Goal: Information Seeking & Learning: Learn about a topic

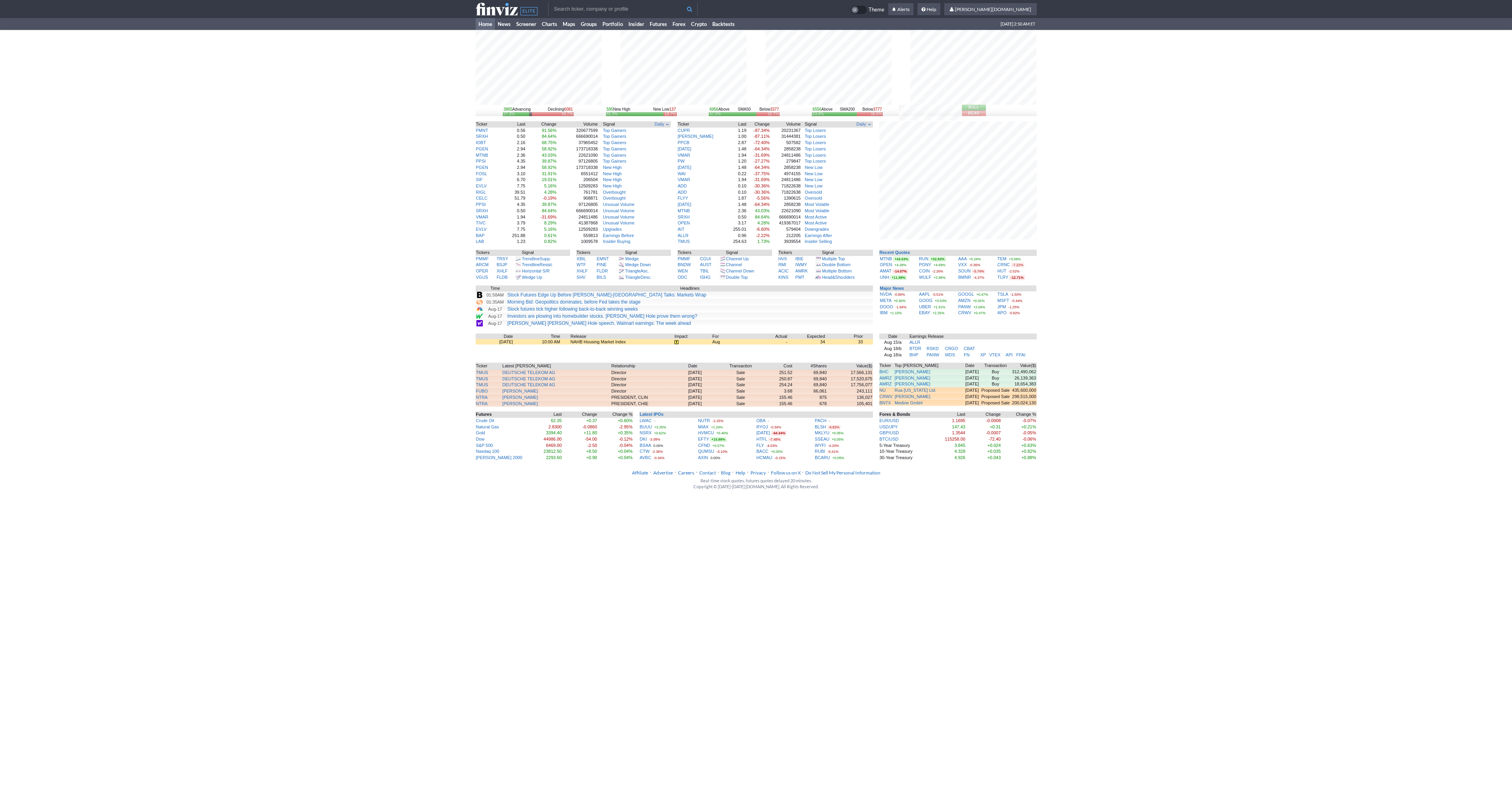
click at [597, 10] on input "text" at bounding box center [623, 9] width 150 height 12
type input "btcusd"
click at [606, 16] on tr "btcusd @ BTCUSD Bitcoin / USD Crypto @ BTCUSD T Bitcoin / USDT Crypto Search Th…" at bounding box center [756, 9] width 561 height 18
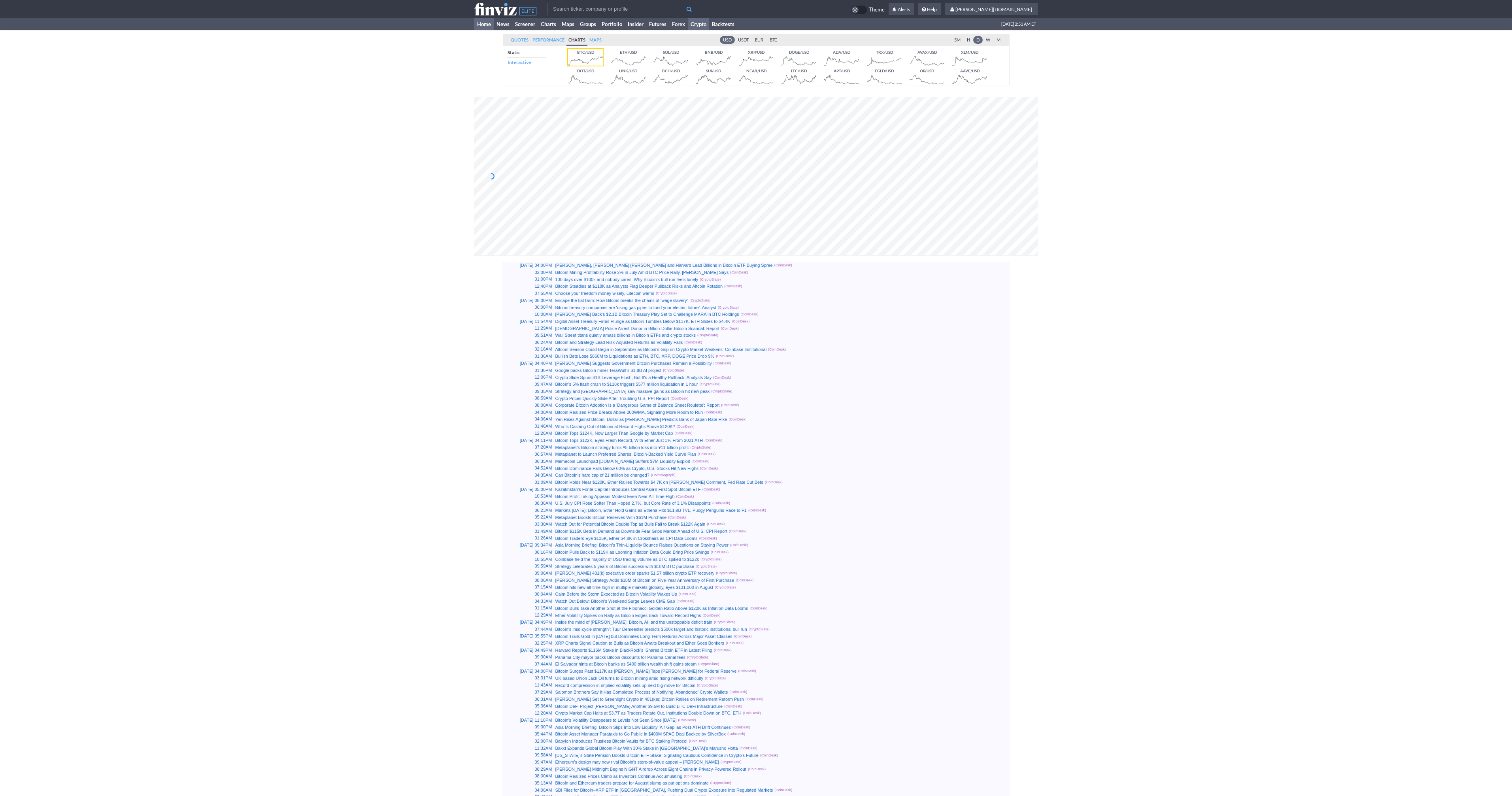
click at [484, 24] on link "Home" at bounding box center [484, 24] width 19 height 12
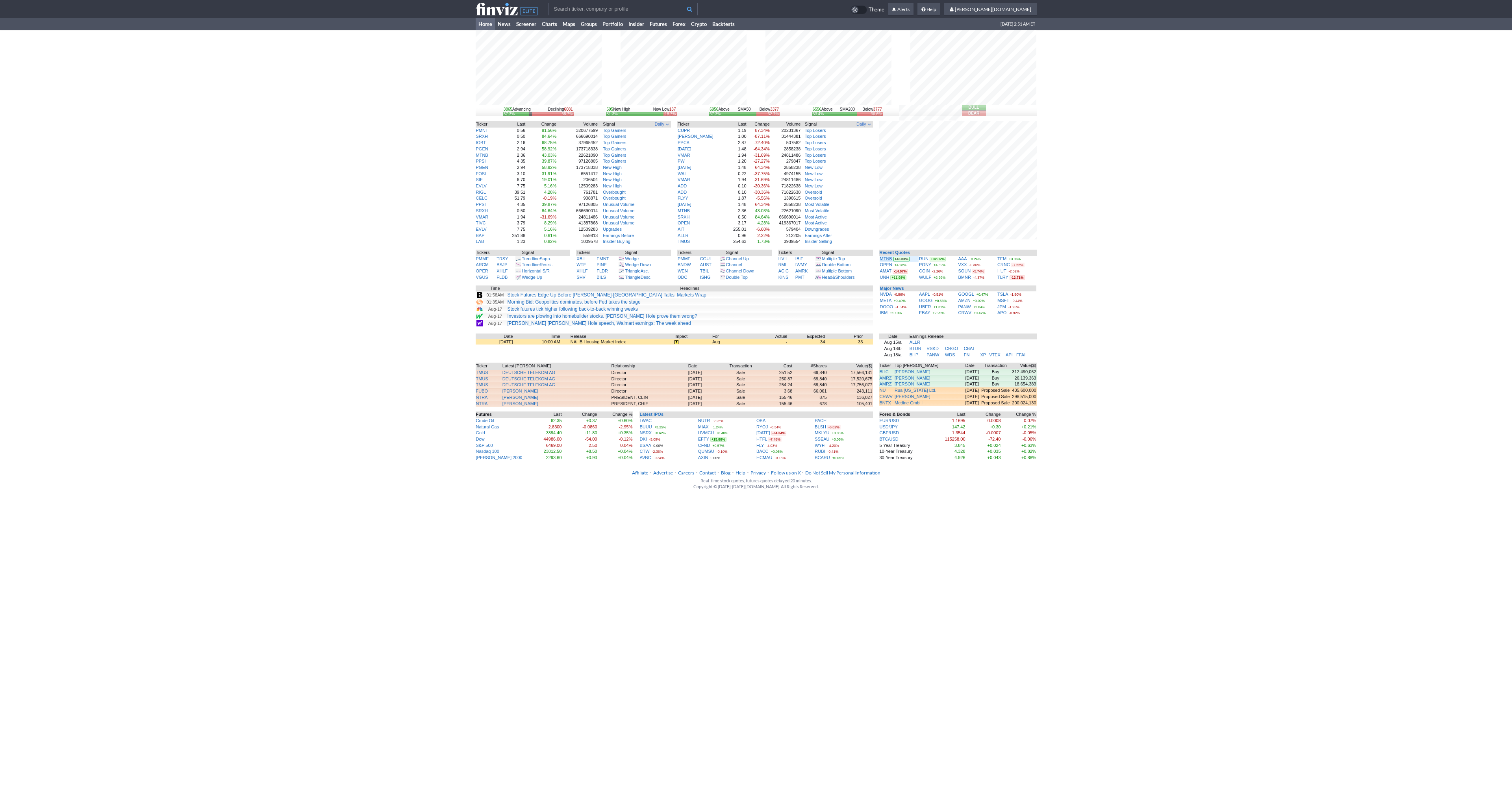
click at [885, 259] on link "MTNB" at bounding box center [886, 259] width 12 height 5
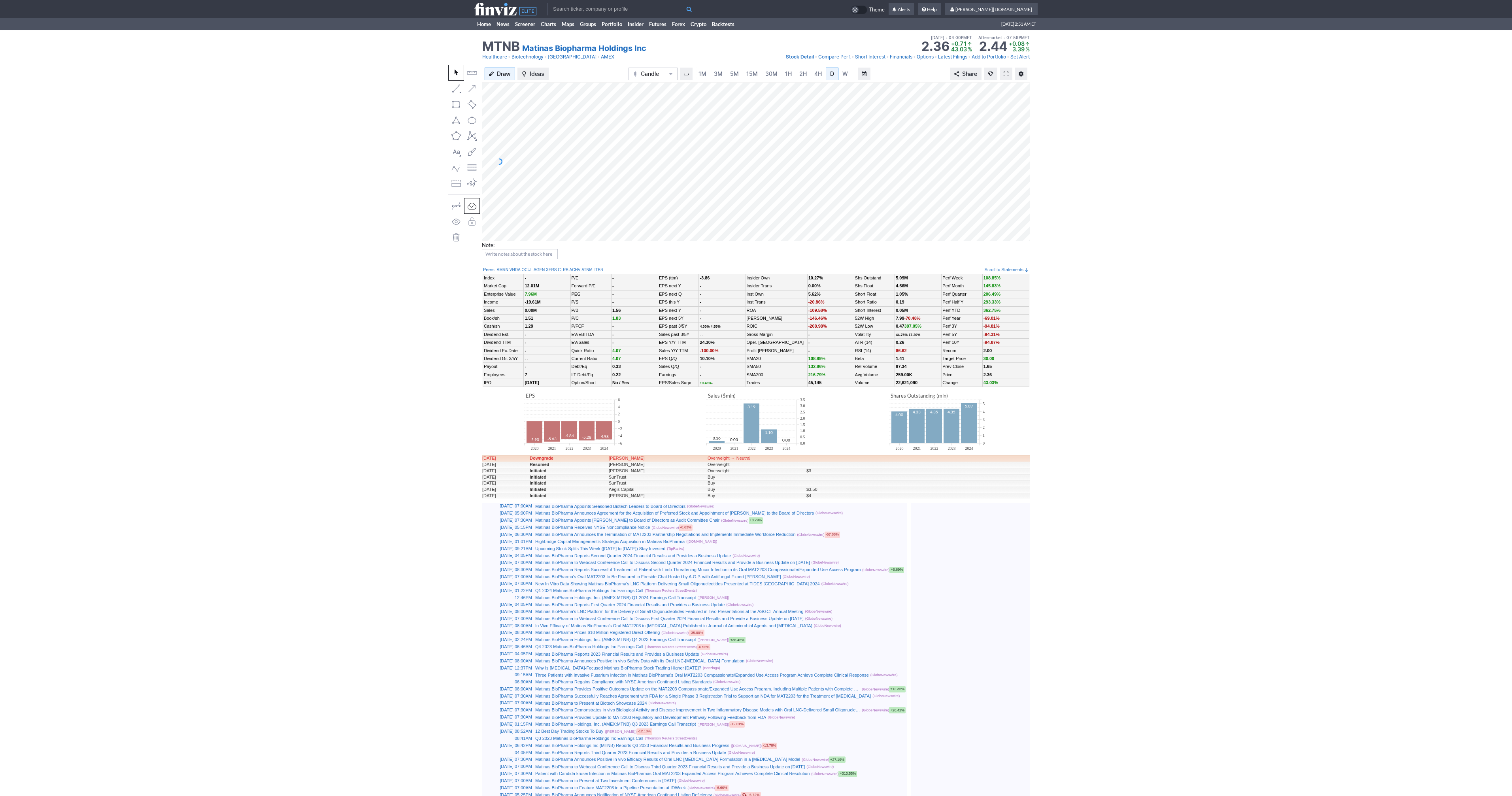
scroll to position [0, 8]
click at [1008, 75] on span at bounding box center [1006, 74] width 5 height 6
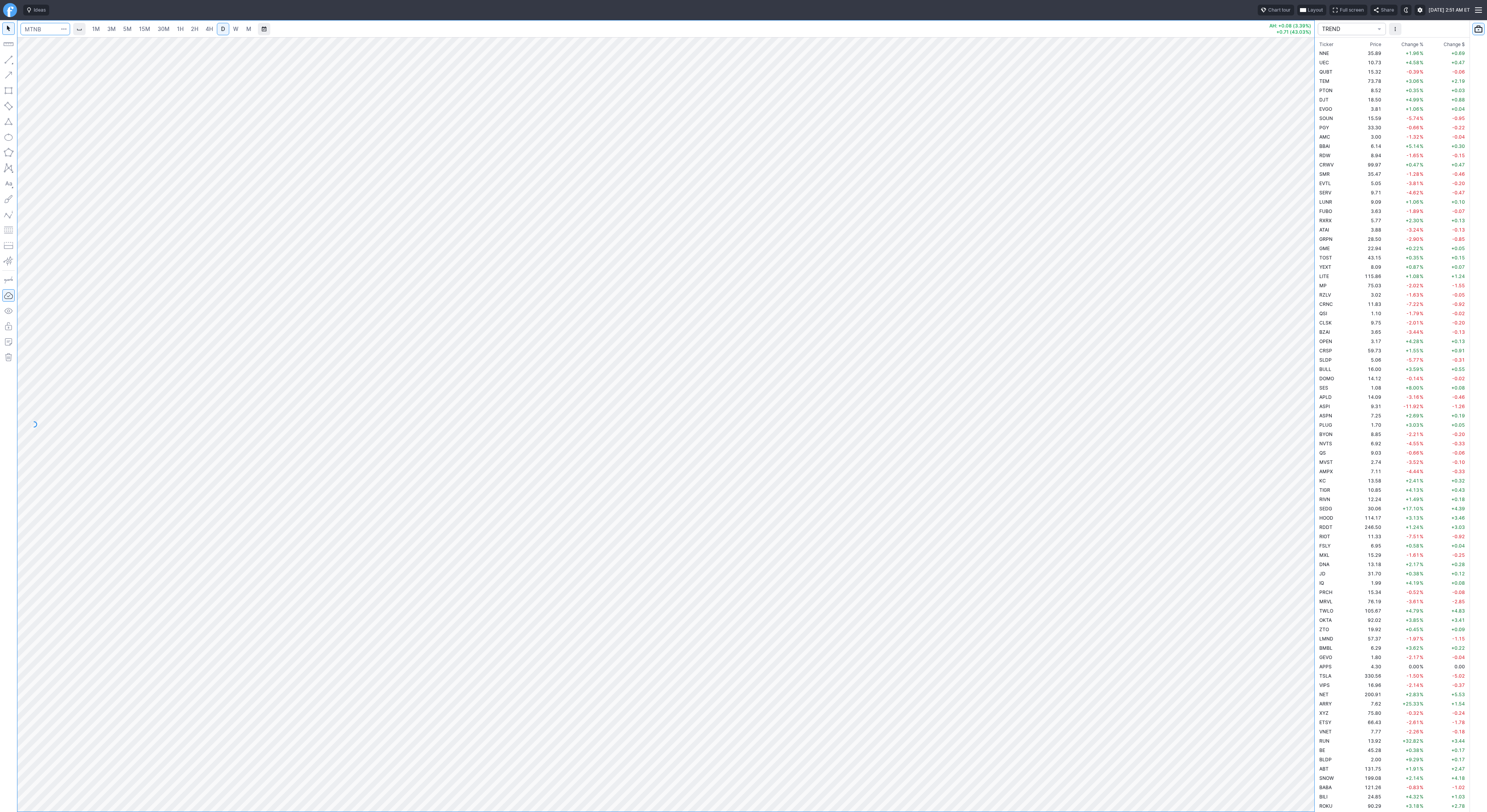
click at [29, 24] on input "Search" at bounding box center [46, 29] width 50 height 12
type input "btcusd"
click at [38, 41] on button "@ BTCUSD Bitcoin / USD Crypto" at bounding box center [106, 46] width 163 height 11
click at [1, 100] on div "1M 3M 5M 15M 30M 1H 2H 4H D W M -81.40 (0.07%)" at bounding box center [657, 416] width 1314 height 792
click at [200, 29] on div "1M 3M 5M 15M 30M 1H 2H 4H D W M" at bounding box center [171, 29] width 167 height 14
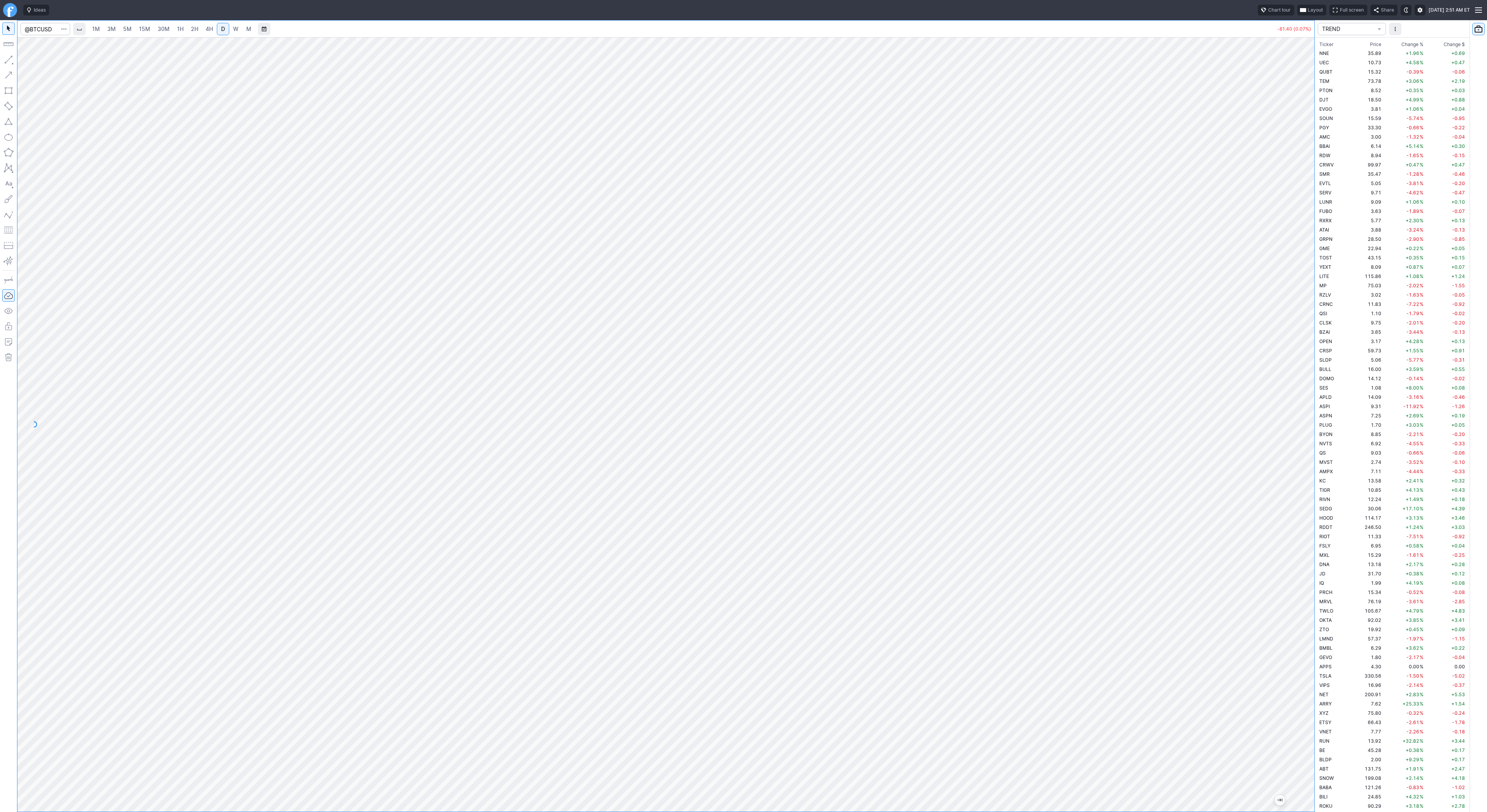
click at [195, 32] on span "2H" at bounding box center [195, 29] width 8 height 8
click at [211, 27] on span "4H" at bounding box center [209, 28] width 8 height 6
click at [219, 25] on link "D" at bounding box center [223, 29] width 12 height 12
click at [12, 62] on button "button" at bounding box center [8, 59] width 12 height 12
click at [6, 59] on button "button" at bounding box center [8, 59] width 12 height 12
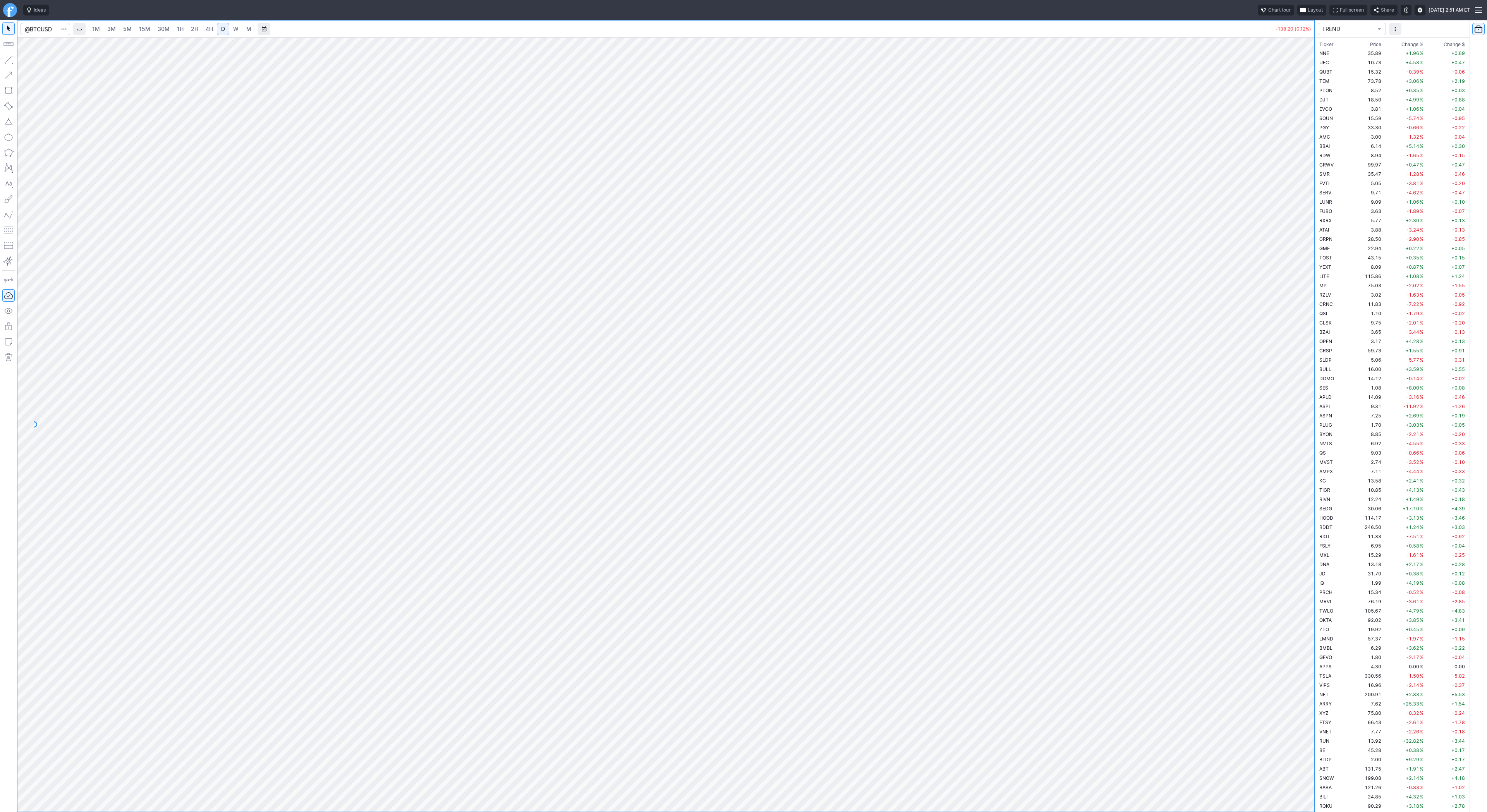
click at [10, 61] on button "button" at bounding box center [8, 59] width 12 height 12
drag, startPoint x: 1307, startPoint y: 200, endPoint x: 1303, endPoint y: 247, distance: 47.2
click at [1305, 248] on div at bounding box center [1306, 422] width 16 height 755
drag, startPoint x: 8, startPoint y: 57, endPoint x: 54, endPoint y: 90, distance: 56.6
click at [8, 57] on button "button" at bounding box center [8, 59] width 12 height 12
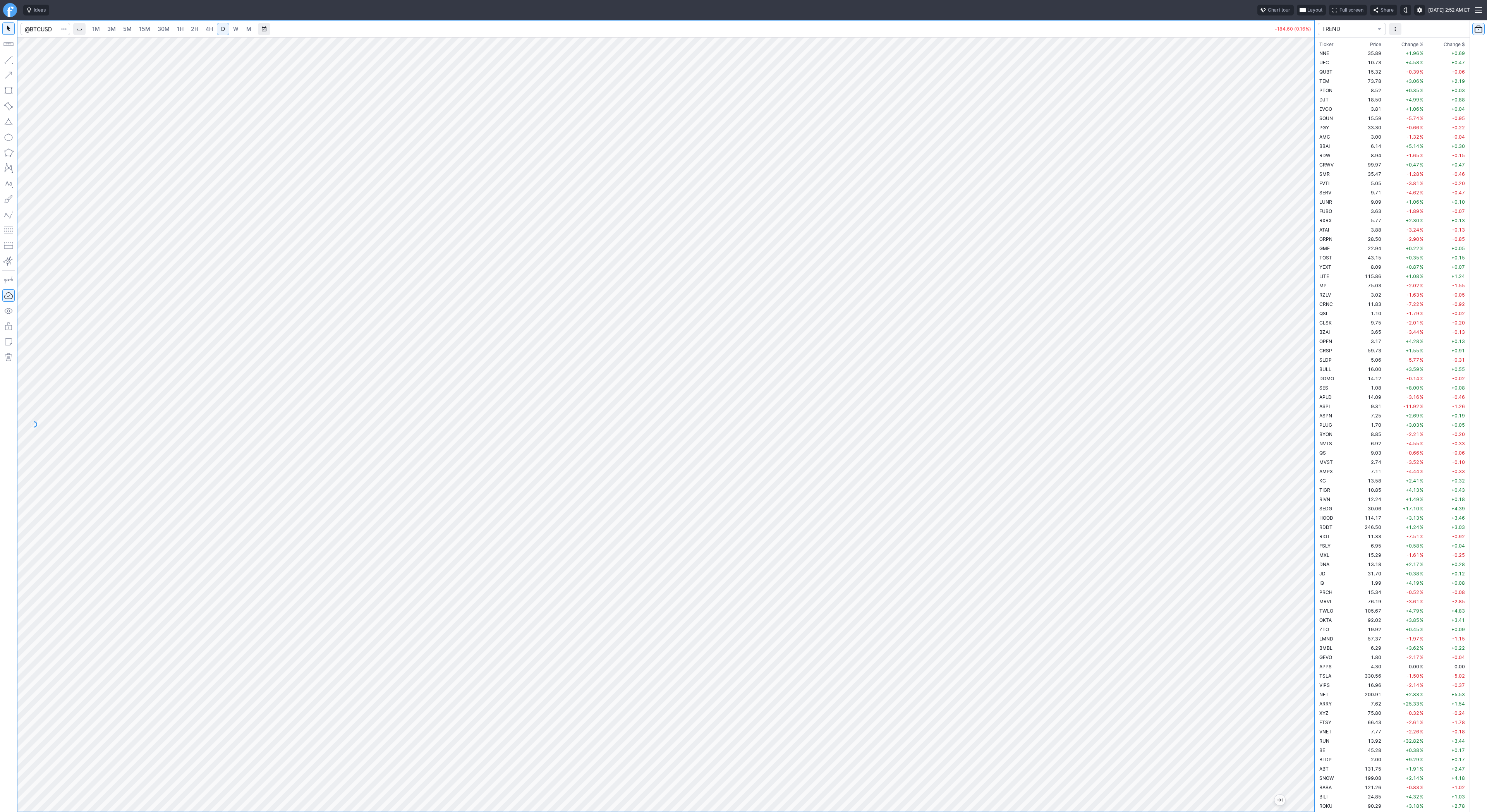
click at [115, 31] on span "3M" at bounding box center [111, 28] width 9 height 6
click at [177, 30] on span "1H" at bounding box center [180, 28] width 6 height 6
click at [202, 30] on link "4H" at bounding box center [209, 29] width 14 height 12
click at [217, 29] on link "D" at bounding box center [223, 29] width 12 height 12
click at [235, 31] on span "W" at bounding box center [236, 28] width 5 height 6
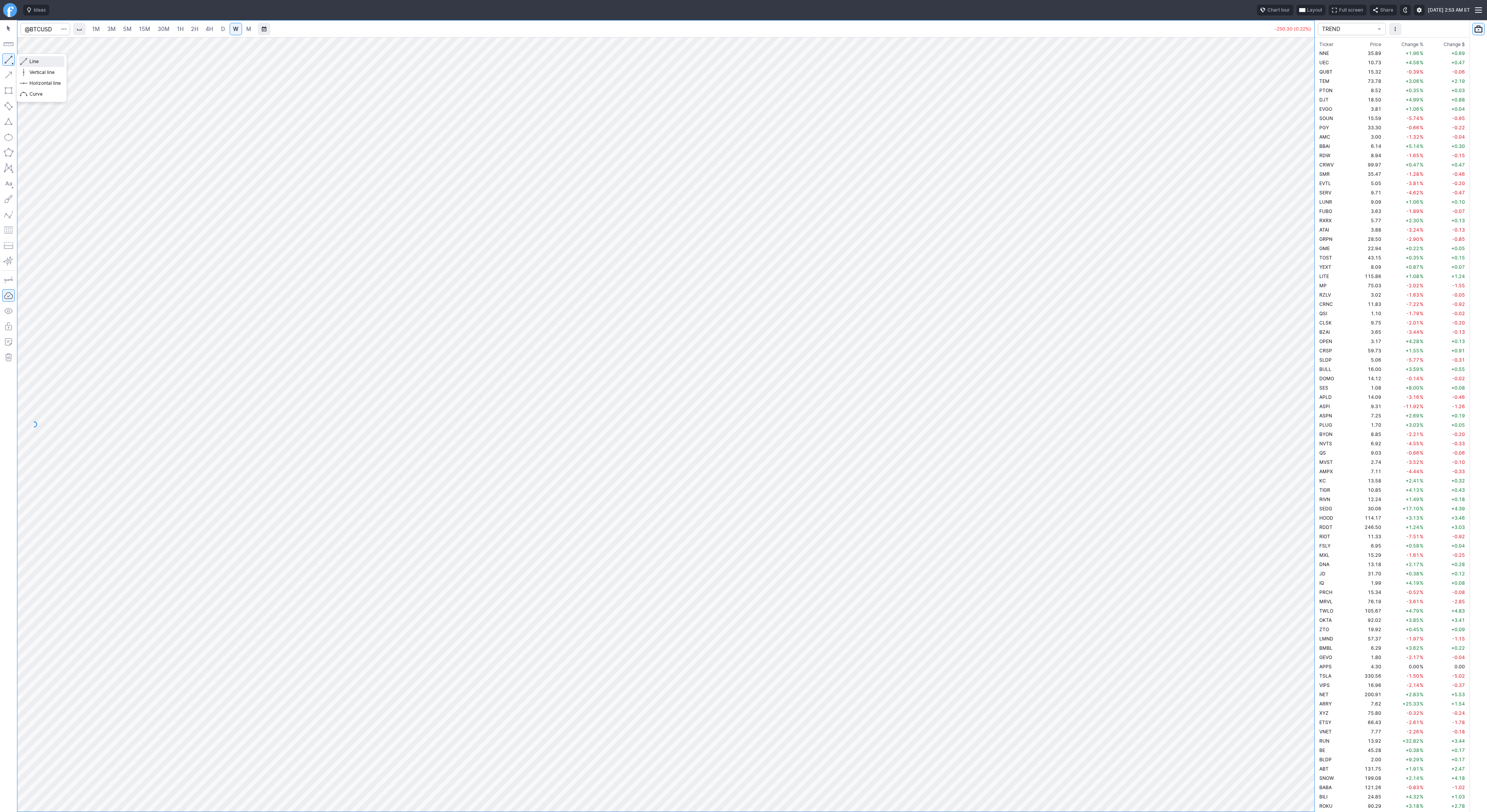
drag, startPoint x: 31, startPoint y: 58, endPoint x: 59, endPoint y: 96, distance: 47.2
click at [31, 59] on span "Line" at bounding box center [45, 61] width 31 height 8
drag, startPoint x: 29, startPoint y: 62, endPoint x: 38, endPoint y: 76, distance: 16.6
click at [30, 63] on span "Line" at bounding box center [45, 61] width 31 height 8
click at [52, 28] on input "Search" at bounding box center [46, 29] width 50 height 12
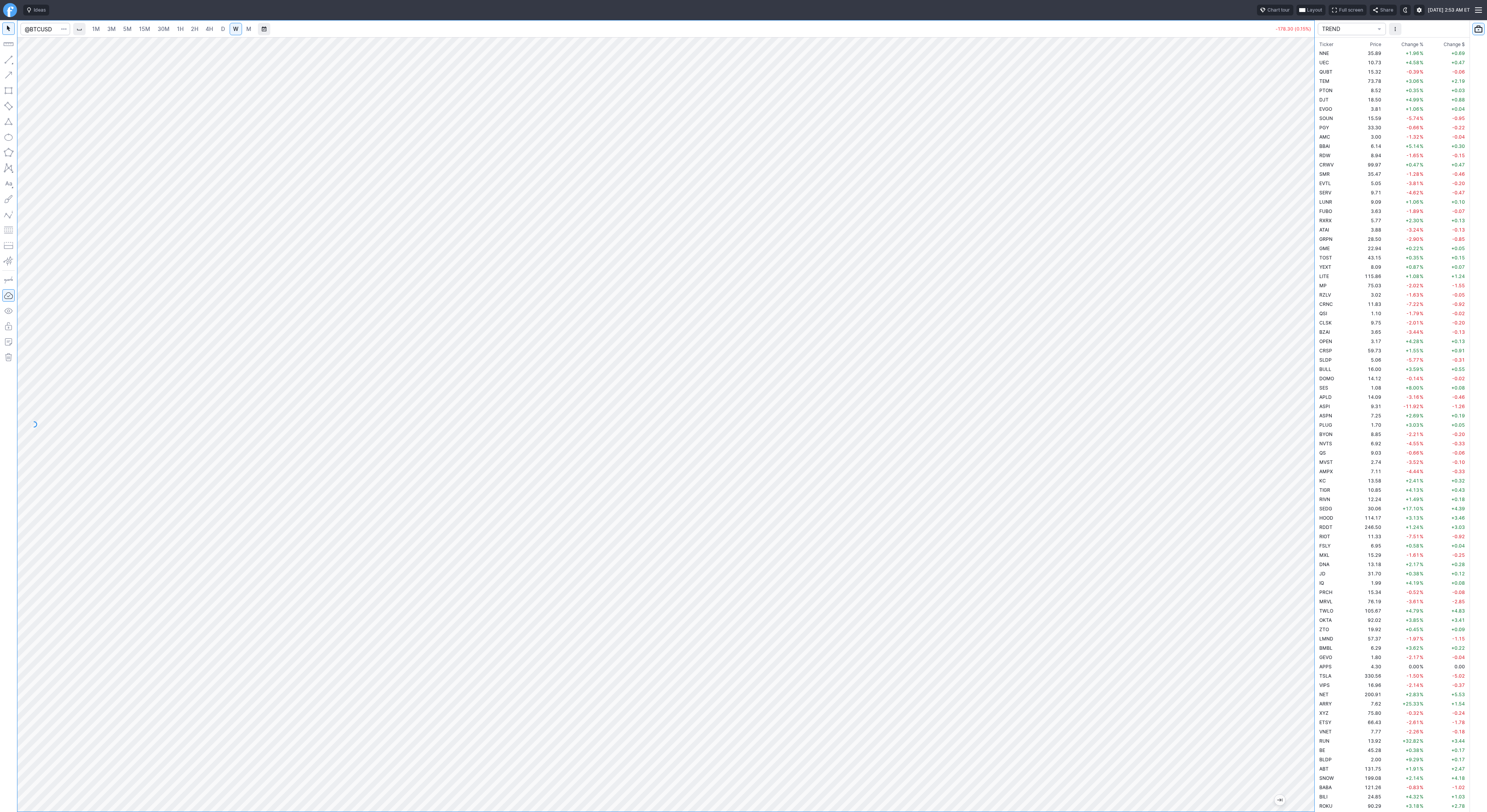
click at [141, 30] on span "15M" at bounding box center [144, 28] width 11 height 6
click at [194, 30] on span "2H" at bounding box center [195, 28] width 8 height 6
click at [214, 29] on link "4H" at bounding box center [209, 29] width 14 height 12
click at [231, 28] on link "W" at bounding box center [236, 29] width 12 height 12
click at [12, 58] on div "1M 3M 5M 15M 30M 1H 2H 4H D W M -178.30 (0.15%)" at bounding box center [657, 416] width 1314 height 792
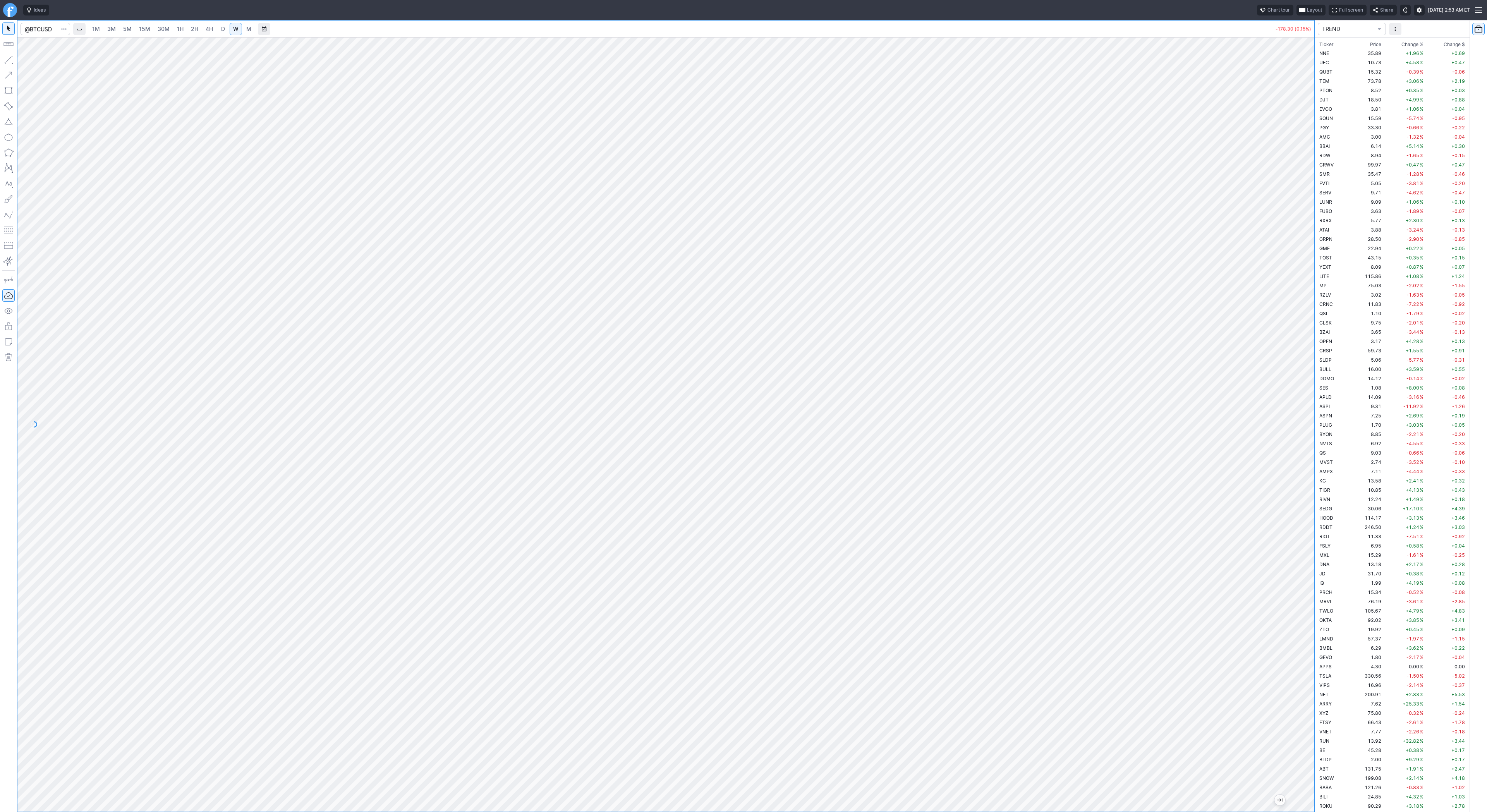
click at [207, 30] on span "4H" at bounding box center [209, 28] width 8 height 6
click at [28, 61] on button "Line" at bounding box center [42, 61] width 45 height 11
click at [224, 26] on span "D" at bounding box center [223, 29] width 5 height 8
drag, startPoint x: 32, startPoint y: 60, endPoint x: 54, endPoint y: 75, distance: 26.6
click at [32, 60] on span "Line" at bounding box center [45, 61] width 31 height 8
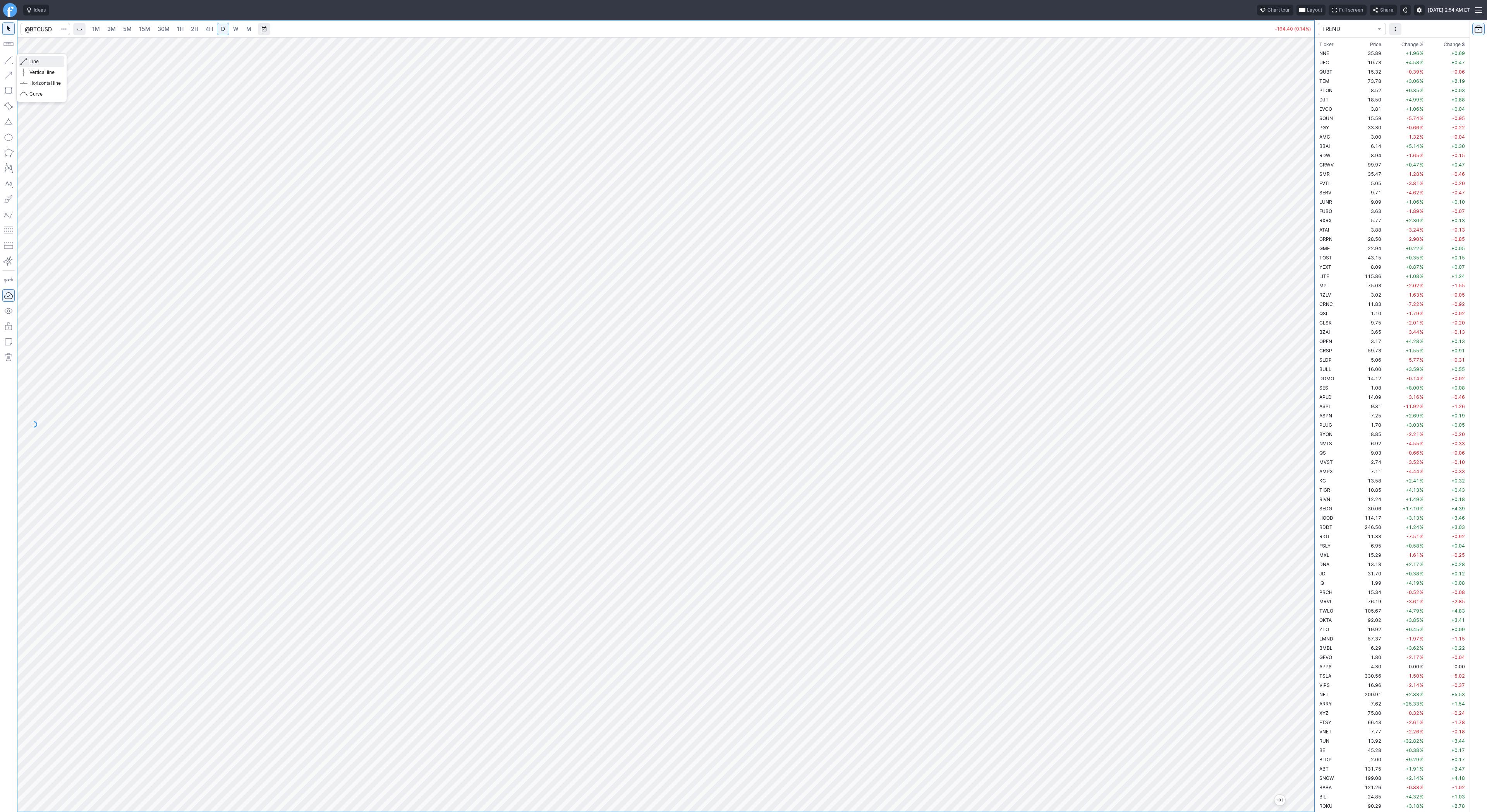
click at [44, 61] on span "Line" at bounding box center [45, 61] width 31 height 8
click at [8, 61] on button "button" at bounding box center [8, 59] width 12 height 12
click at [10, 60] on button "button" at bounding box center [8, 59] width 12 height 12
click at [6, 61] on button "button" at bounding box center [8, 59] width 12 height 12
click at [12, 57] on button "button" at bounding box center [8, 59] width 12 height 12
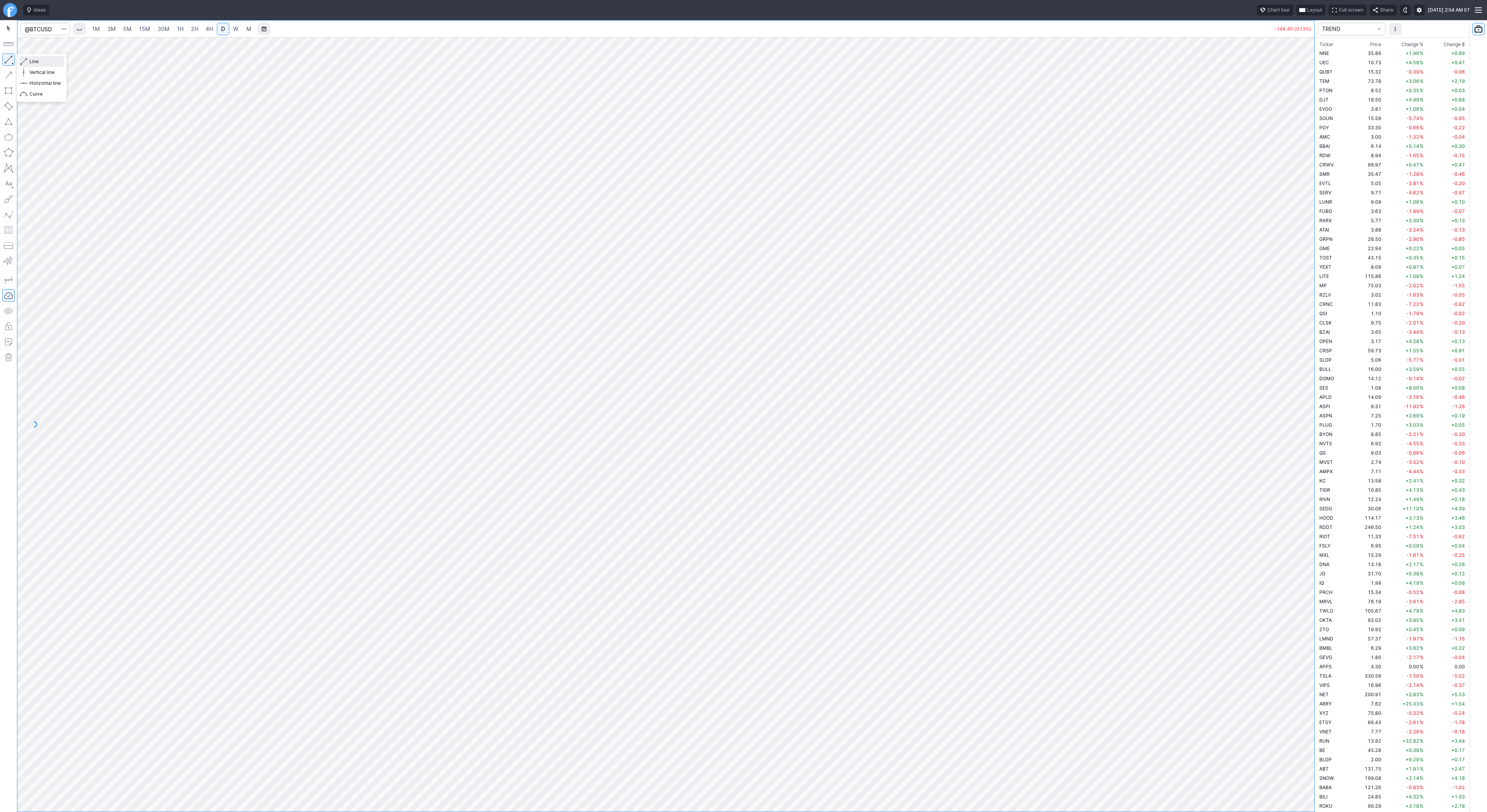
click at [47, 62] on span "Line" at bounding box center [45, 61] width 31 height 8
drag, startPoint x: 1329, startPoint y: 291, endPoint x: 1335, endPoint y: 324, distance: 33.5
click at [1335, 324] on div "1M 3M 5M 15M 30M 1H 2H 4H D W M -141.90 (0.12%) TREND Ticker Price Chg.% Change…" at bounding box center [744, 416] width 1487 height 792
click at [197, 31] on link "2H" at bounding box center [195, 29] width 14 height 12
click at [207, 27] on span "4H" at bounding box center [209, 28] width 8 height 6
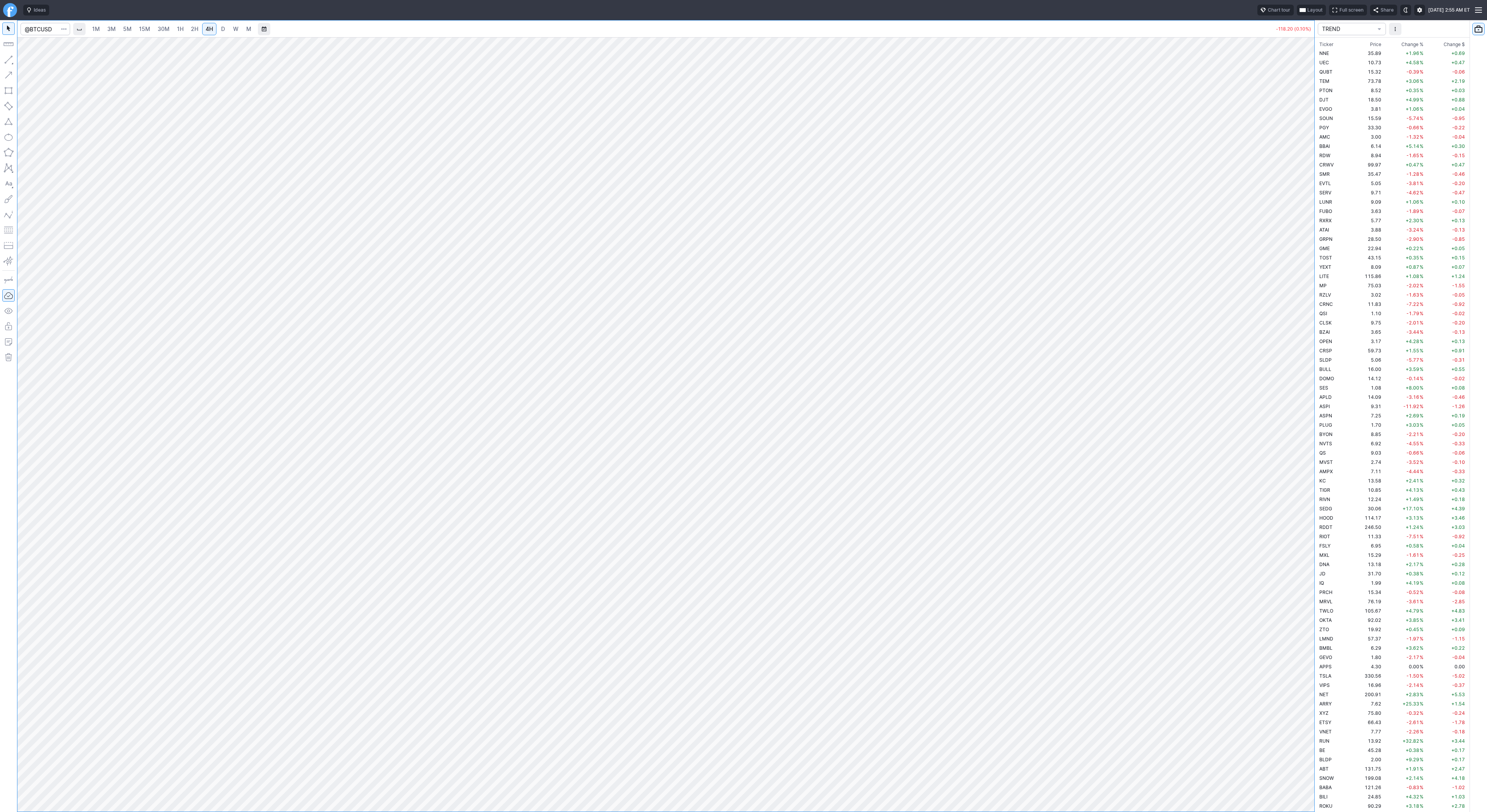
click at [8, 61] on button "button" at bounding box center [8, 59] width 12 height 12
click at [42, 62] on span "Line" at bounding box center [45, 61] width 31 height 8
click at [217, 26] on link "D" at bounding box center [223, 29] width 12 height 12
click at [231, 27] on link "W" at bounding box center [236, 29] width 12 height 12
drag, startPoint x: 1312, startPoint y: 246, endPoint x: 1309, endPoint y: 335, distance: 89.1
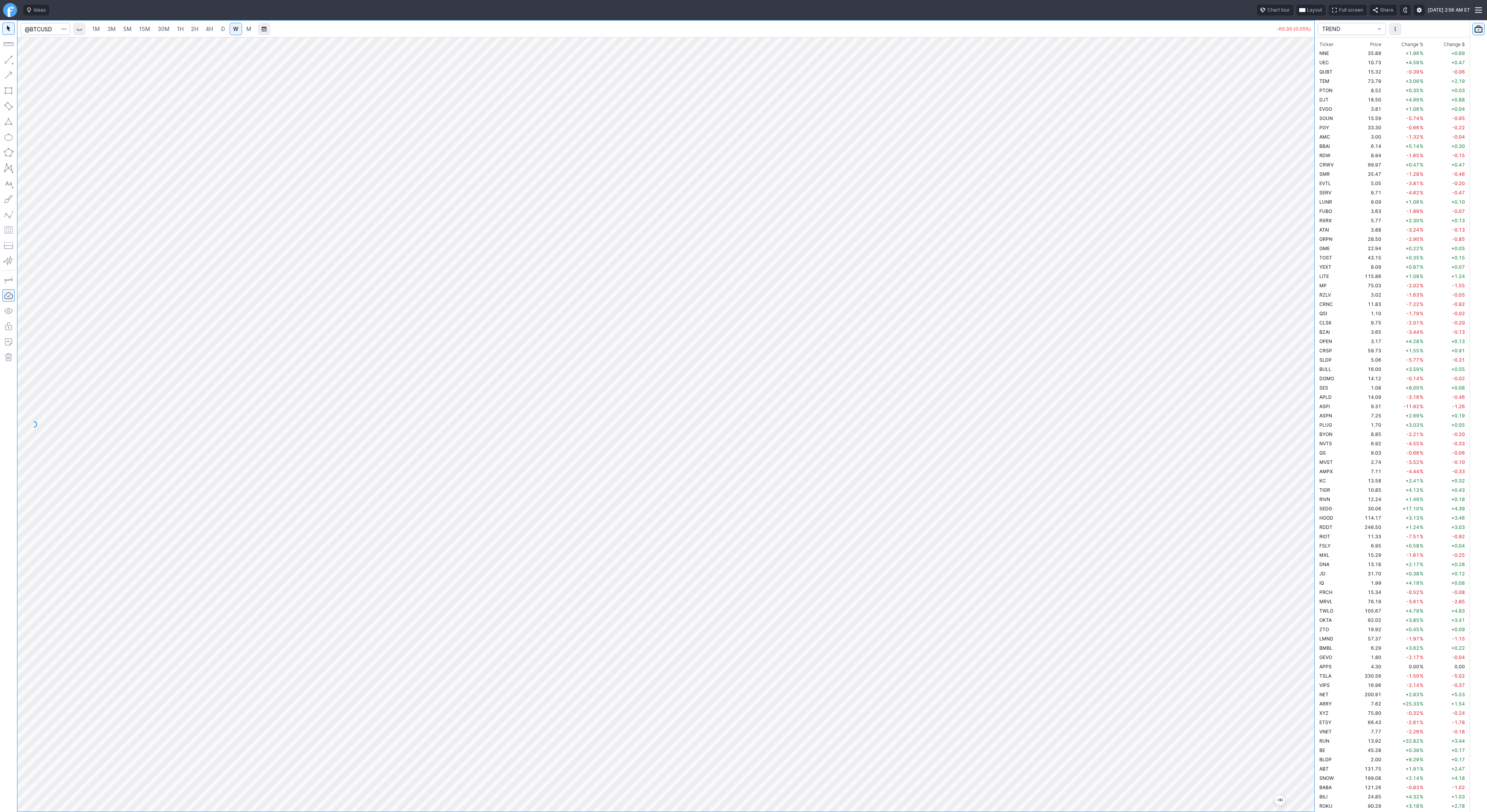
click at [1309, 335] on div at bounding box center [1306, 422] width 16 height 755
click at [182, 28] on span "1H" at bounding box center [180, 28] width 6 height 6
click at [49, 32] on input "Search" at bounding box center [46, 29] width 50 height 12
type input "@nq"
click at [209, 30] on span "4H" at bounding box center [209, 28] width 8 height 6
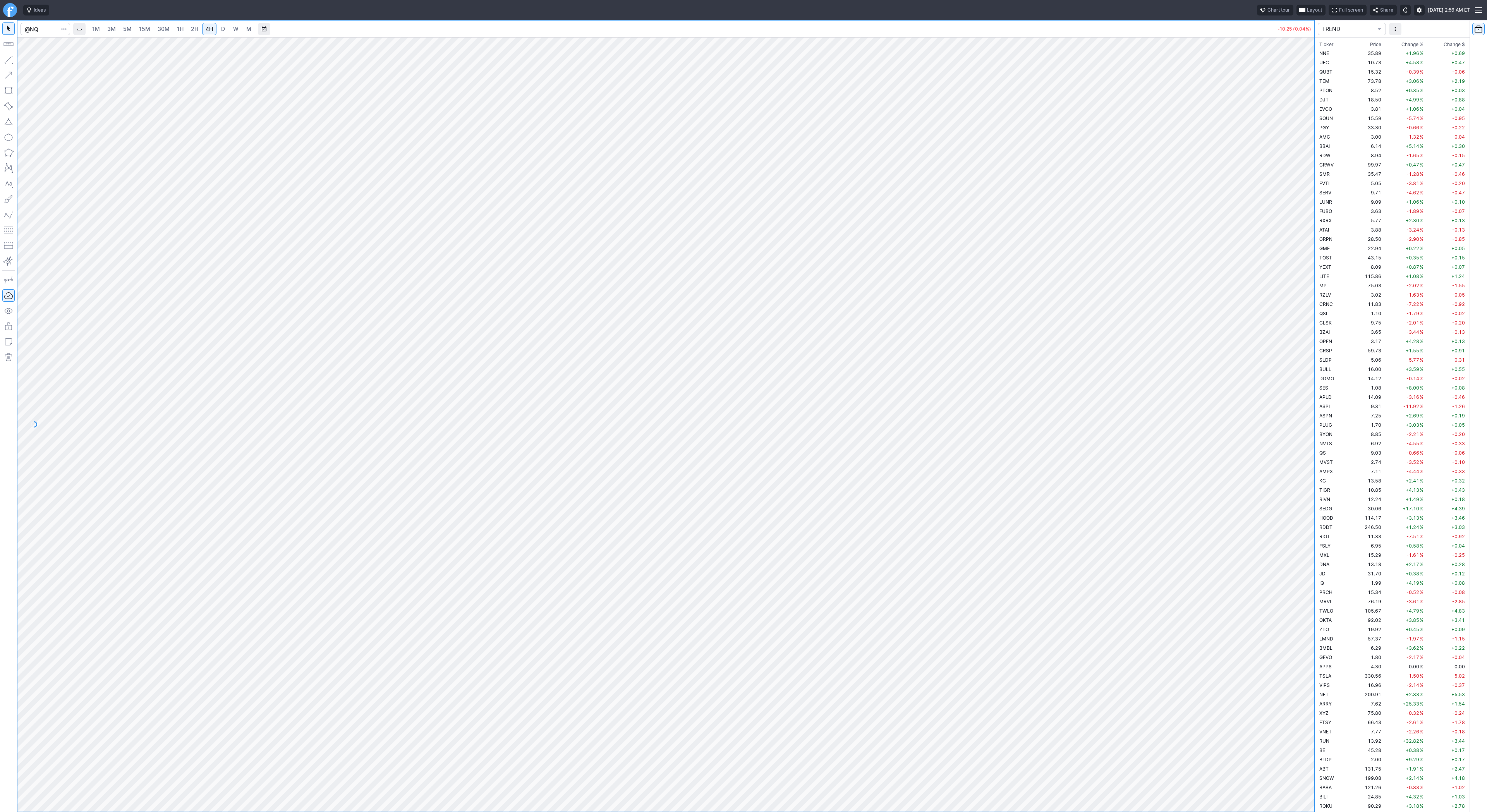
click at [17, 24] on div "1M 3M 5M 15M 30M 1H 2H 4H D W M -10.25 (0.04%)" at bounding box center [666, 416] width 1298 height 792
click at [24, 28] on input "Search" at bounding box center [46, 29] width 50 height 12
type input "@es"
click at [51, 47] on span "S&P 500" at bounding box center [106, 46] width 110 height 6
type input "@er2"
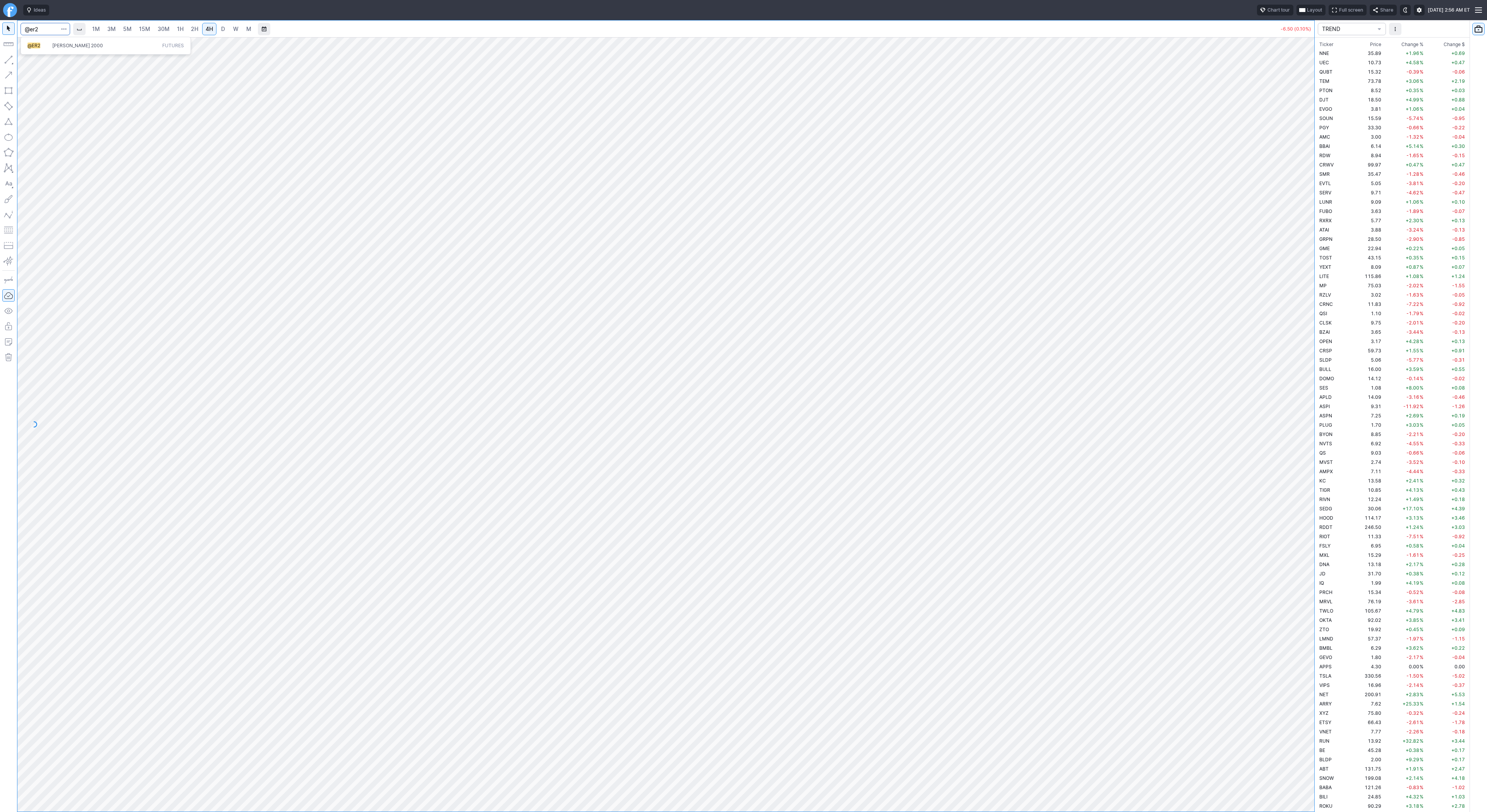
click at [40, 48] on span "@ER2" at bounding box center [34, 46] width 13 height 6
click at [221, 29] on span "D" at bounding box center [223, 28] width 4 height 6
drag, startPoint x: 1311, startPoint y: 295, endPoint x: 1329, endPoint y: 438, distance: 144.1
click at [1332, 440] on div "1M 3M 5M 15M 30M 1H 2H 4H D W M -1.10 (0.05%) TREND Ticker Price Chg.% Change %…" at bounding box center [744, 416] width 1487 height 792
click at [5, 60] on button "button" at bounding box center [8, 59] width 12 height 12
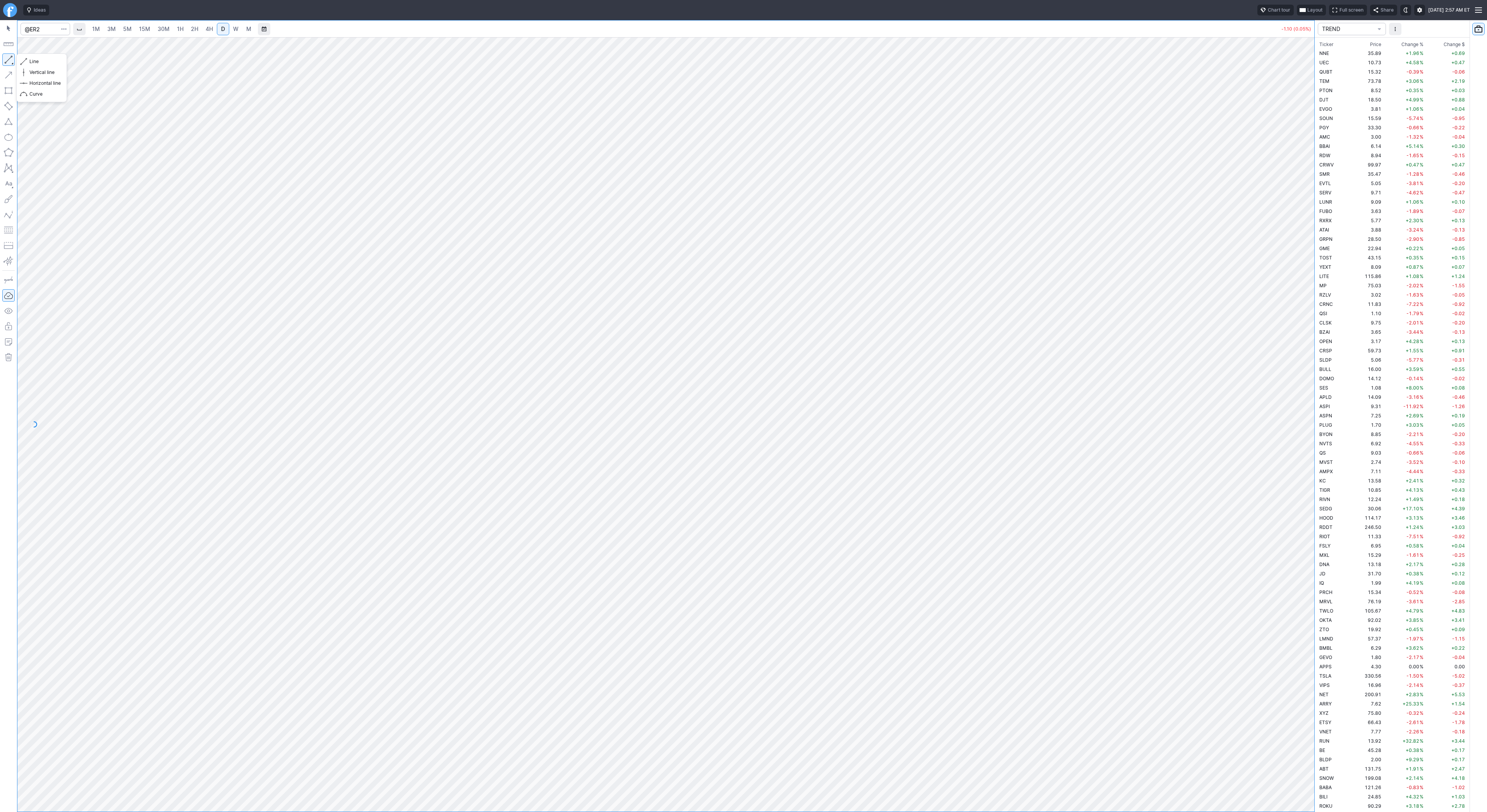
click at [9, 58] on button "button" at bounding box center [8, 59] width 12 height 12
click at [12, 60] on button "button" at bounding box center [8, 59] width 12 height 12
click at [8, 59] on button "button" at bounding box center [8, 59] width 12 height 12
click at [42, 28] on input "Search" at bounding box center [46, 29] width 50 height 12
type input "@btcusd"
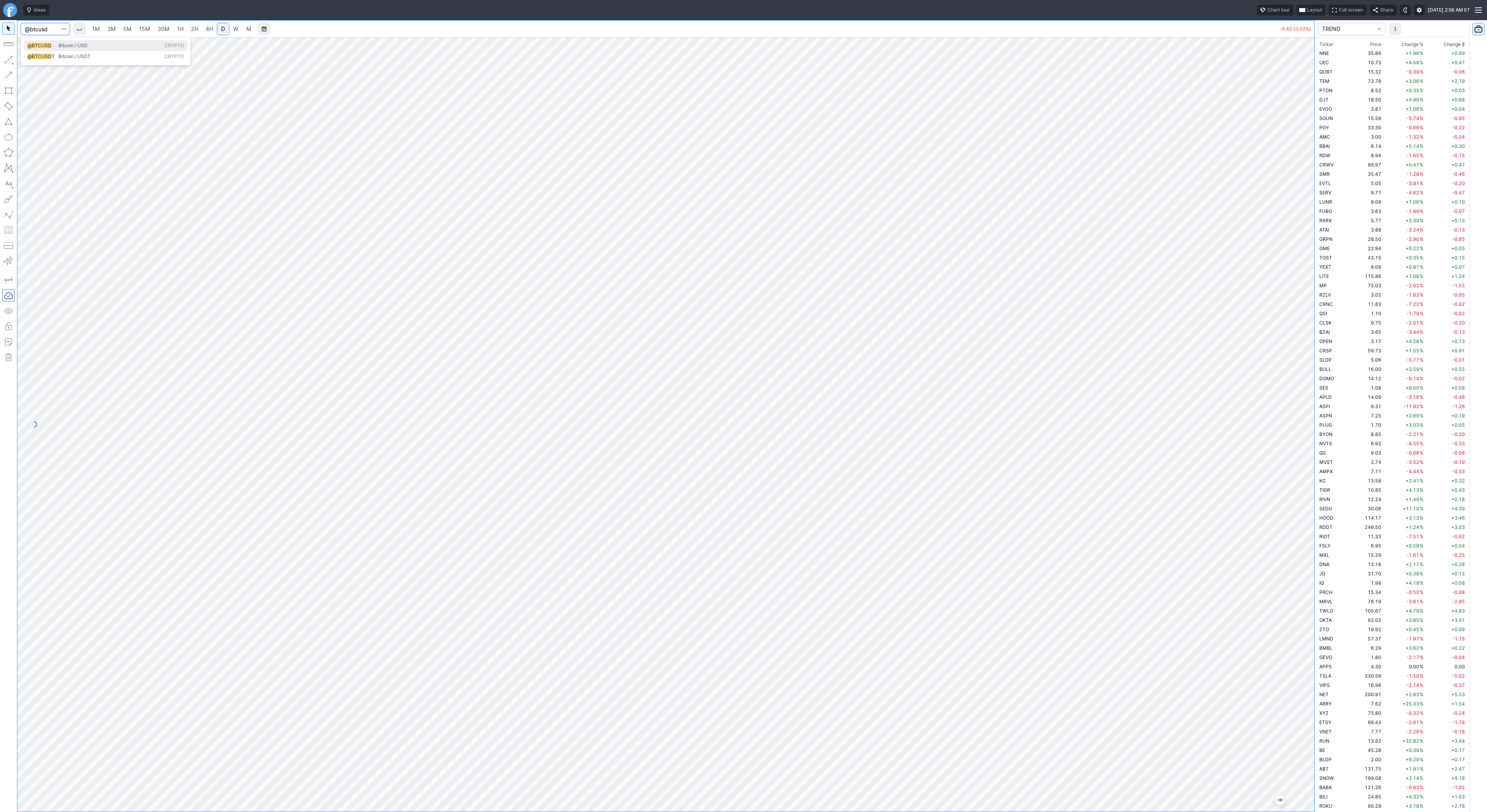
click at [49, 44] on span "@BTCUSD" at bounding box center [40, 46] width 24 height 6
drag, startPoint x: 1306, startPoint y: 252, endPoint x: 1307, endPoint y: 329, distance: 77.0
click at [1310, 331] on div at bounding box center [1306, 422] width 16 height 755
click at [1313, 272] on div at bounding box center [666, 424] width 1297 height 774
drag, startPoint x: 22, startPoint y: 59, endPoint x: 35, endPoint y: 83, distance: 27.3
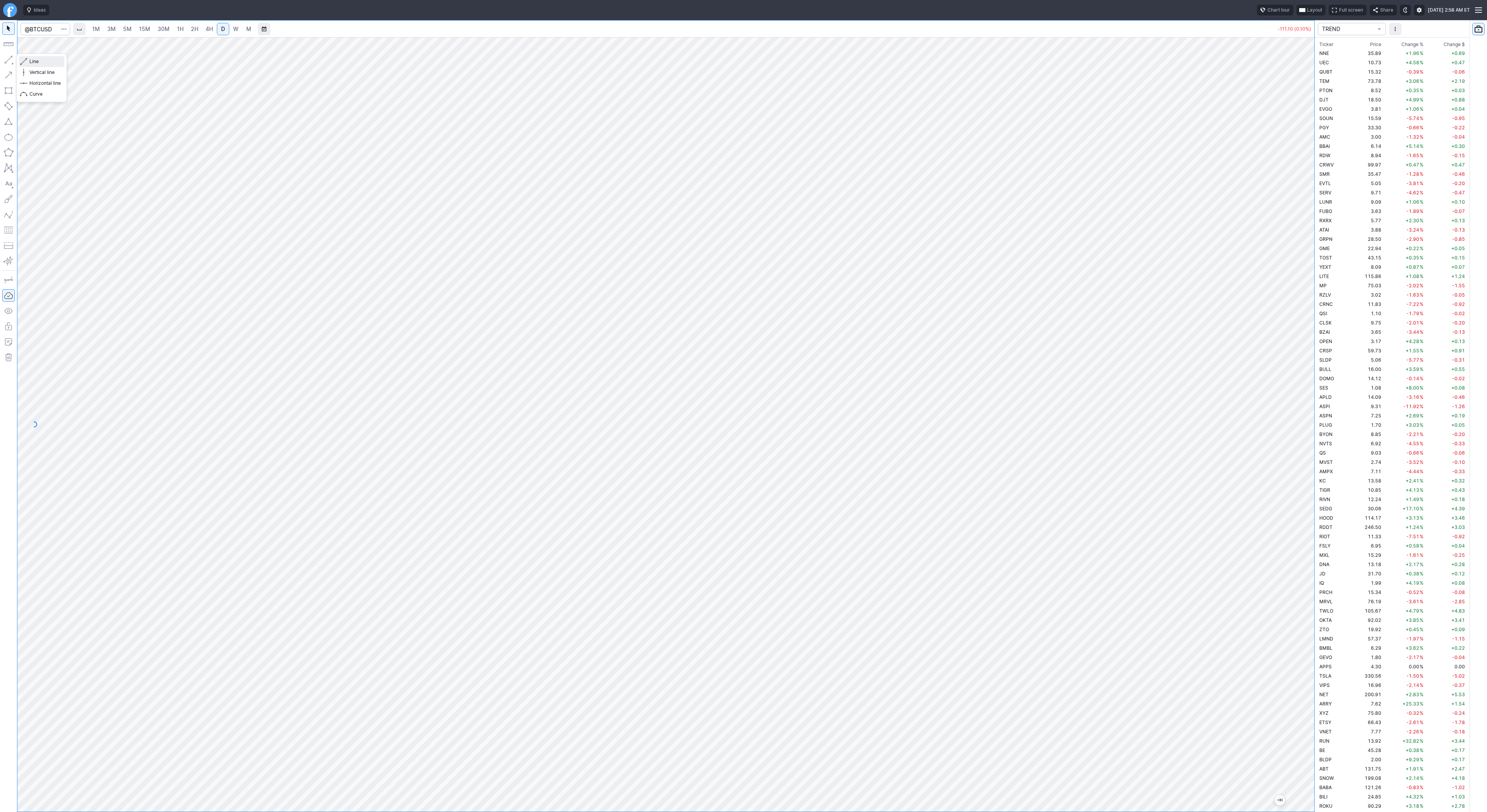
click at [23, 61] on span "button" at bounding box center [25, 61] width 5 height 11
click at [8, 59] on button "button" at bounding box center [8, 59] width 12 height 12
click at [6, 60] on button "button" at bounding box center [8, 59] width 12 height 12
click at [2, 59] on button "button" at bounding box center [8, 59] width 12 height 12
click at [12, 58] on button "button" at bounding box center [8, 59] width 12 height 12
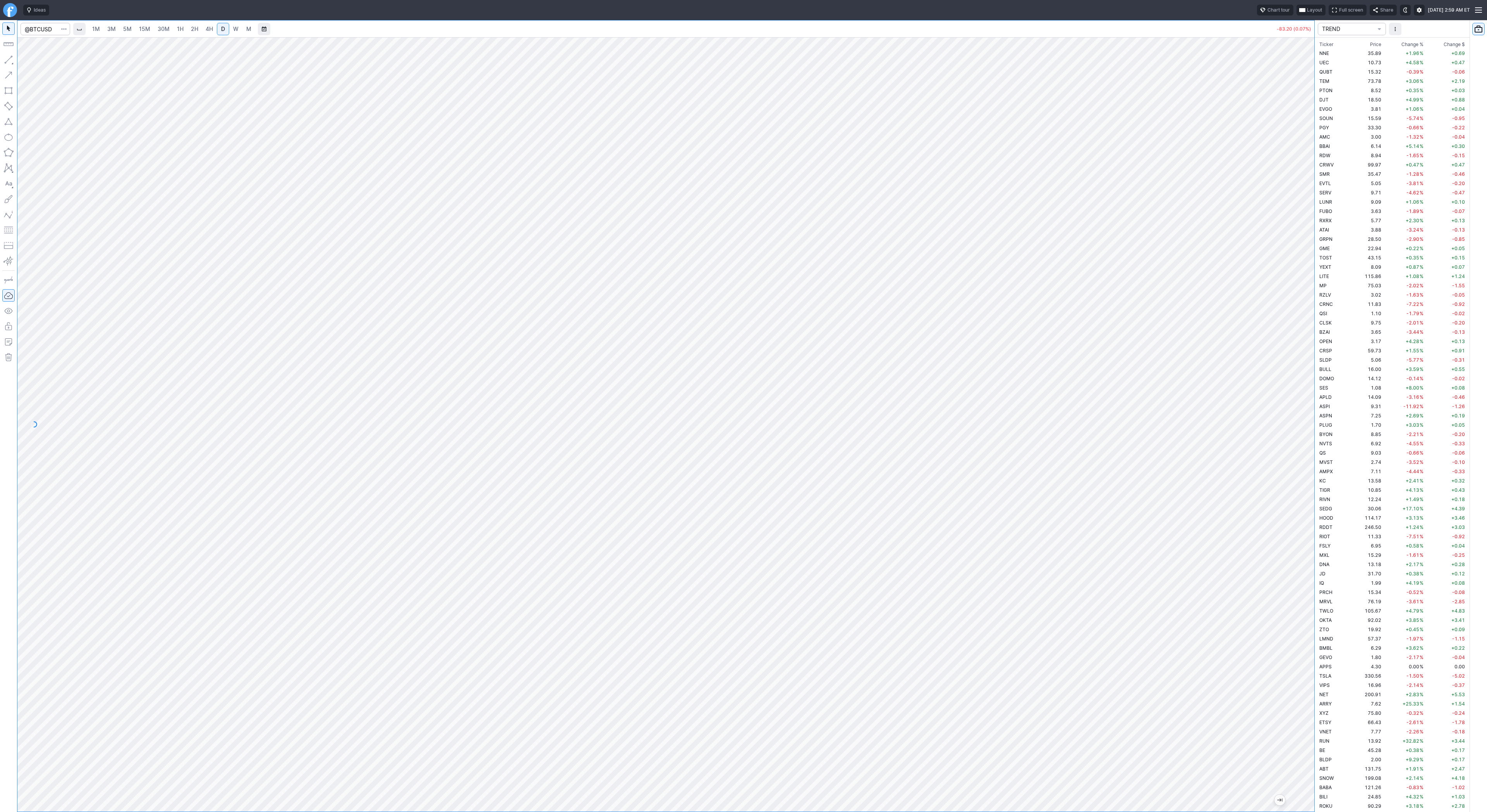
click at [8, 61] on button "button" at bounding box center [8, 59] width 12 height 12
click at [10, 64] on button "button" at bounding box center [8, 59] width 12 height 12
drag, startPoint x: 10, startPoint y: 62, endPoint x: 27, endPoint y: 89, distance: 31.9
click at [10, 62] on button "button" at bounding box center [8, 59] width 12 height 12
click at [12, 54] on button "button" at bounding box center [8, 59] width 12 height 12
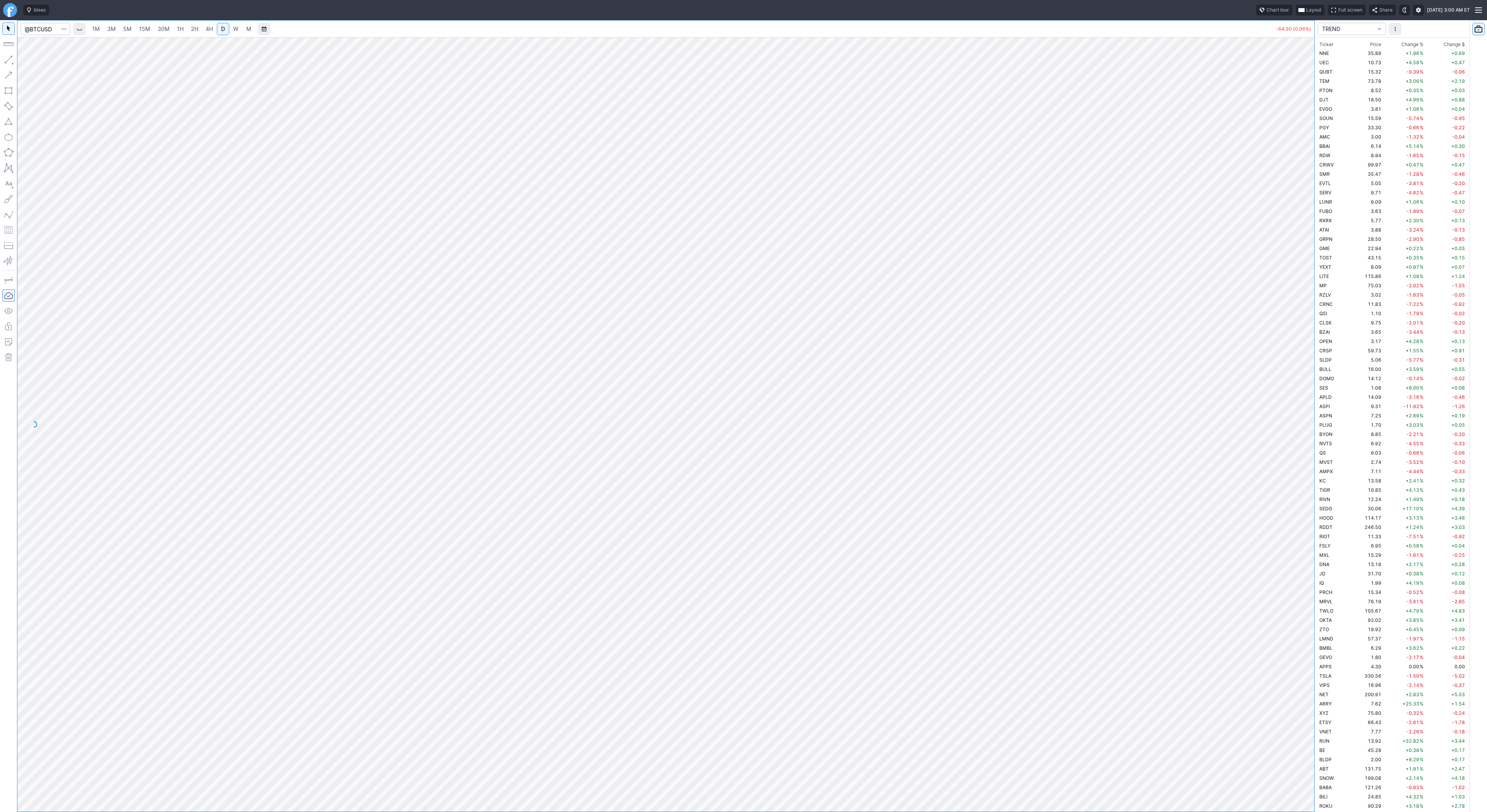
click at [10, 62] on button "button" at bounding box center [8, 59] width 12 height 12
click at [110, 27] on span "3M" at bounding box center [111, 28] width 9 height 6
click at [149, 25] on span "15M" at bounding box center [144, 28] width 11 height 6
click at [213, 31] on link "4H" at bounding box center [209, 29] width 14 height 12
drag, startPoint x: 1315, startPoint y: 298, endPoint x: 1306, endPoint y: 390, distance: 92.4
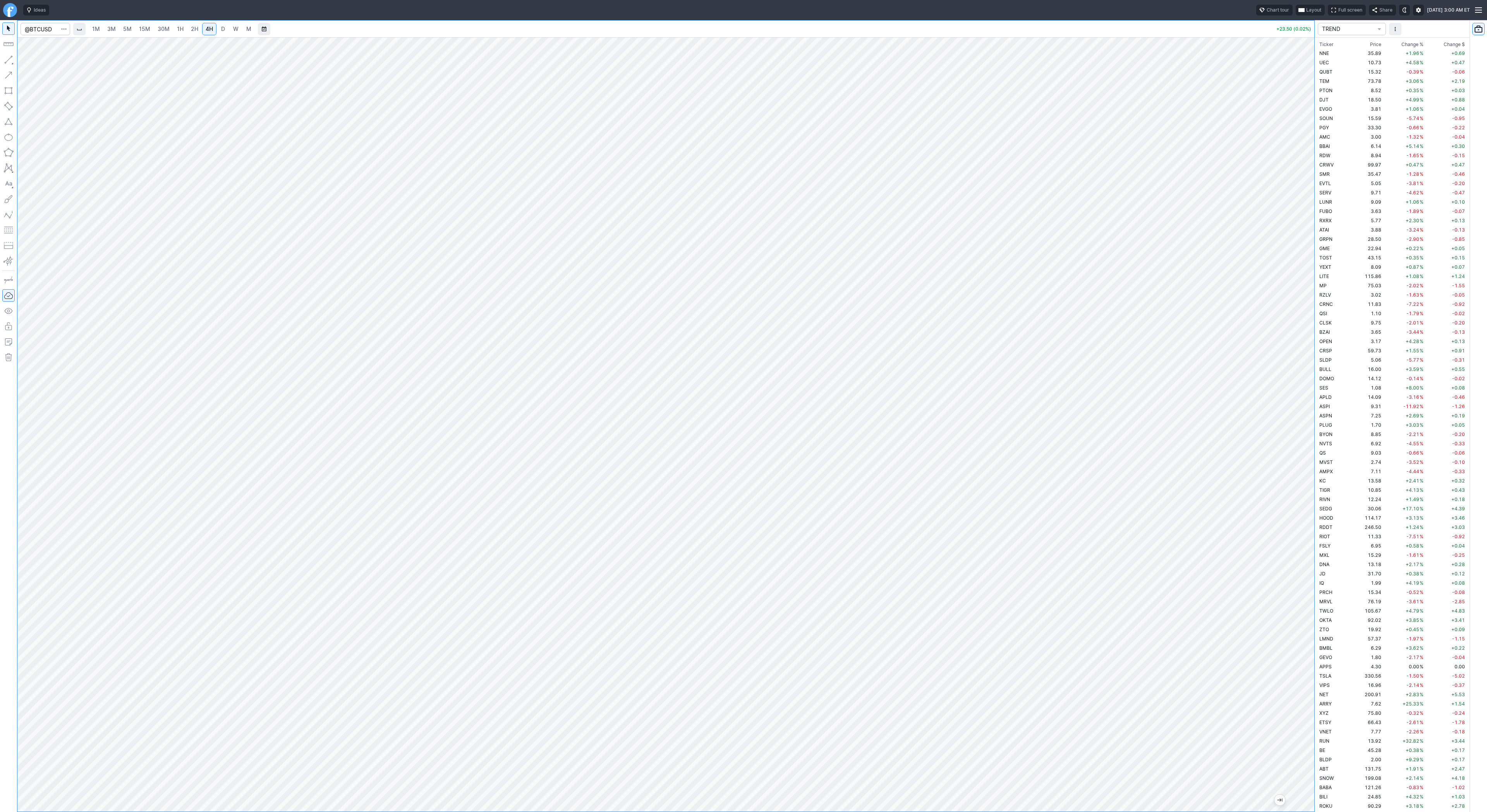
click at [1306, 392] on div "1M 3M 5M 15M 30M 1H 2H 4H D W M +23.50 (0.02%) TREND Ticker Price Chg.% Change …" at bounding box center [744, 416] width 1487 height 792
click at [1295, 438] on div at bounding box center [666, 424] width 1297 height 774
click at [222, 30] on span "D" at bounding box center [223, 28] width 4 height 6
drag, startPoint x: 1310, startPoint y: 327, endPoint x: 1310, endPoint y: 371, distance: 44.0
click at [1310, 371] on div at bounding box center [1306, 422] width 16 height 755
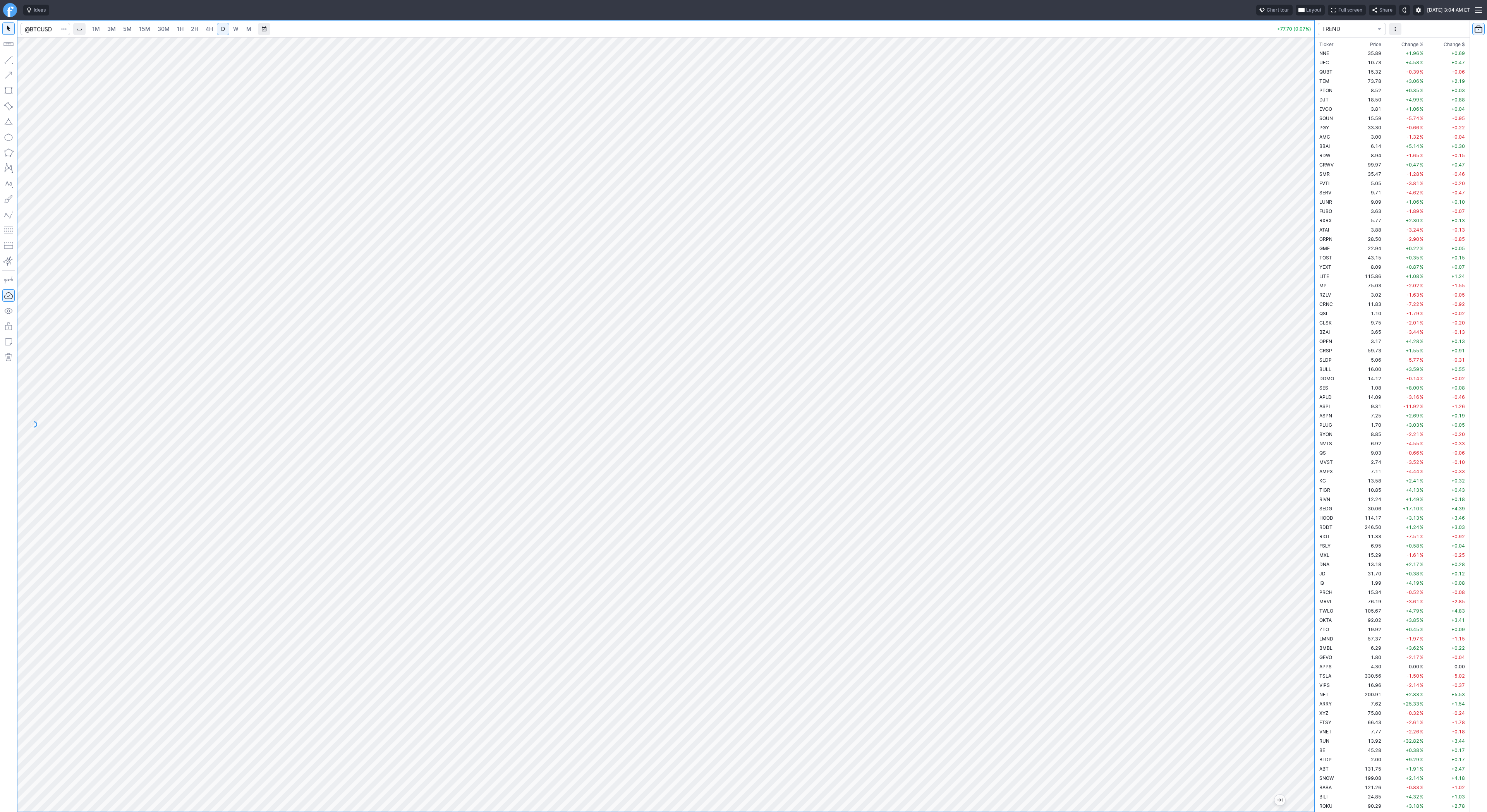
click at [129, 28] on span "5M" at bounding box center [127, 28] width 9 height 6
click at [181, 30] on span "1H" at bounding box center [180, 28] width 6 height 6
click at [189, 29] on link "2H" at bounding box center [195, 29] width 14 height 12
click at [5, 58] on button "button" at bounding box center [8, 59] width 12 height 12
drag, startPoint x: 10, startPoint y: 63, endPoint x: 18, endPoint y: 74, distance: 13.6
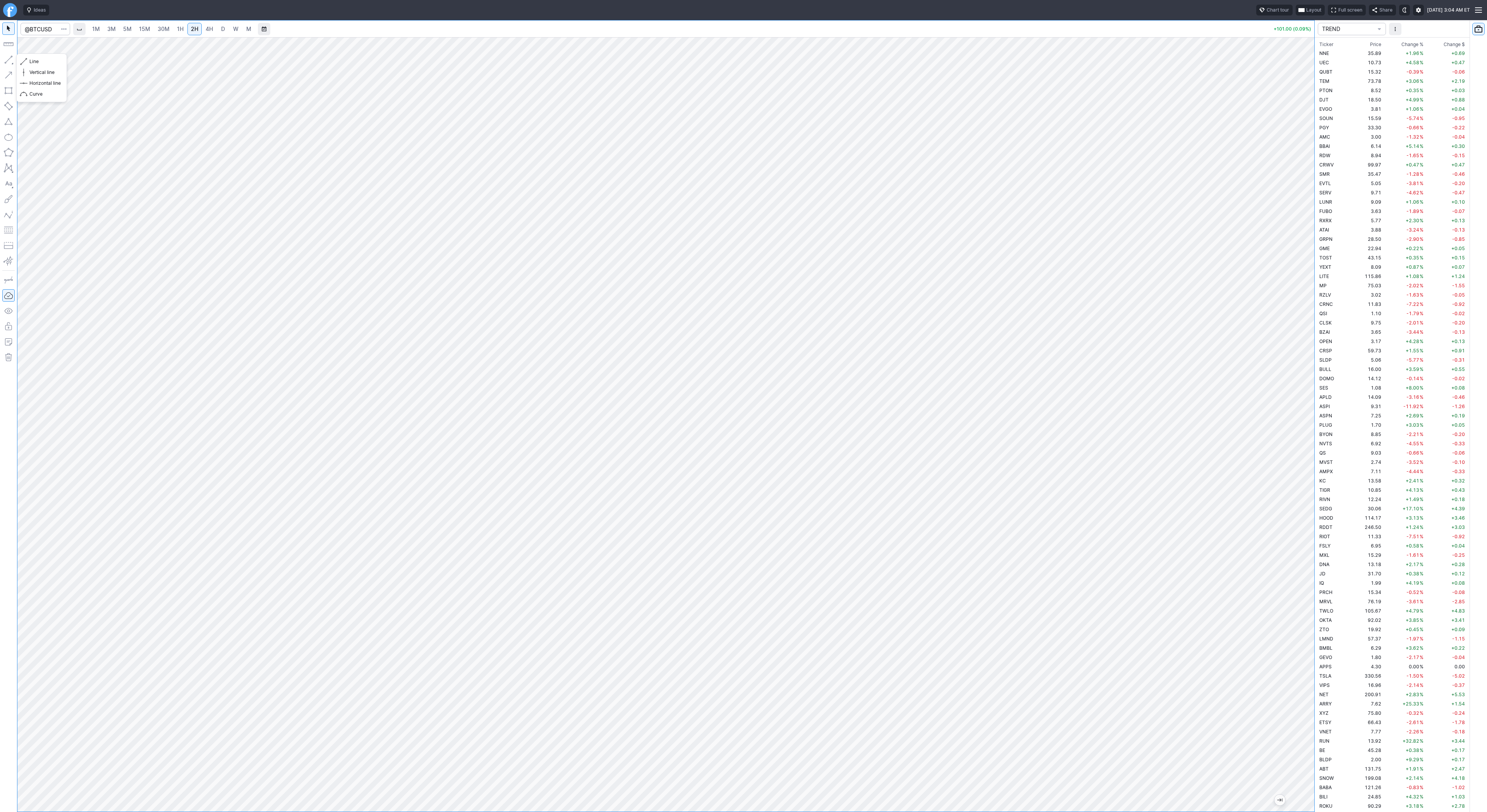
click at [11, 63] on button "button" at bounding box center [8, 59] width 12 height 12
click at [207, 28] on span "4H" at bounding box center [209, 28] width 8 height 6
click at [221, 28] on span "D" at bounding box center [223, 28] width 4 height 6
click at [1337, 128] on td "PGY" at bounding box center [1333, 128] width 31 height 9
click at [9, 61] on button "button" at bounding box center [8, 59] width 12 height 12
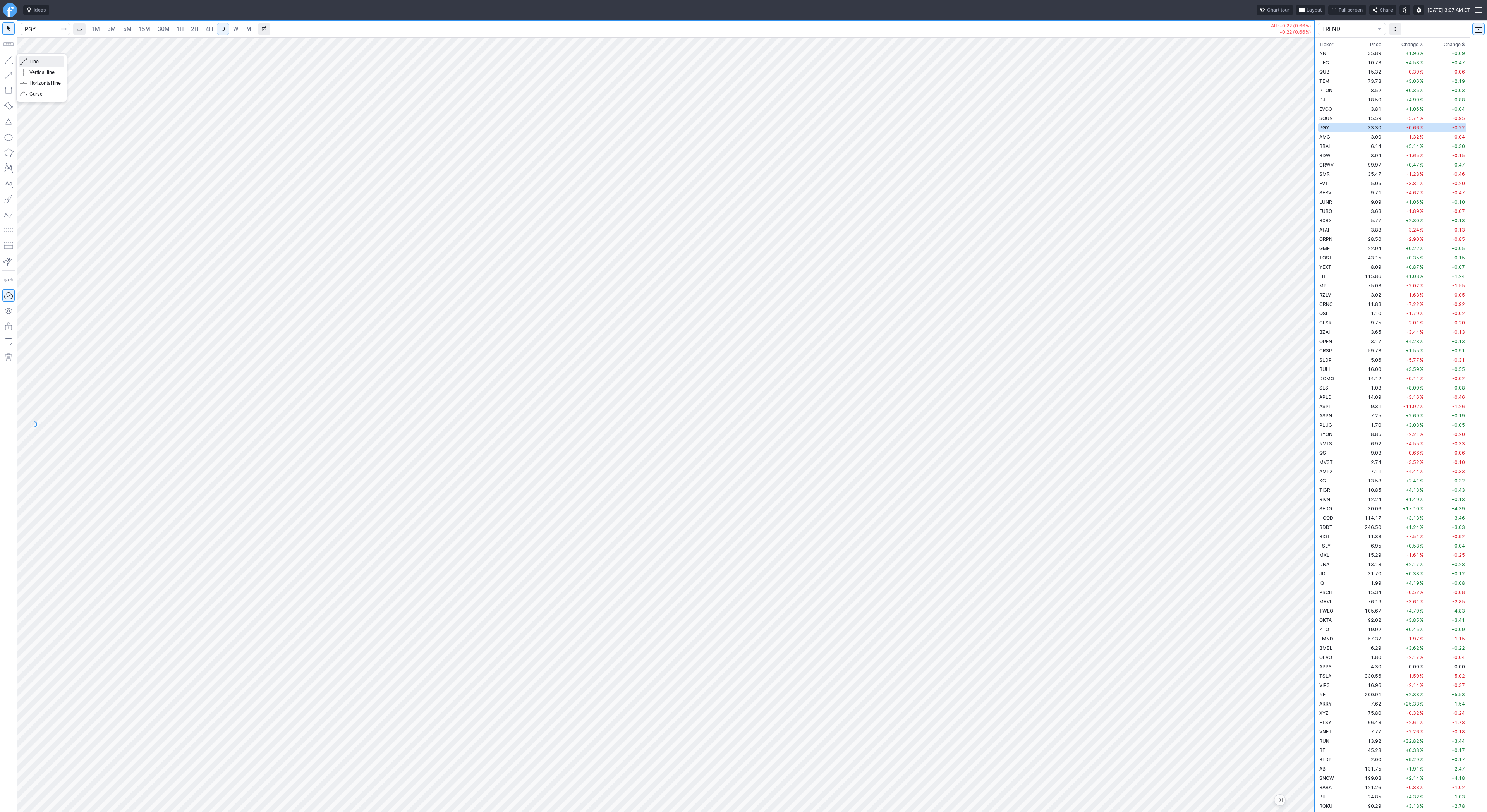
click at [24, 58] on span "button" at bounding box center [25, 61] width 5 height 11
click at [9, 58] on button "button" at bounding box center [8, 59] width 12 height 12
click at [13, 58] on button "button" at bounding box center [8, 59] width 12 height 12
click at [39, 27] on input "Search" at bounding box center [46, 29] width 50 height 12
type input "soun"
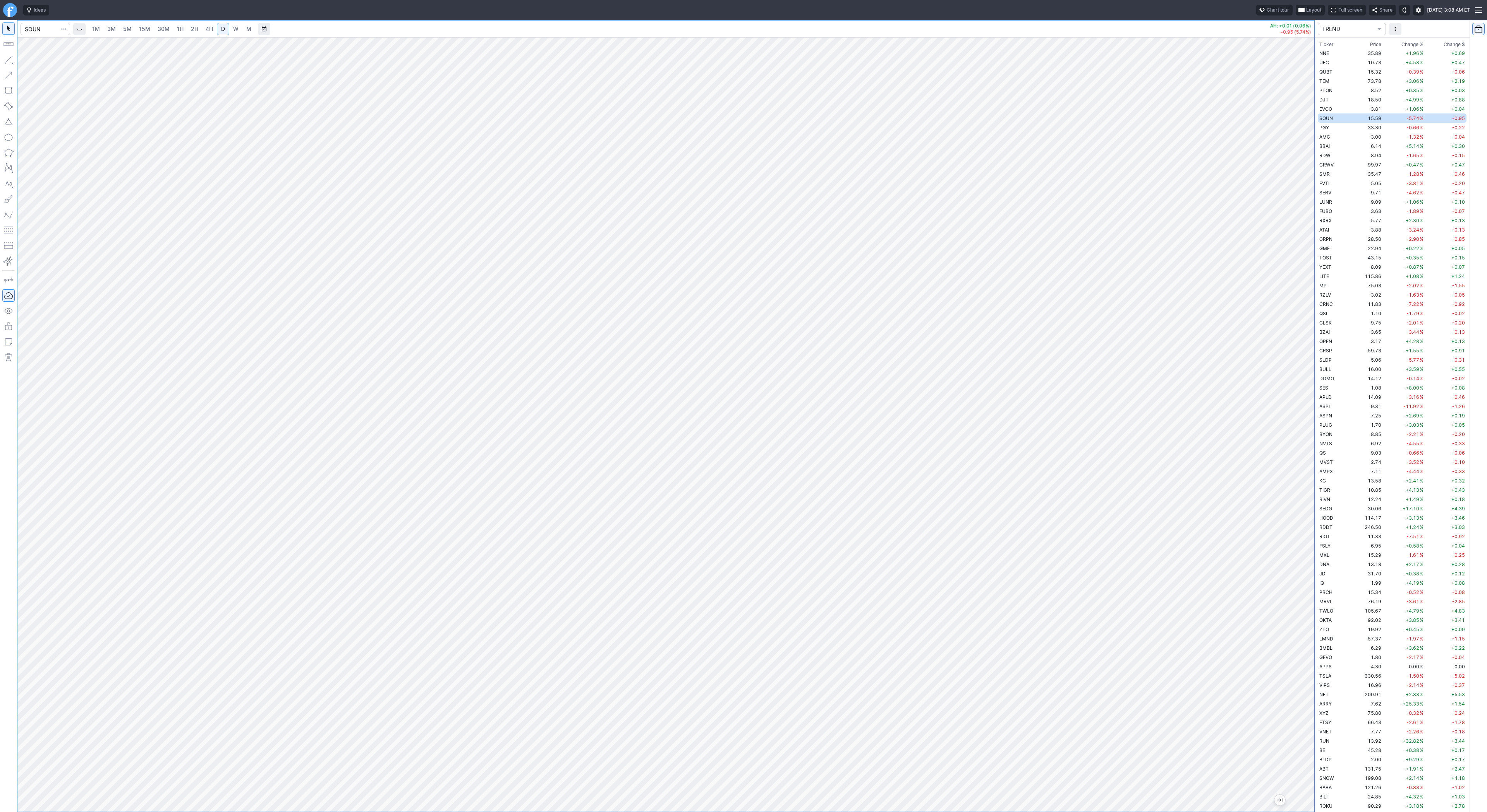
click at [9, 57] on button "button" at bounding box center [8, 59] width 12 height 12
drag, startPoint x: 8, startPoint y: 63, endPoint x: 21, endPoint y: 83, distance: 23.9
click at [8, 64] on button "button" at bounding box center [8, 59] width 12 height 12
click at [16, 59] on div "Line Vertical line Horizontal line Curve" at bounding box center [42, 78] width 51 height 49
click at [31, 61] on span "Line" at bounding box center [45, 61] width 31 height 8
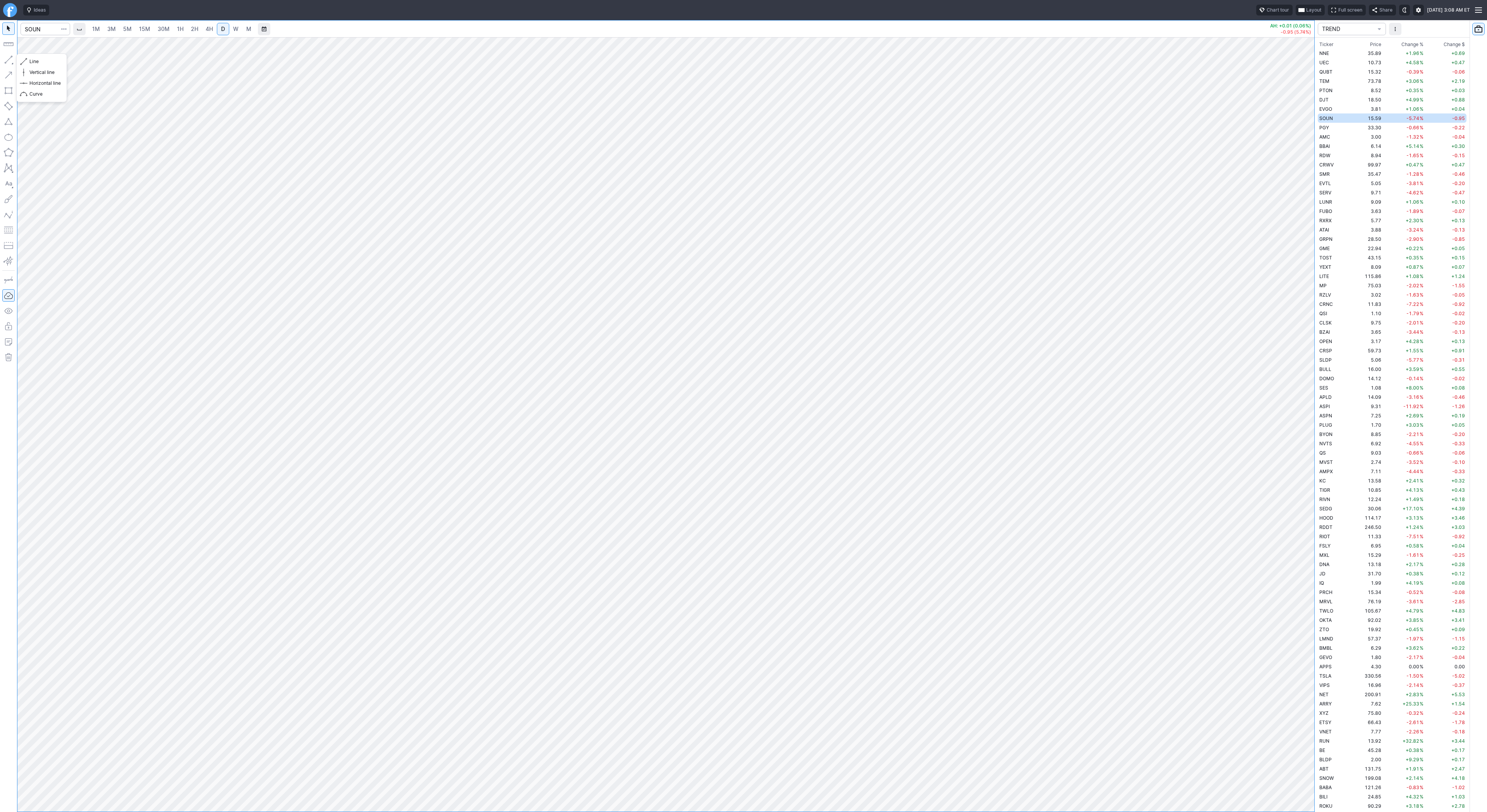
drag, startPoint x: 8, startPoint y: 61, endPoint x: 37, endPoint y: 102, distance: 50.2
click at [9, 63] on button "button" at bounding box center [8, 59] width 12 height 12
drag, startPoint x: 8, startPoint y: 58, endPoint x: 14, endPoint y: 82, distance: 24.7
click at [8, 61] on button "button" at bounding box center [8, 59] width 12 height 12
drag, startPoint x: 9, startPoint y: 61, endPoint x: 12, endPoint y: 68, distance: 7.6
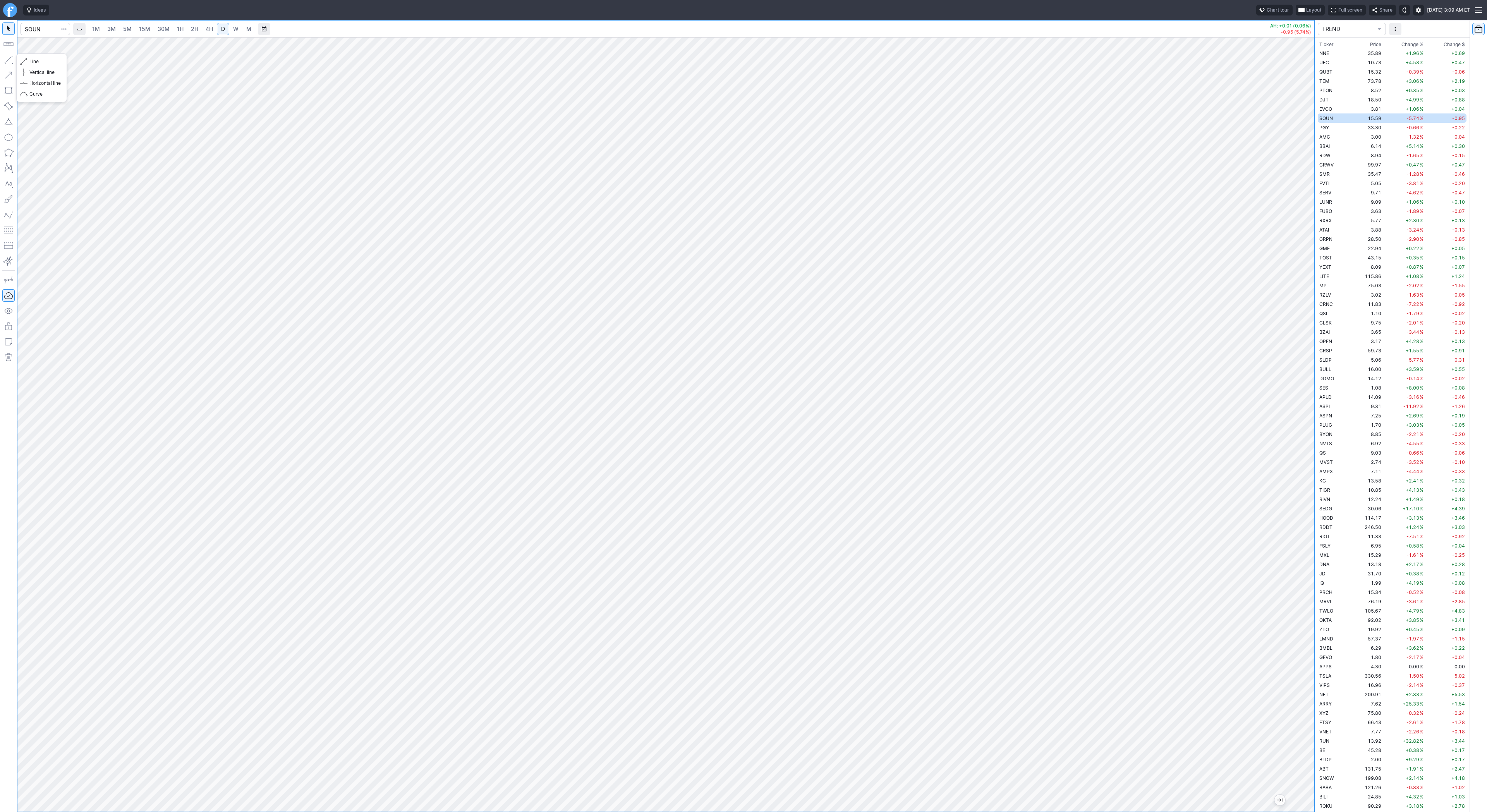
click at [9, 62] on button "button" at bounding box center [8, 59] width 12 height 12
click at [8, 56] on button "button" at bounding box center [8, 59] width 12 height 12
click at [57, 28] on input "Search" at bounding box center [46, 29] width 50 height 12
type input "pony"
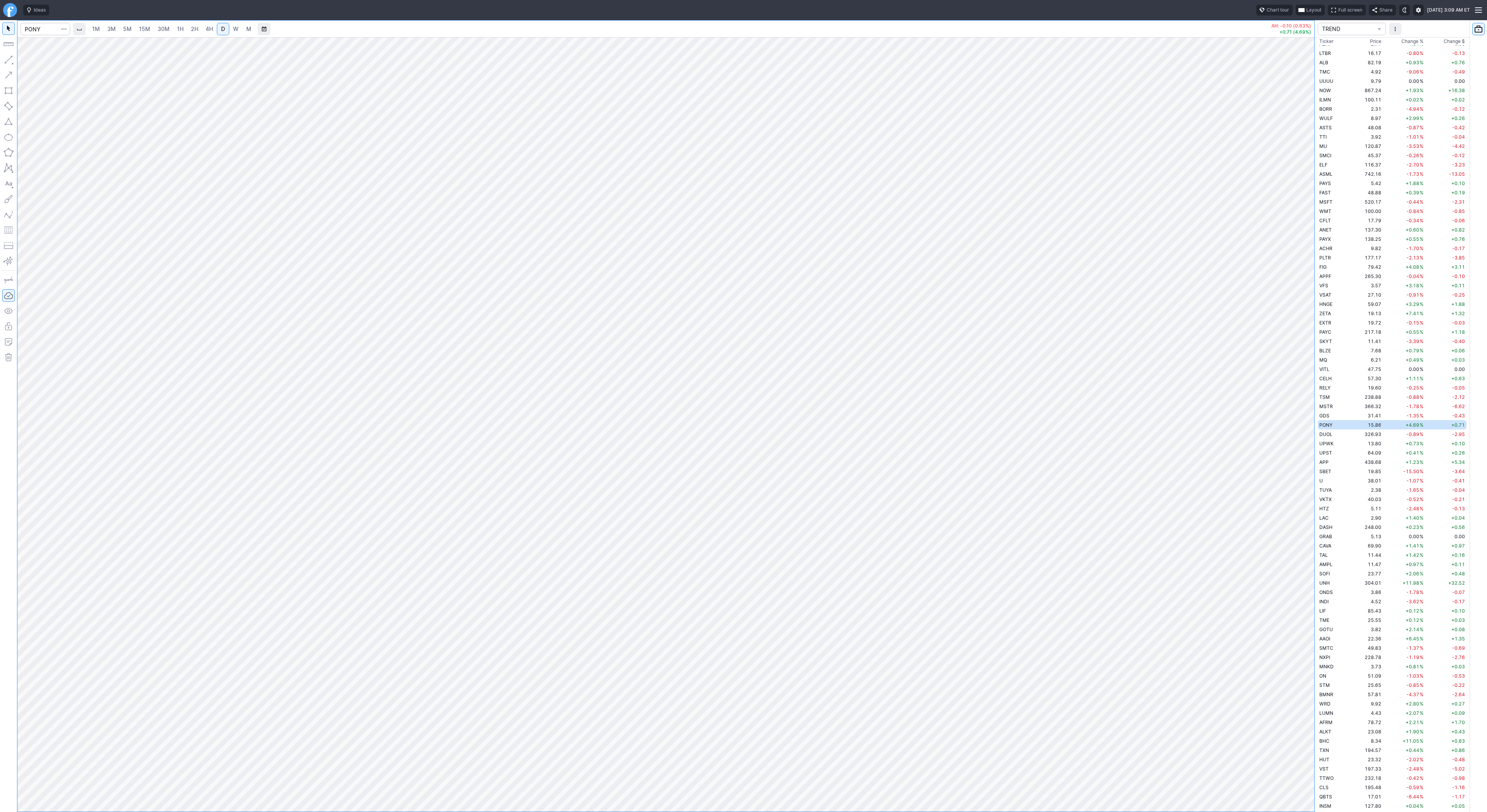
drag, startPoint x: 1307, startPoint y: 286, endPoint x: 1304, endPoint y: 444, distance: 158.0
click at [1314, 450] on div "1M 3M 5M 15M 30M 1H 2H 4H D W M AH: -0.10 (0.63%) +0.71 (4.69%) TREND Ticker Pr…" at bounding box center [744, 416] width 1487 height 792
click at [13, 61] on button "button" at bounding box center [8, 59] width 12 height 12
drag, startPoint x: 7, startPoint y: 55, endPoint x: 25, endPoint y: 96, distance: 44.8
click at [6, 56] on button "button" at bounding box center [8, 59] width 12 height 12
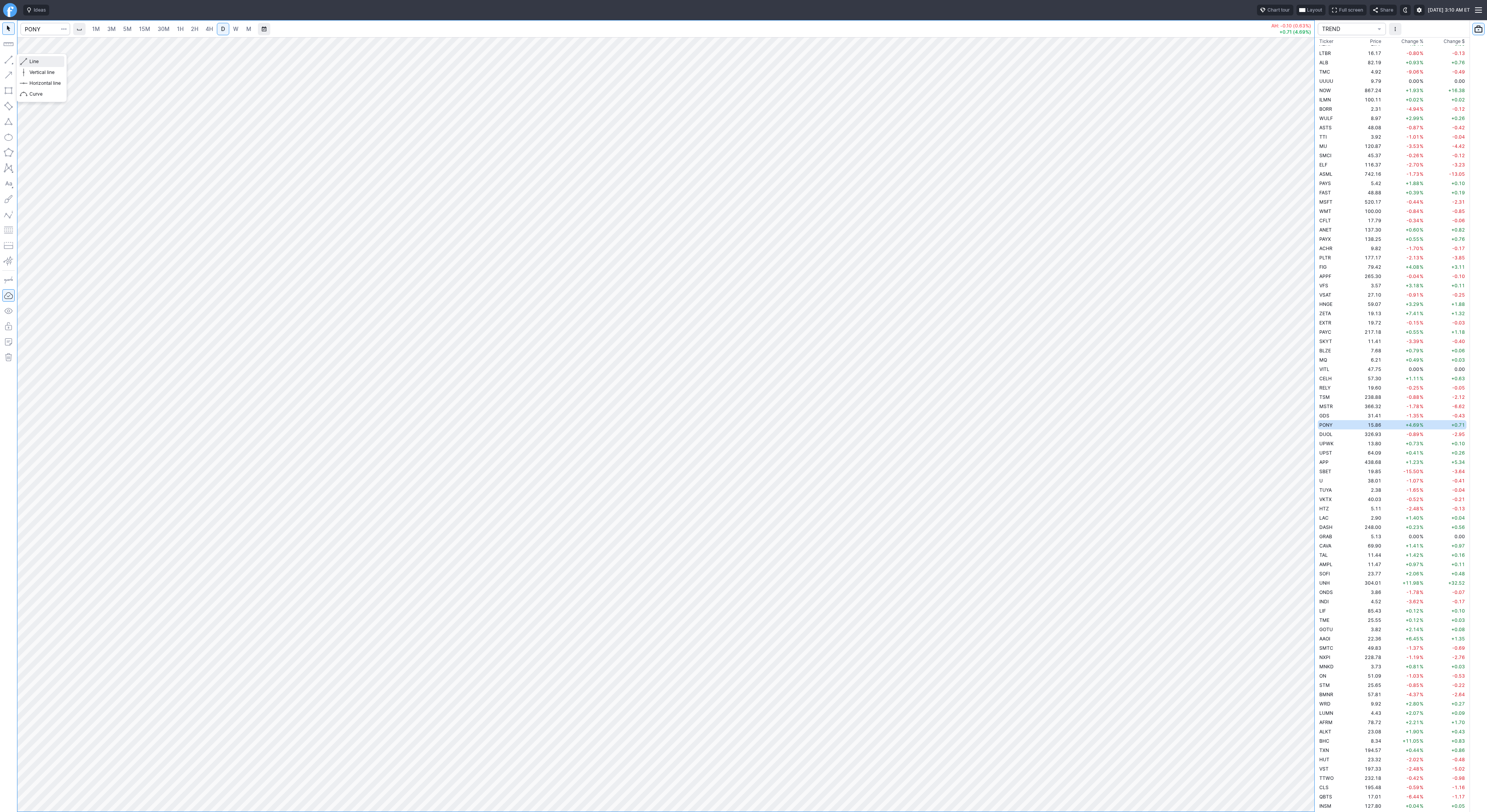
drag, startPoint x: 31, startPoint y: 61, endPoint x: 44, endPoint y: 80, distance: 23.0
click at [31, 60] on span "Line" at bounding box center [45, 61] width 31 height 8
click at [4, 59] on button "button" at bounding box center [8, 59] width 12 height 12
click at [12, 61] on button "button" at bounding box center [8, 59] width 12 height 12
click at [41, 27] on input "Search" at bounding box center [46, 29] width 50 height 12
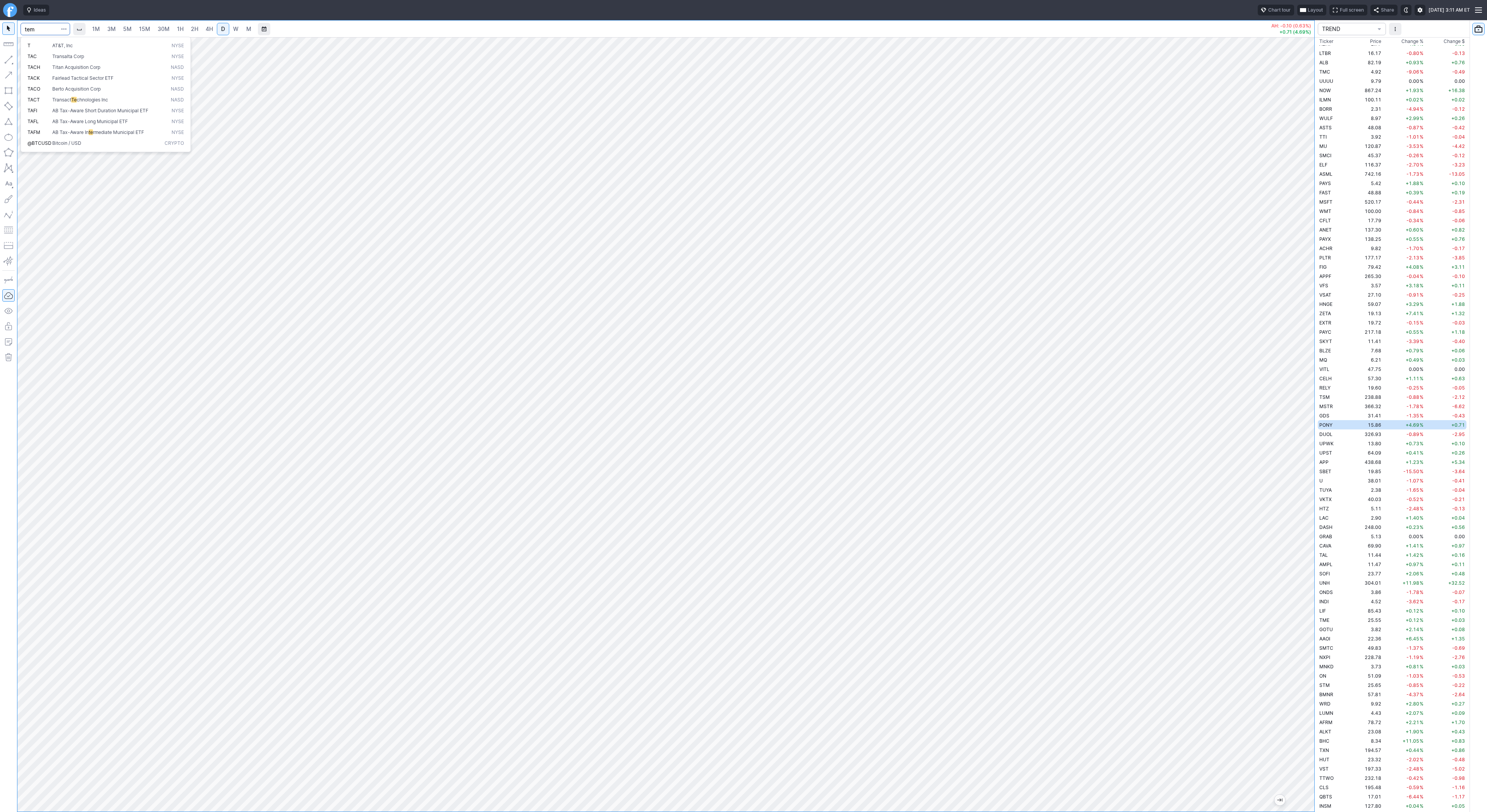
type input "tem"
click at [1291, 552] on div at bounding box center [666, 424] width 1297 height 774
click at [6, 59] on button "button" at bounding box center [8, 59] width 12 height 12
click at [3, 58] on button "button" at bounding box center [8, 59] width 12 height 12
drag, startPoint x: 10, startPoint y: 60, endPoint x: 33, endPoint y: 89, distance: 37.0
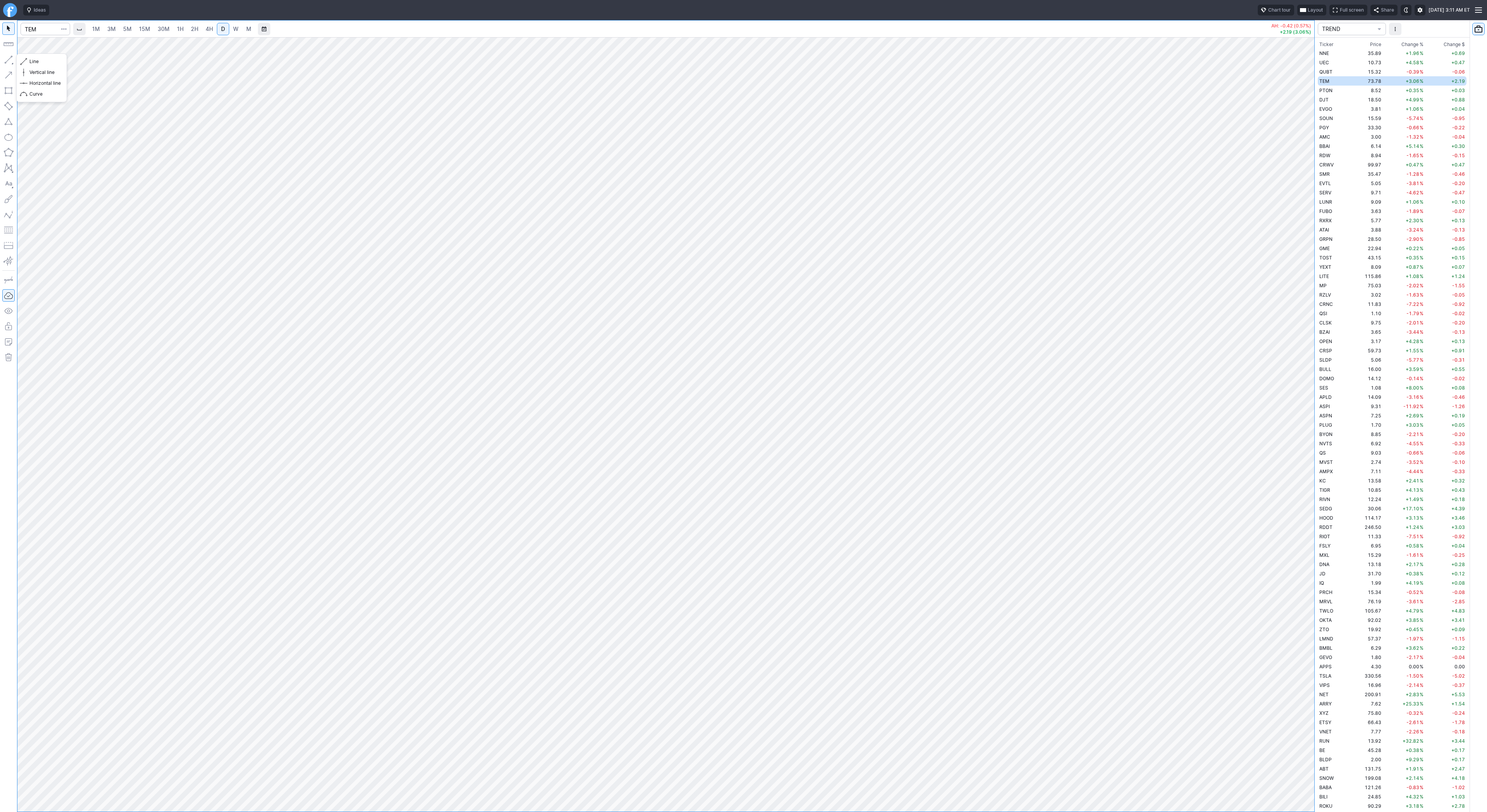
click at [10, 61] on button "button" at bounding box center [8, 59] width 12 height 12
click at [35, 62] on span "Line" at bounding box center [45, 61] width 31 height 8
drag, startPoint x: 32, startPoint y: 61, endPoint x: 57, endPoint y: 90, distance: 38.3
click at [33, 63] on span "Line" at bounding box center [45, 61] width 31 height 8
click at [7, 60] on button "button" at bounding box center [8, 59] width 12 height 12
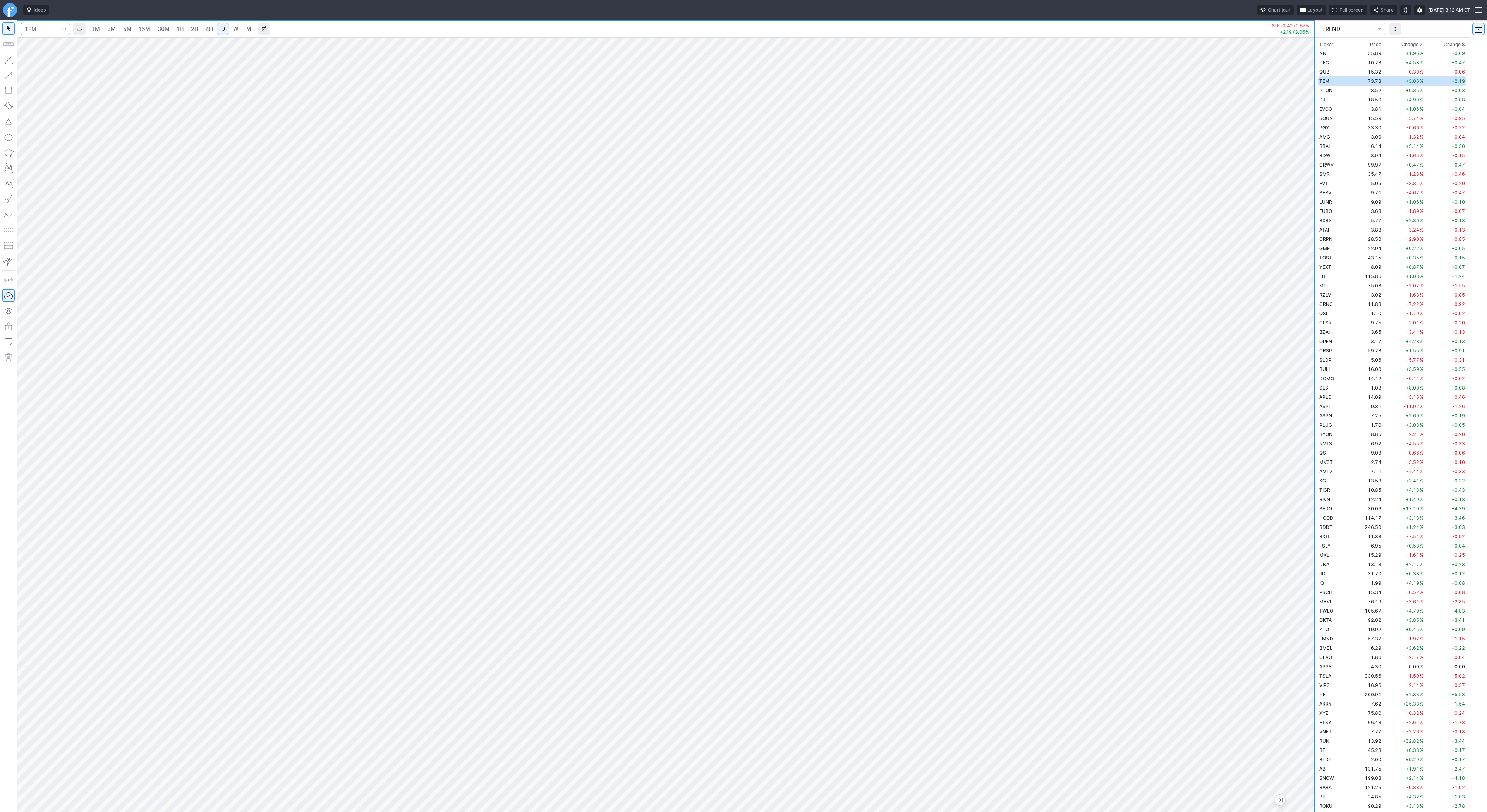
click at [38, 28] on input "Search" at bounding box center [46, 29] width 50 height 12
type input "coin"
drag, startPoint x: 8, startPoint y: 58, endPoint x: 9, endPoint y: 62, distance: 4.1
click at [8, 59] on button "button" at bounding box center [8, 59] width 12 height 12
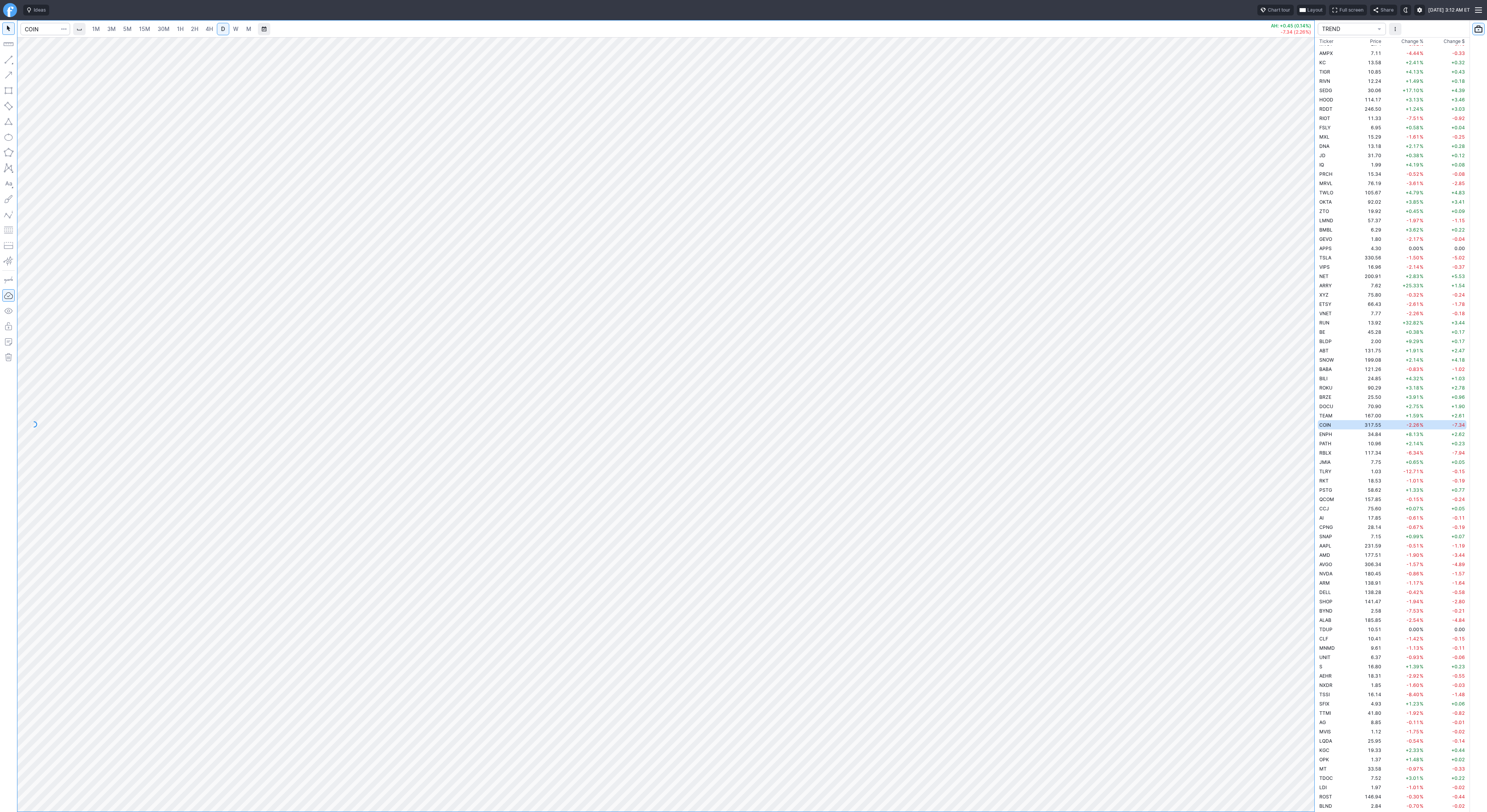
drag, startPoint x: 7, startPoint y: 57, endPoint x: 12, endPoint y: 70, distance: 13.9
click at [7, 58] on button "button" at bounding box center [8, 59] width 12 height 12
click at [8, 61] on button "button" at bounding box center [8, 59] width 12 height 12
click at [10, 56] on button "button" at bounding box center [8, 59] width 12 height 12
click at [8, 62] on button "button" at bounding box center [8, 59] width 12 height 12
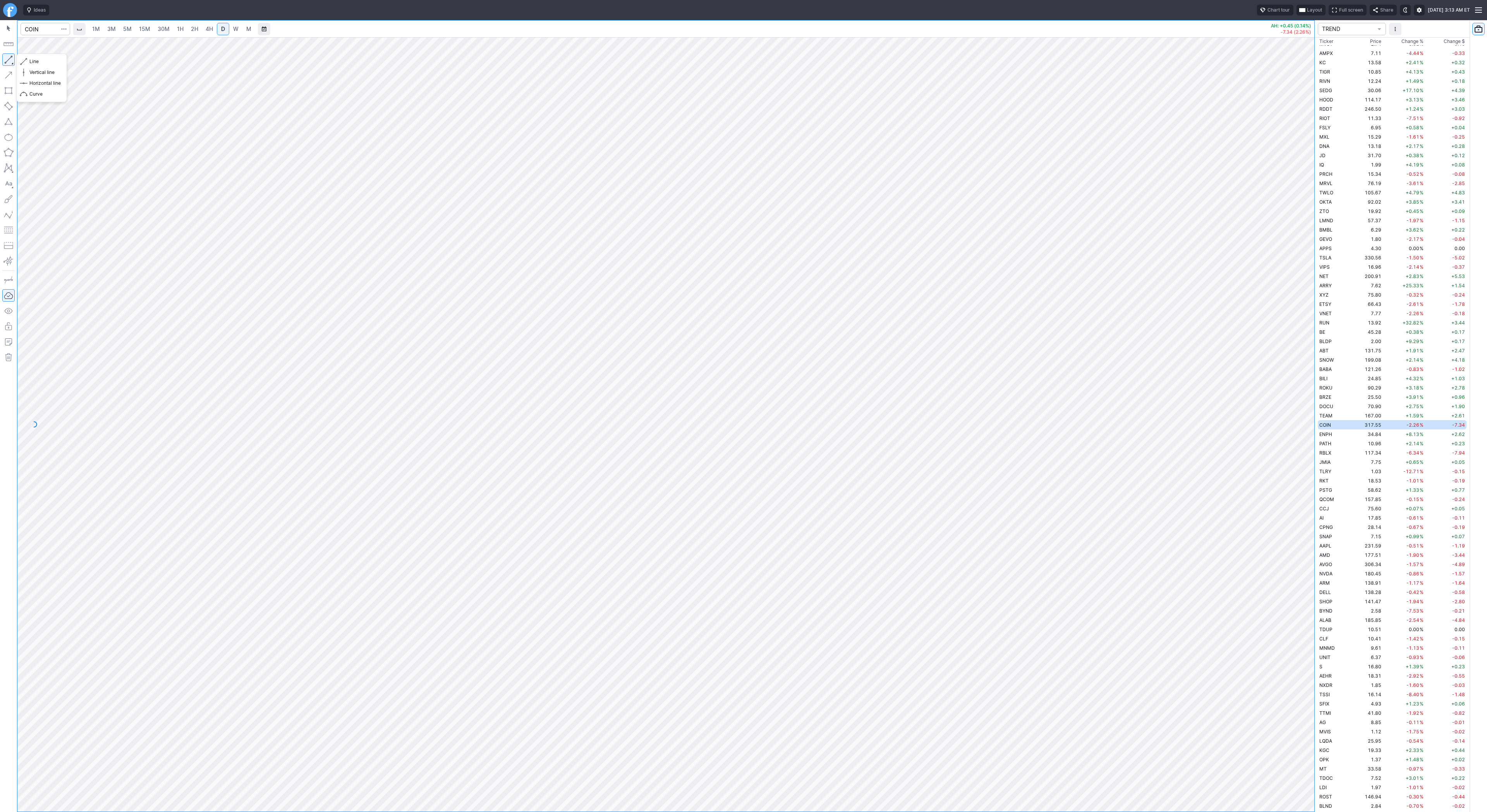
drag, startPoint x: 9, startPoint y: 61, endPoint x: 36, endPoint y: 100, distance: 47.4
click at [10, 62] on button "button" at bounding box center [8, 59] width 12 height 12
click at [44, 28] on input "Search" at bounding box center [46, 29] width 50 height 12
type input "tem"
drag, startPoint x: 1311, startPoint y: 302, endPoint x: 1301, endPoint y: 392, distance: 90.6
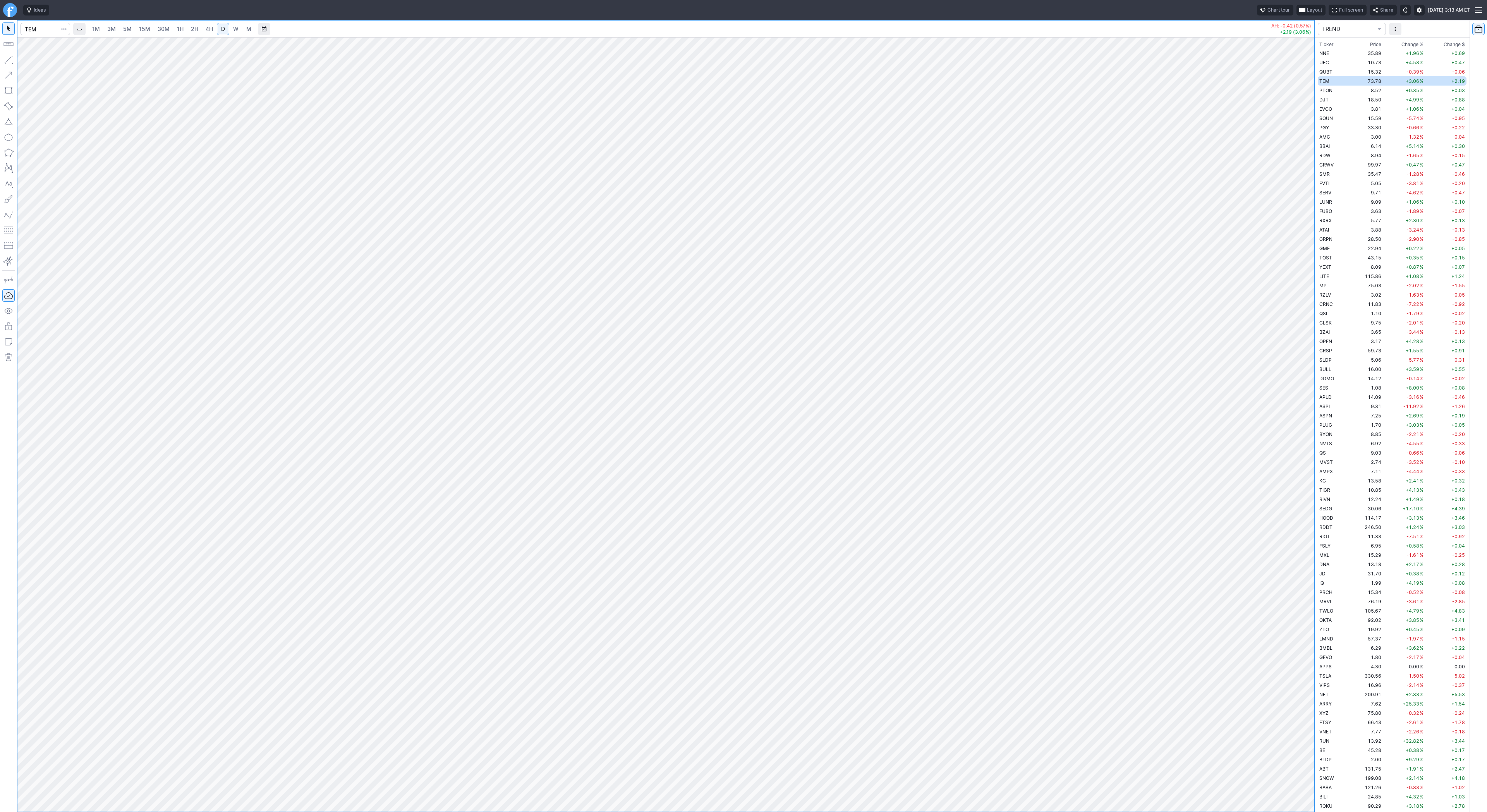
click at [1301, 395] on div at bounding box center [1306, 422] width 16 height 755
click at [47, 30] on input "Search" at bounding box center [46, 29] width 50 height 12
type input "o"
type input "pony"
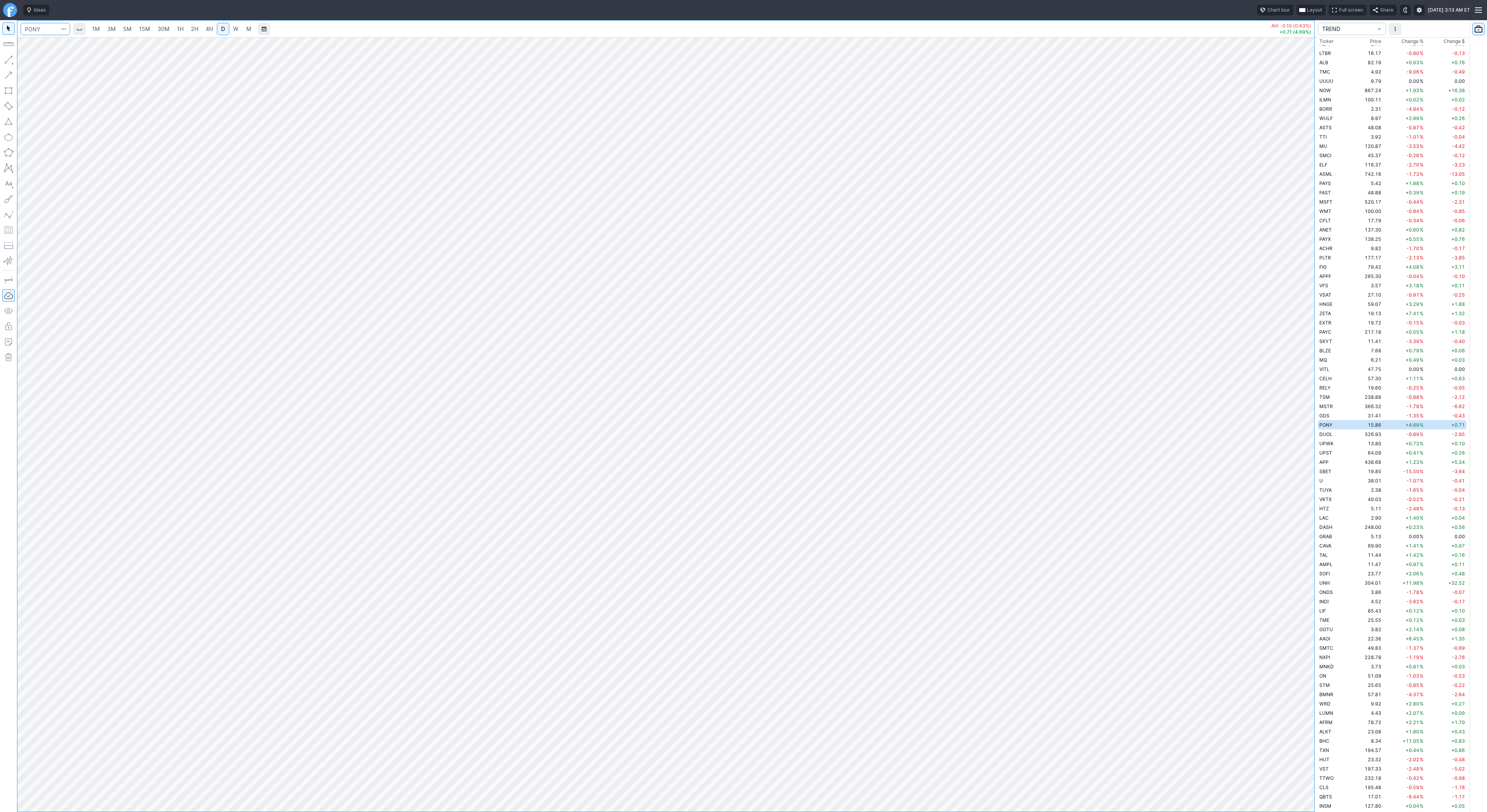
click at [42, 29] on input "Search" at bounding box center [46, 29] width 50 height 12
click at [44, 30] on input "Search" at bounding box center [46, 29] width 50 height 12
type input "tlry"
click at [193, 22] on div "1M 3M 5M 15M 30M 1H 2H 4H D W M" at bounding box center [171, 29] width 167 height 14
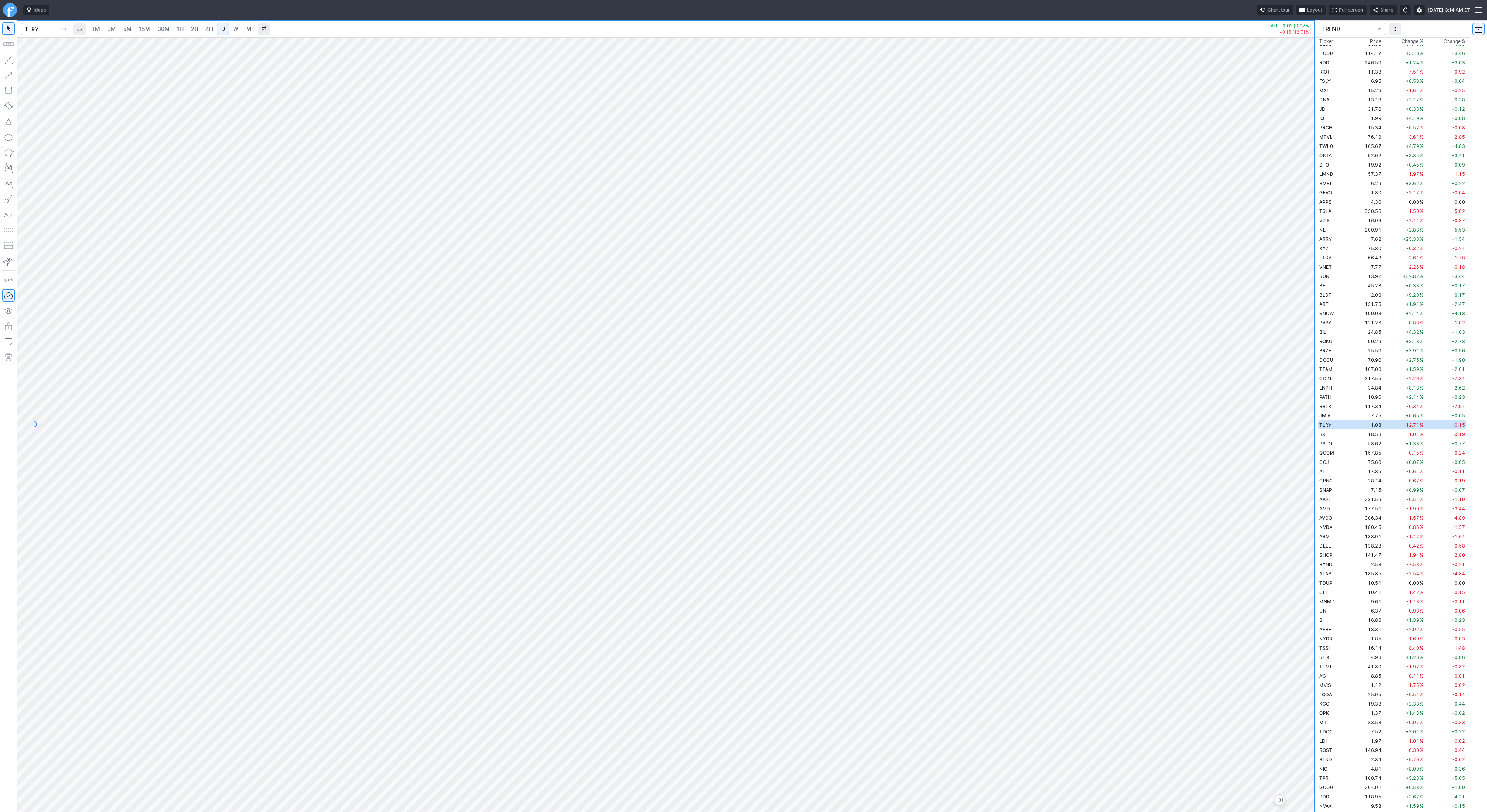
click at [193, 28] on span "2H" at bounding box center [195, 28] width 8 height 6
click at [221, 30] on span "D" at bounding box center [223, 28] width 4 height 6
click at [1407, 41] on span "Change %" at bounding box center [1413, 41] width 22 height 8
click at [49, 31] on input "Search" at bounding box center [46, 29] width 50 height 12
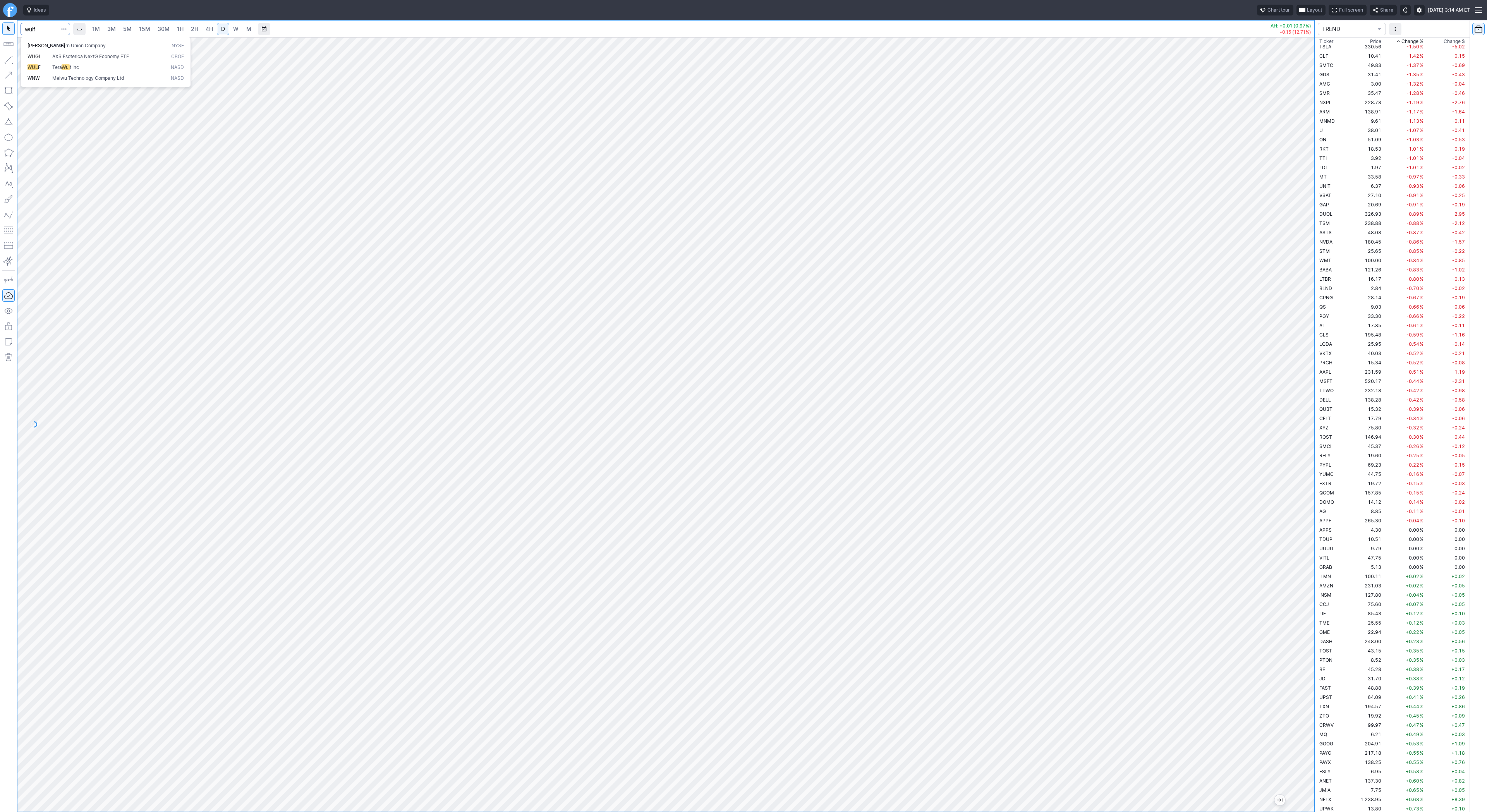
type input "wulf"
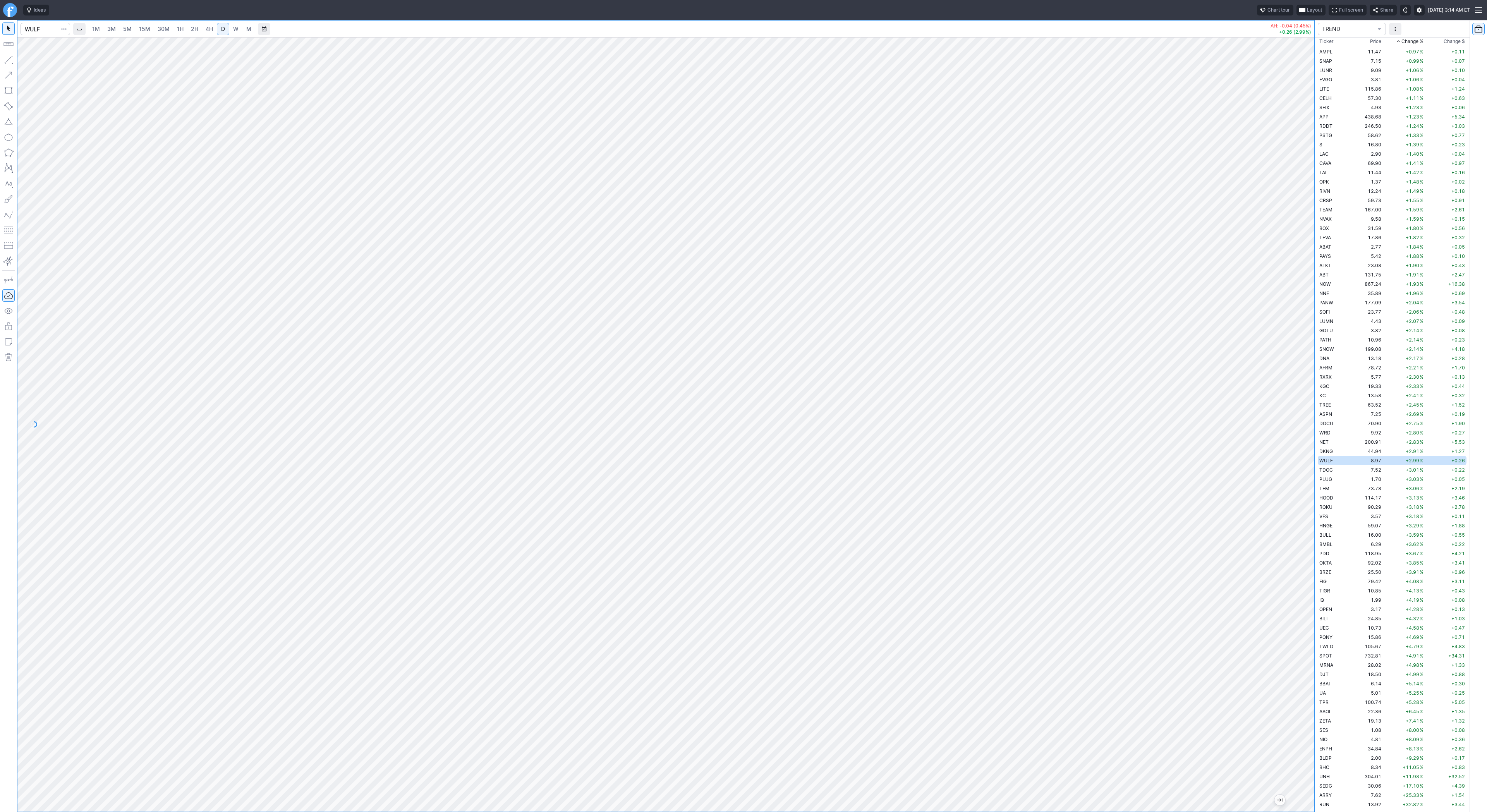
click at [1294, 480] on div at bounding box center [666, 424] width 1297 height 774
drag, startPoint x: 1305, startPoint y: 343, endPoint x: 1298, endPoint y: 400, distance: 57.4
click at [1306, 402] on div at bounding box center [1306, 422] width 16 height 755
drag, startPoint x: 28, startPoint y: 61, endPoint x: 45, endPoint y: 77, distance: 23.3
click at [29, 63] on button "Line" at bounding box center [42, 61] width 45 height 11
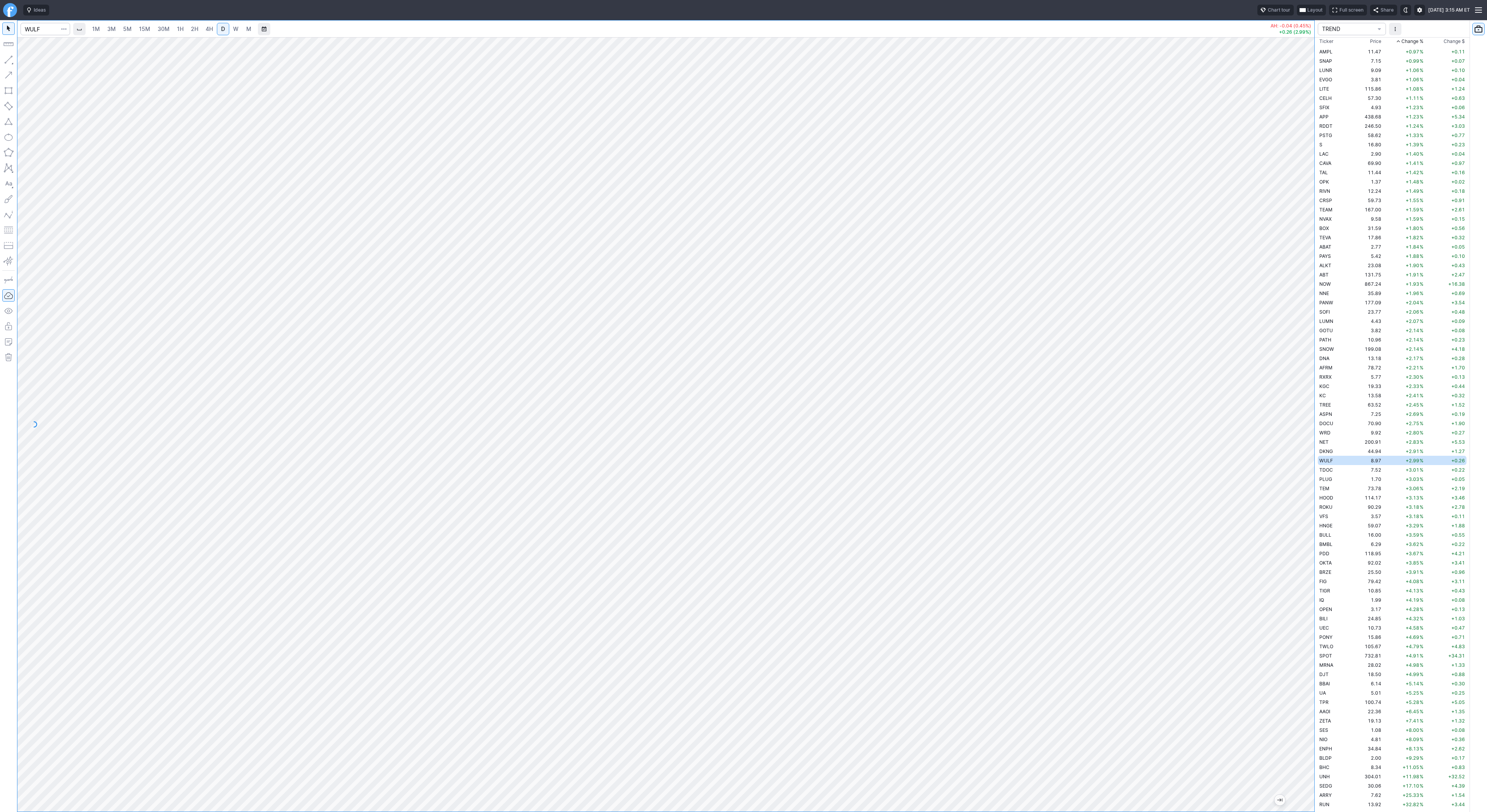
click at [5, 60] on button "button" at bounding box center [8, 59] width 12 height 12
click at [39, 29] on input "Search" at bounding box center [46, 29] width 50 height 12
type input "soun"
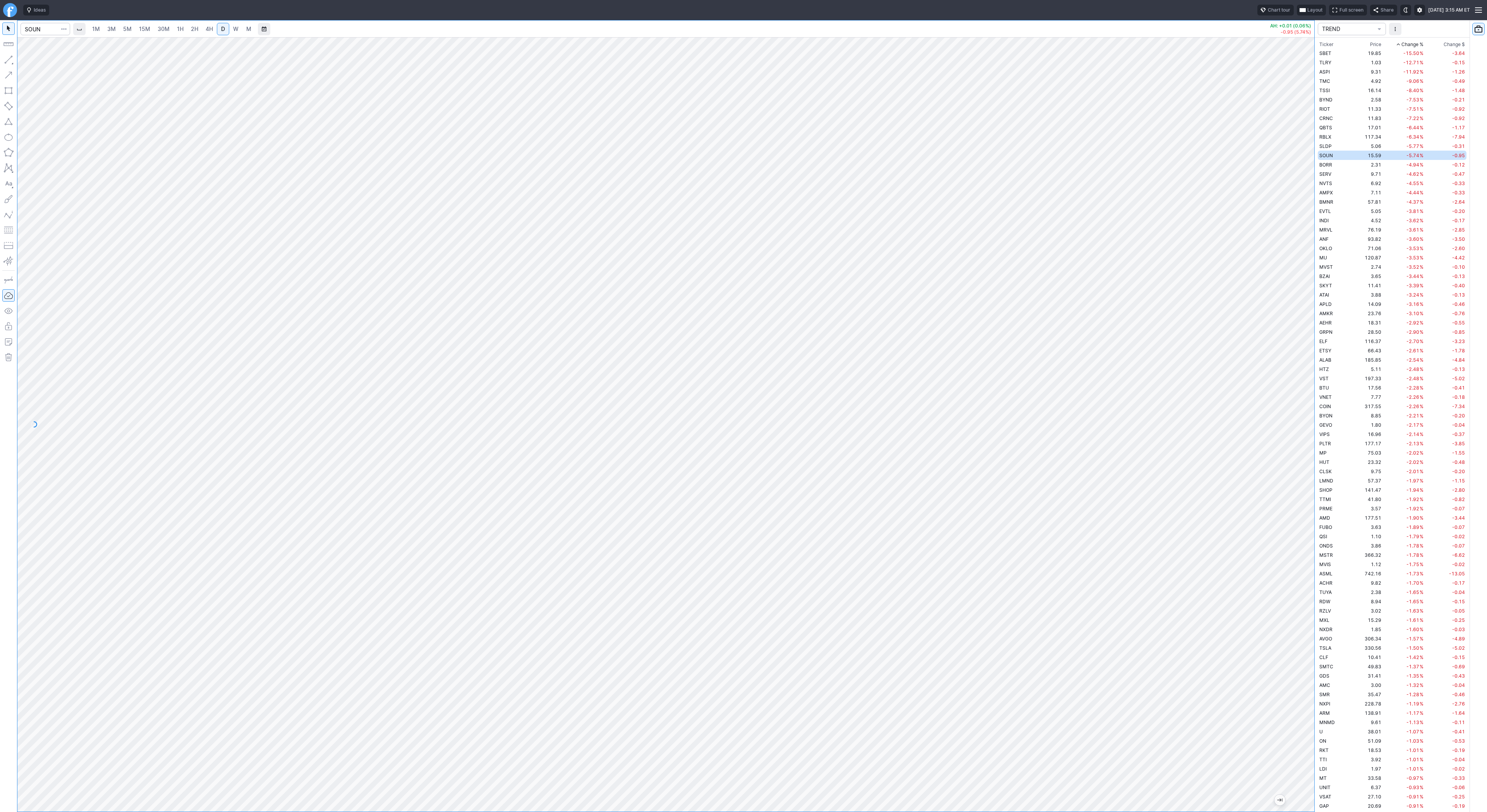
click at [6, 62] on button "button" at bounding box center [8, 59] width 12 height 12
click at [38, 58] on span "Line" at bounding box center [45, 61] width 31 height 8
click at [7, 58] on button "button" at bounding box center [8, 59] width 12 height 12
click at [10, 61] on button "button" at bounding box center [8, 59] width 12 height 12
click at [37, 61] on span "Line" at bounding box center [45, 61] width 31 height 8
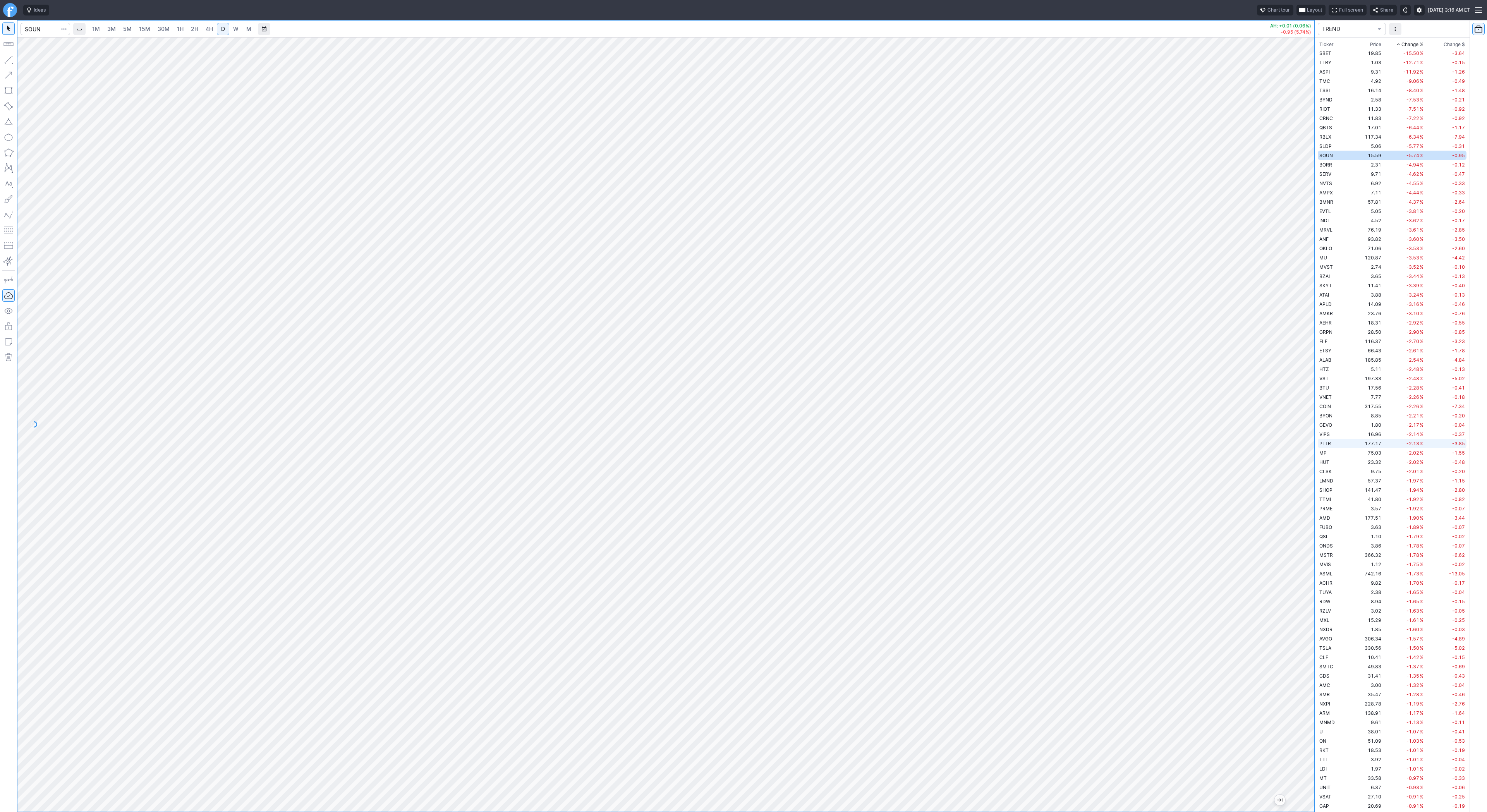
click at [1342, 445] on td "PLTR" at bounding box center [1333, 443] width 31 height 9
click at [208, 28] on span "4H" at bounding box center [209, 28] width 8 height 6
click at [221, 28] on span "D" at bounding box center [223, 28] width 4 height 6
drag, startPoint x: 9, startPoint y: 60, endPoint x: 21, endPoint y: 77, distance: 20.8
click at [9, 61] on button "button" at bounding box center [8, 59] width 12 height 12
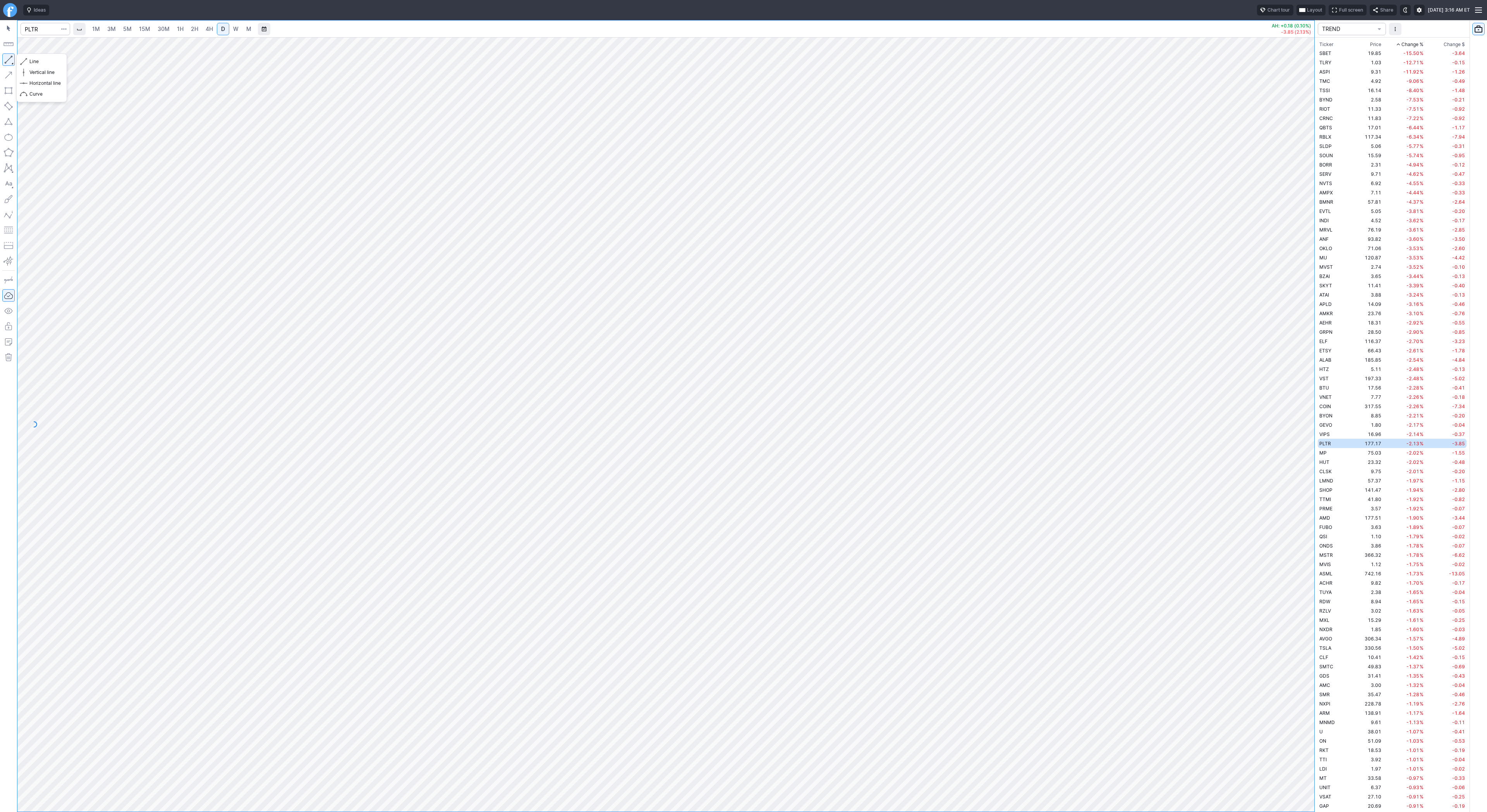
drag, startPoint x: 9, startPoint y: 58, endPoint x: 65, endPoint y: 91, distance: 65.0
click at [9, 58] on button "button" at bounding box center [8, 59] width 12 height 12
click at [40, 65] on span "Line" at bounding box center [45, 61] width 31 height 8
click at [39, 63] on span "Line" at bounding box center [45, 61] width 31 height 8
click at [9, 59] on button "button" at bounding box center [8, 59] width 12 height 12
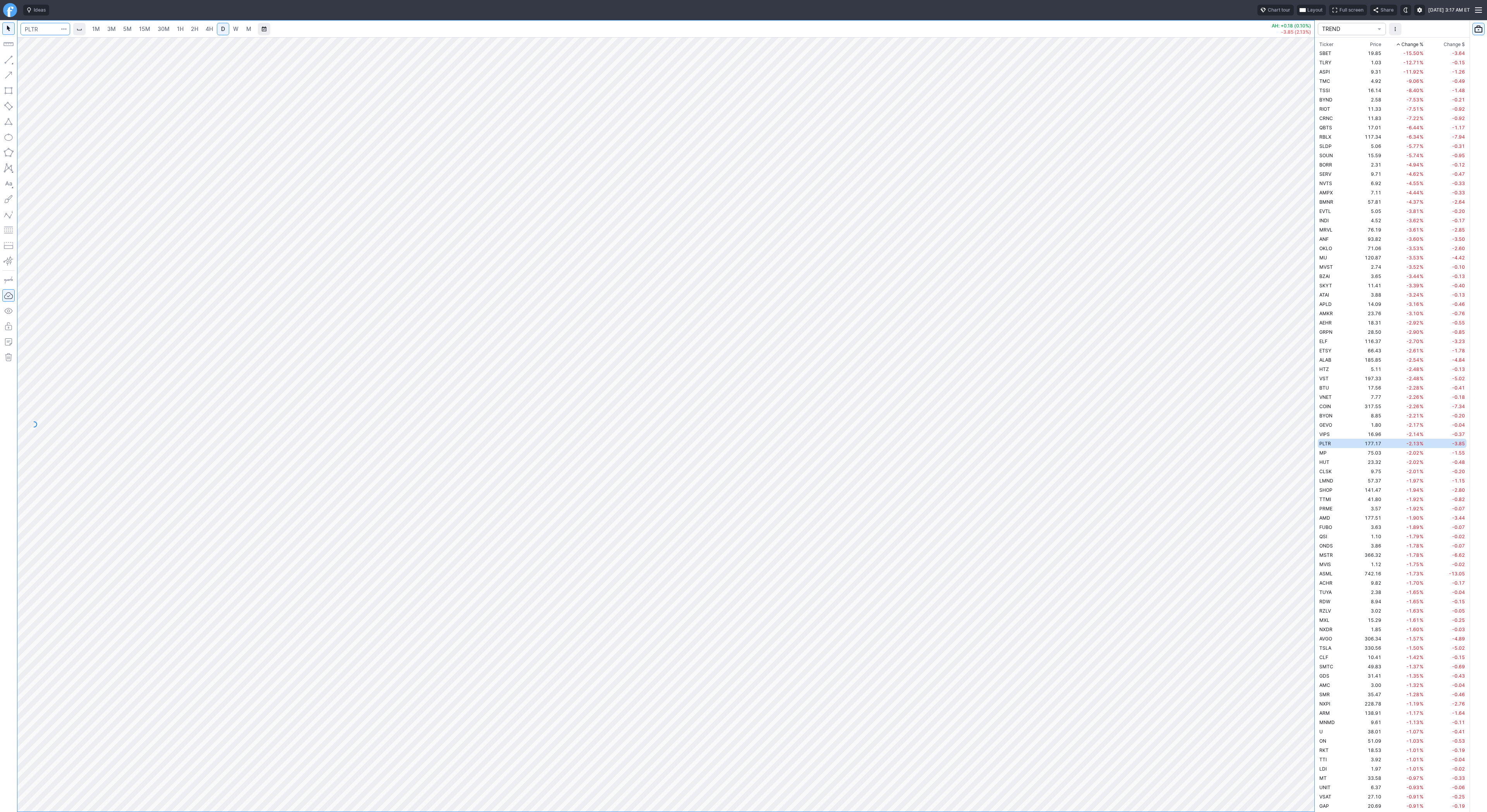
click at [45, 29] on input "Search" at bounding box center [46, 29] width 50 height 12
type input "bbai"
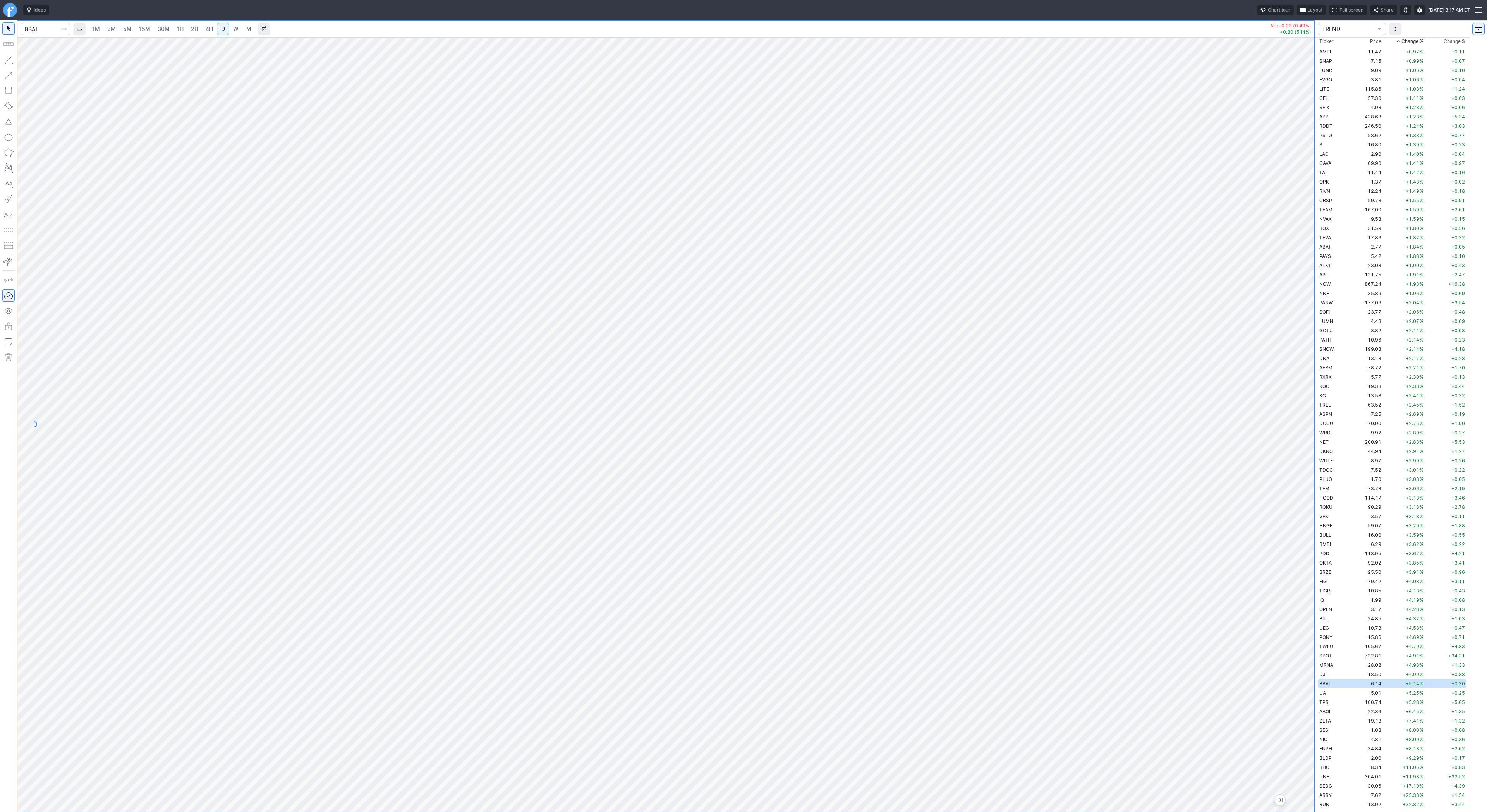
drag, startPoint x: 1310, startPoint y: 364, endPoint x: 1306, endPoint y: 562, distance: 198.0
click at [1315, 572] on div "1M 3M 5M 15M 30M 1H 2H 4H D W M AH: -0.03 (0.49%) +0.30 (5.14%) TREND Ticker Pr…" at bounding box center [744, 416] width 1487 height 792
click at [5, 61] on button "button" at bounding box center [8, 59] width 12 height 12
drag, startPoint x: 5, startPoint y: 58, endPoint x: 10, endPoint y: 61, distance: 5.8
click at [6, 58] on button "button" at bounding box center [8, 59] width 12 height 12
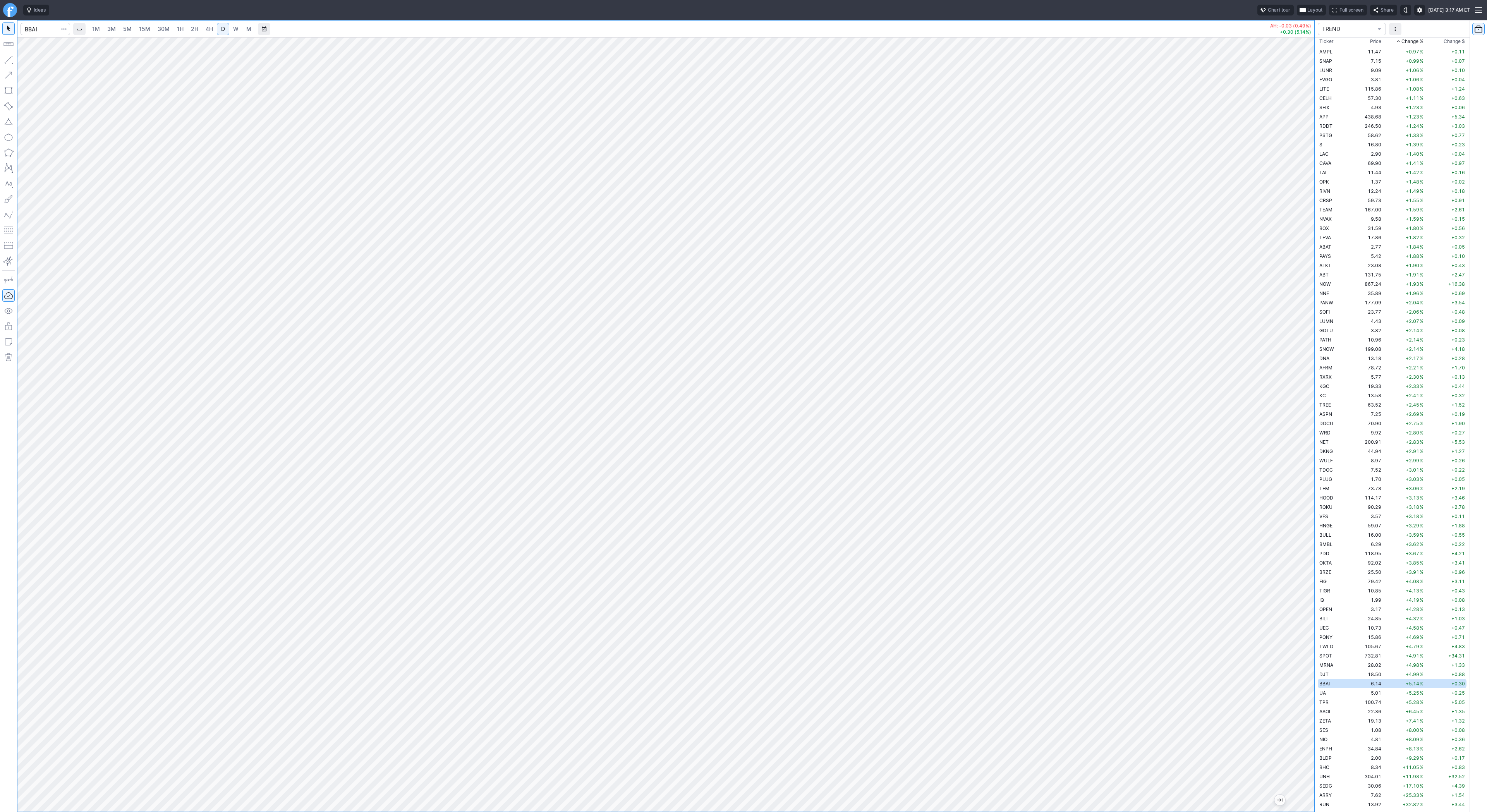
click at [233, 28] on span "W" at bounding box center [236, 28] width 5 height 6
click at [10, 59] on button "button" at bounding box center [8, 59] width 12 height 12
click at [5, 57] on button "button" at bounding box center [8, 59] width 12 height 12
click at [44, 31] on input "Search" at bounding box center [46, 29] width 50 height 12
type input "a"
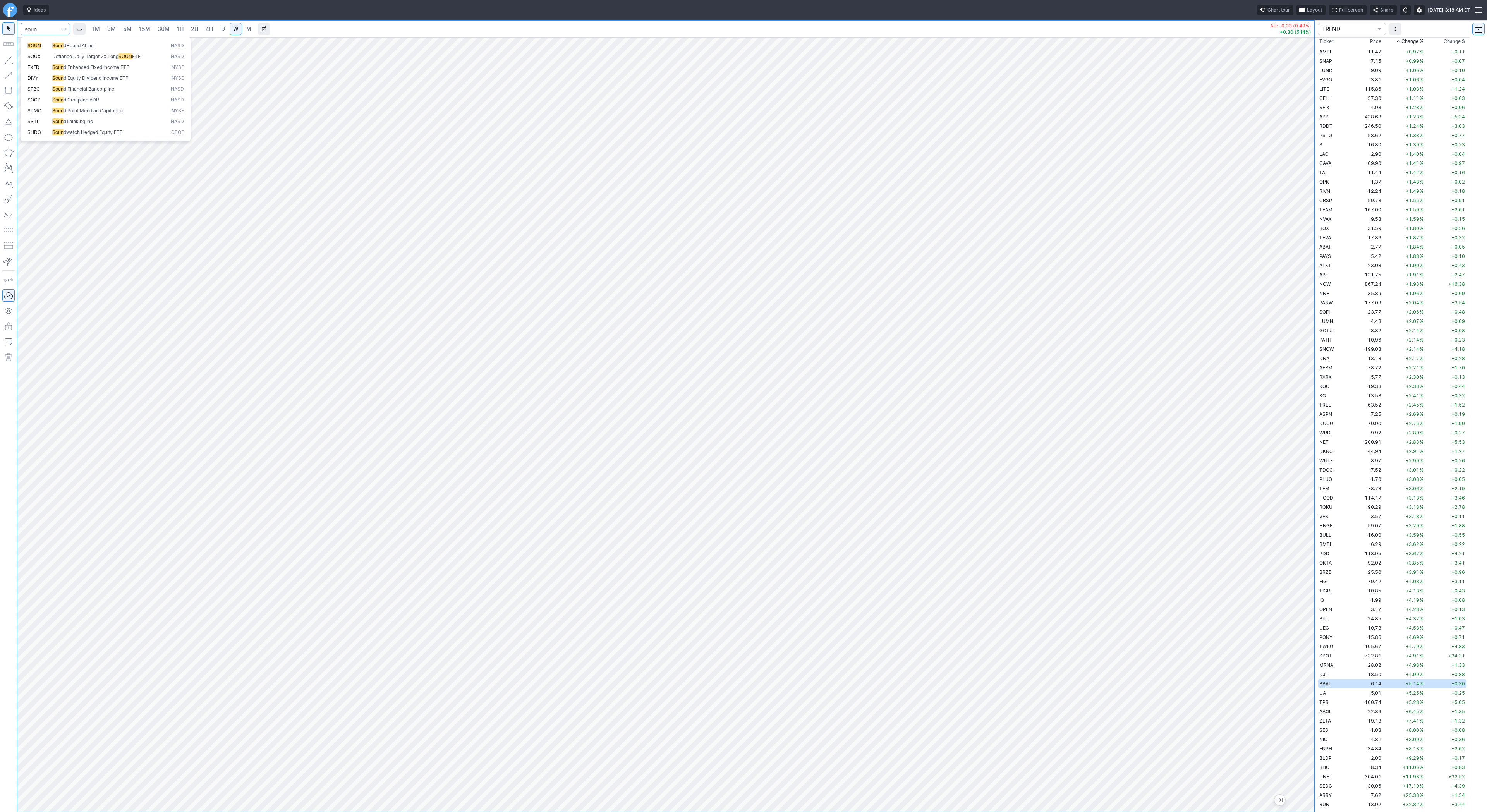
type input "soun"
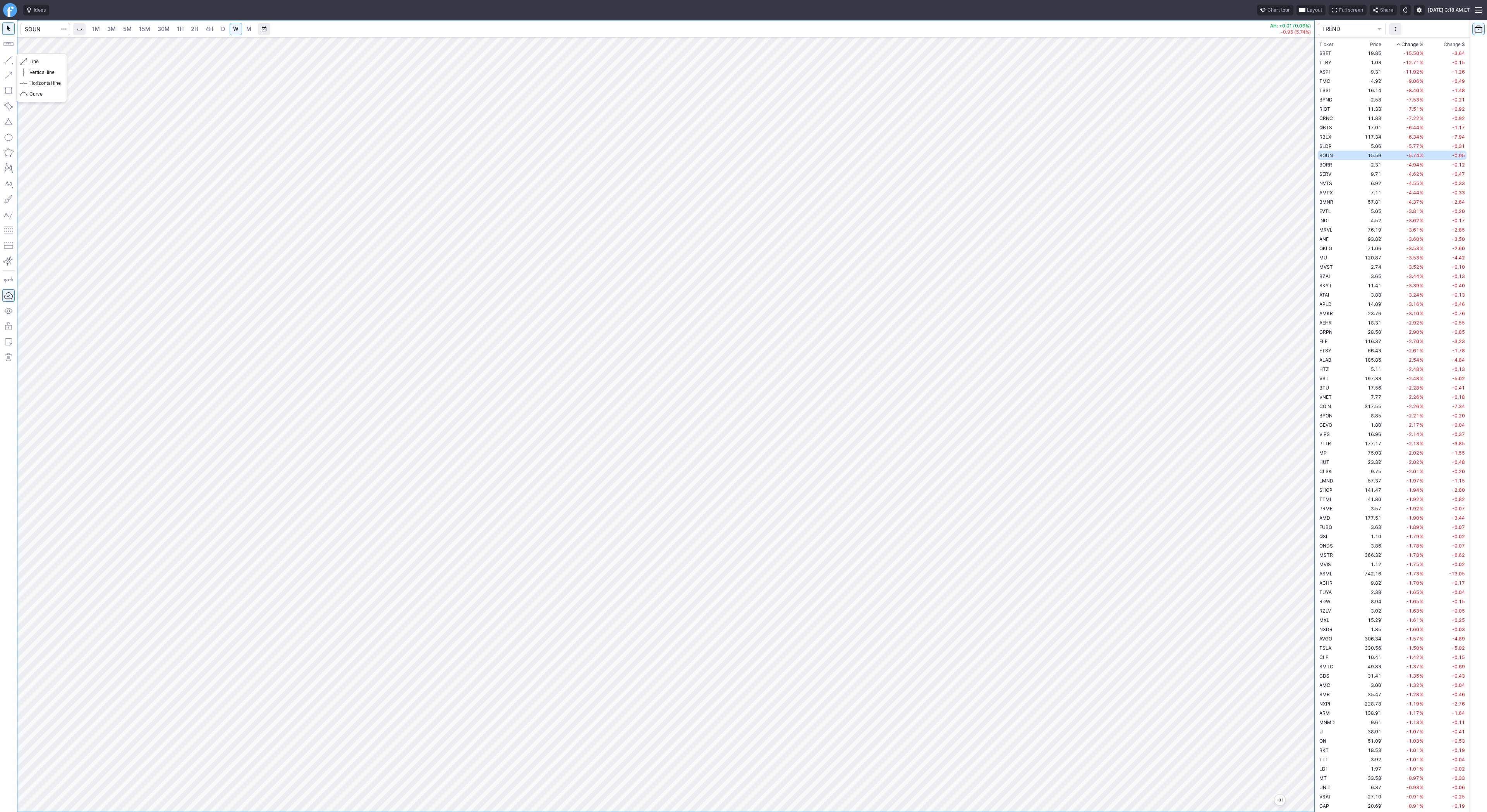
click at [13, 61] on button "button" at bounding box center [8, 59] width 12 height 12
drag, startPoint x: 6, startPoint y: 57, endPoint x: 8, endPoint y: 77, distance: 20.1
click at [5, 59] on button "button" at bounding box center [8, 59] width 12 height 12
drag, startPoint x: 8, startPoint y: 58, endPoint x: 21, endPoint y: 86, distance: 30.9
click at [8, 58] on button "button" at bounding box center [8, 59] width 12 height 12
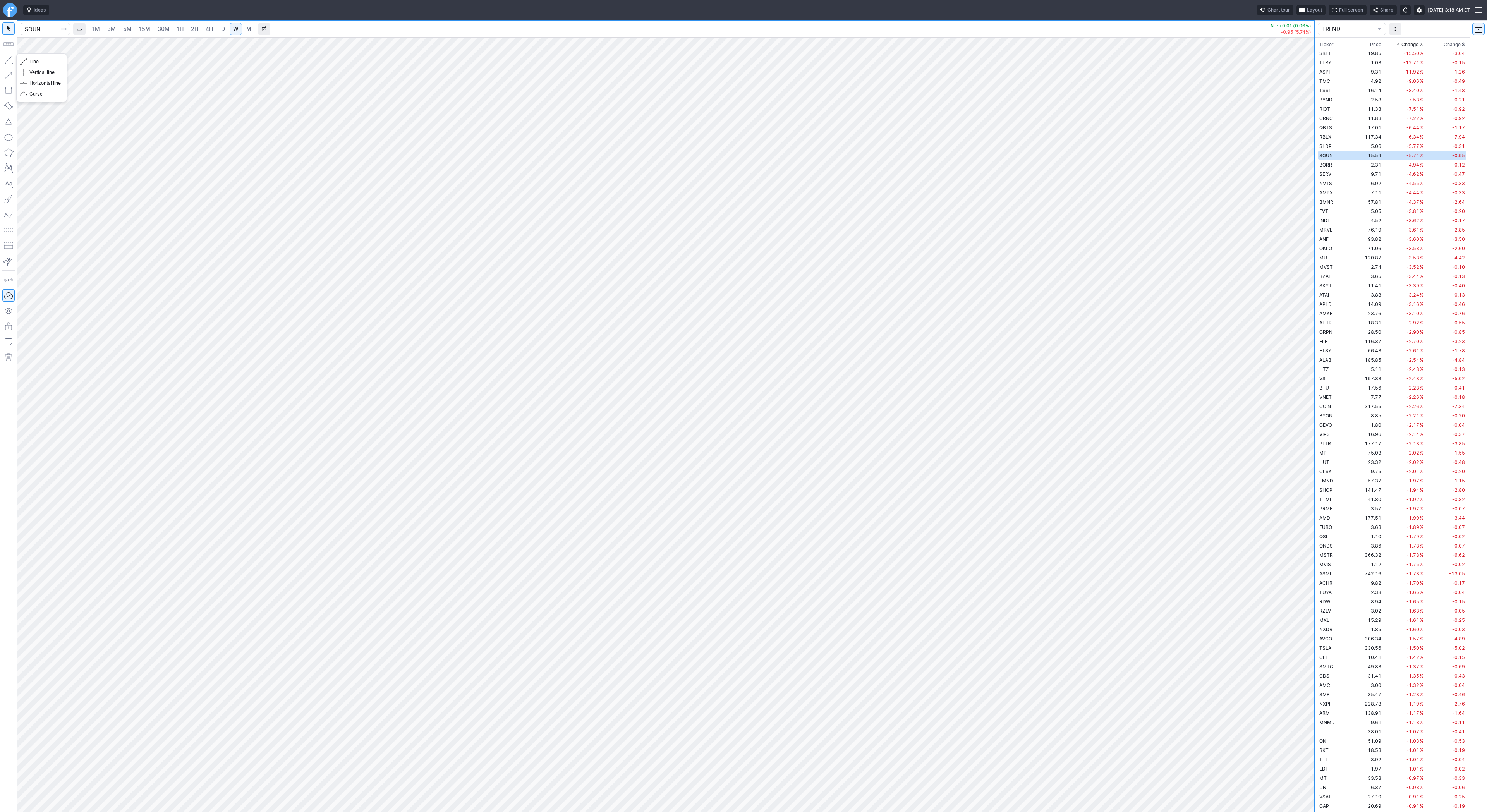
click at [9, 61] on button "button" at bounding box center [8, 59] width 12 height 12
click at [3, 59] on button "button" at bounding box center [8, 59] width 12 height 12
click at [38, 31] on input "Search" at bounding box center [46, 29] width 50 height 12
type input "bbai"
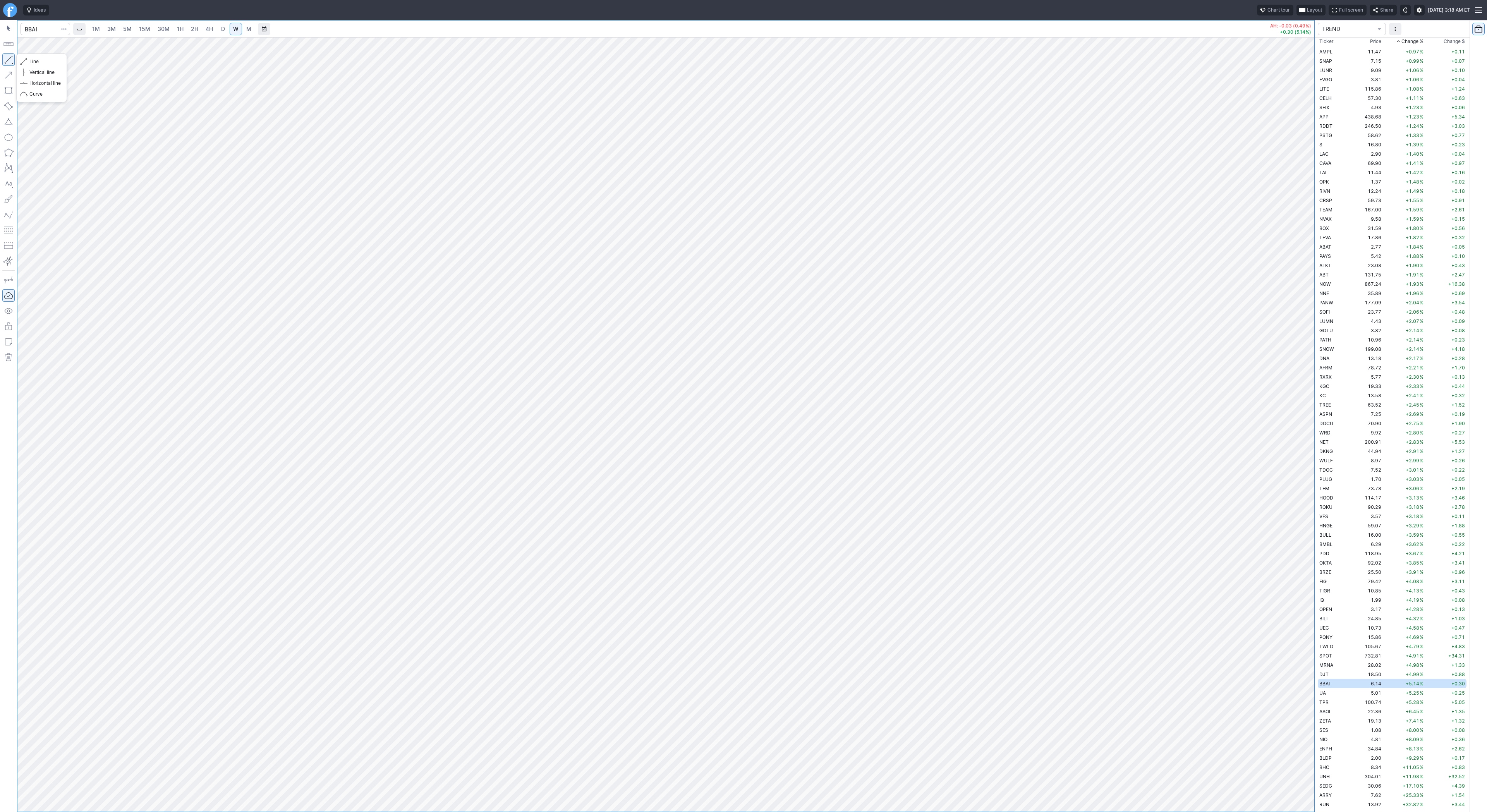
drag, startPoint x: 8, startPoint y: 61, endPoint x: 21, endPoint y: 93, distance: 34.5
click at [8, 62] on button "button" at bounding box center [8, 59] width 12 height 12
click at [4, 59] on button "button" at bounding box center [8, 59] width 12 height 12
click at [9, 58] on button "button" at bounding box center [8, 59] width 12 height 12
click at [8, 59] on button "button" at bounding box center [8, 59] width 12 height 12
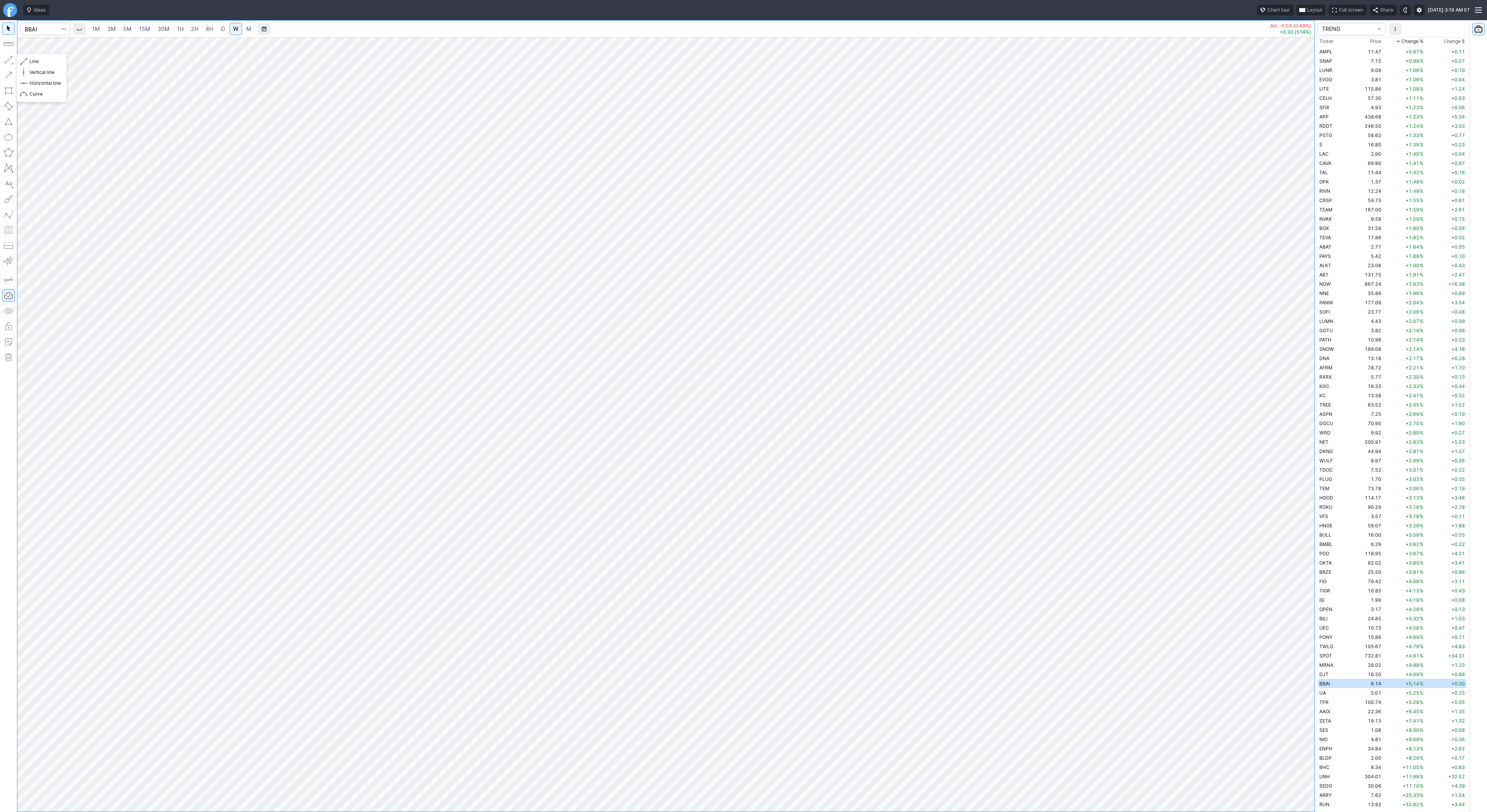
click at [6, 62] on button "button" at bounding box center [8, 59] width 12 height 12
click at [8, 56] on button "button" at bounding box center [8, 59] width 12 height 12
drag, startPoint x: 3, startPoint y: 58, endPoint x: 27, endPoint y: 98, distance: 46.6
click at [3, 58] on button "button" at bounding box center [8, 59] width 12 height 12
click at [10, 60] on button "button" at bounding box center [8, 59] width 12 height 12
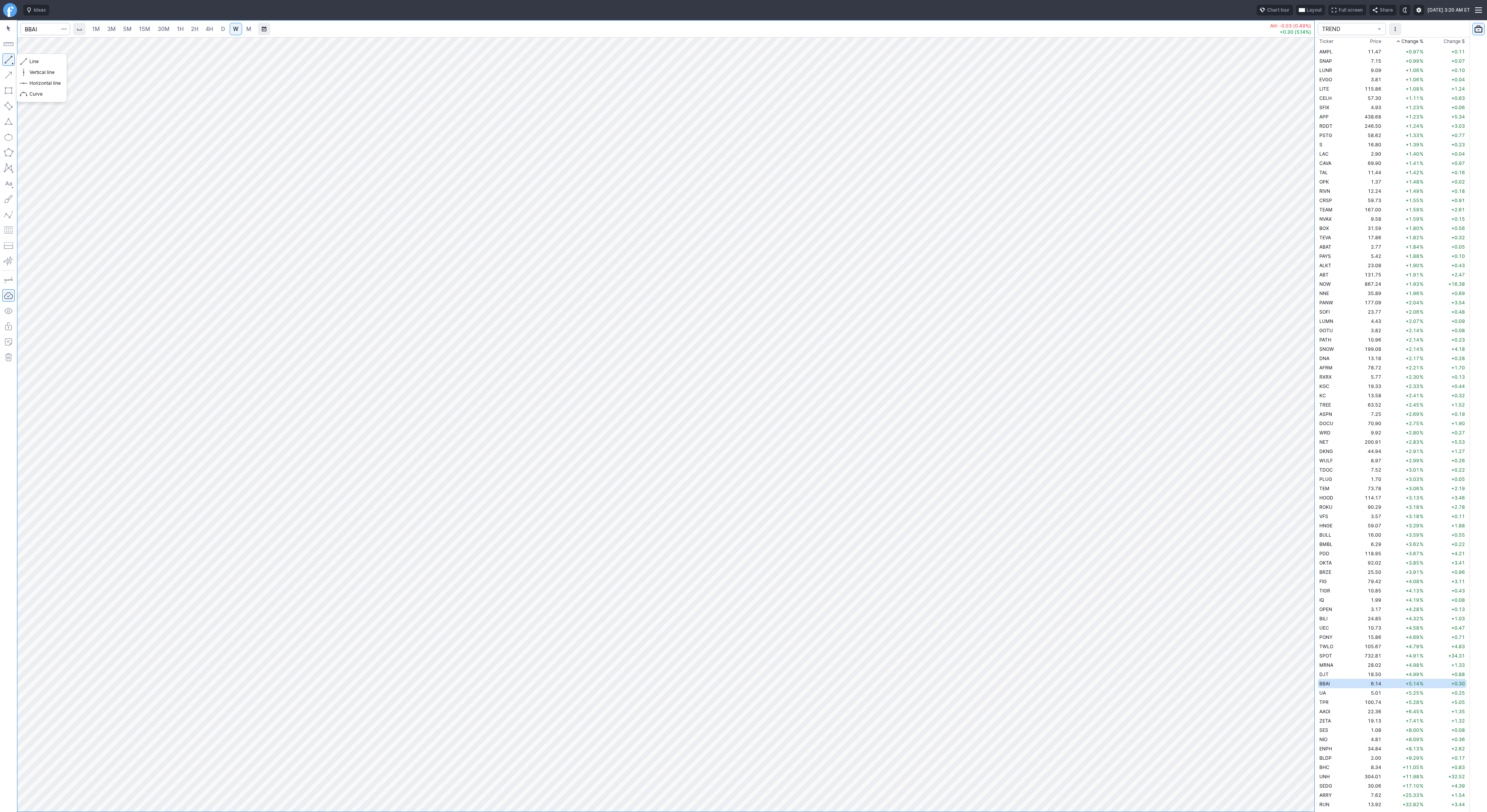
click at [5, 58] on button "button" at bounding box center [8, 59] width 12 height 12
click at [227, 27] on link "D" at bounding box center [223, 29] width 12 height 12
click at [223, 28] on span "D" at bounding box center [223, 28] width 4 height 6
drag, startPoint x: 7, startPoint y: 59, endPoint x: 9, endPoint y: 64, distance: 5.4
click at [8, 61] on button "button" at bounding box center [8, 59] width 12 height 12
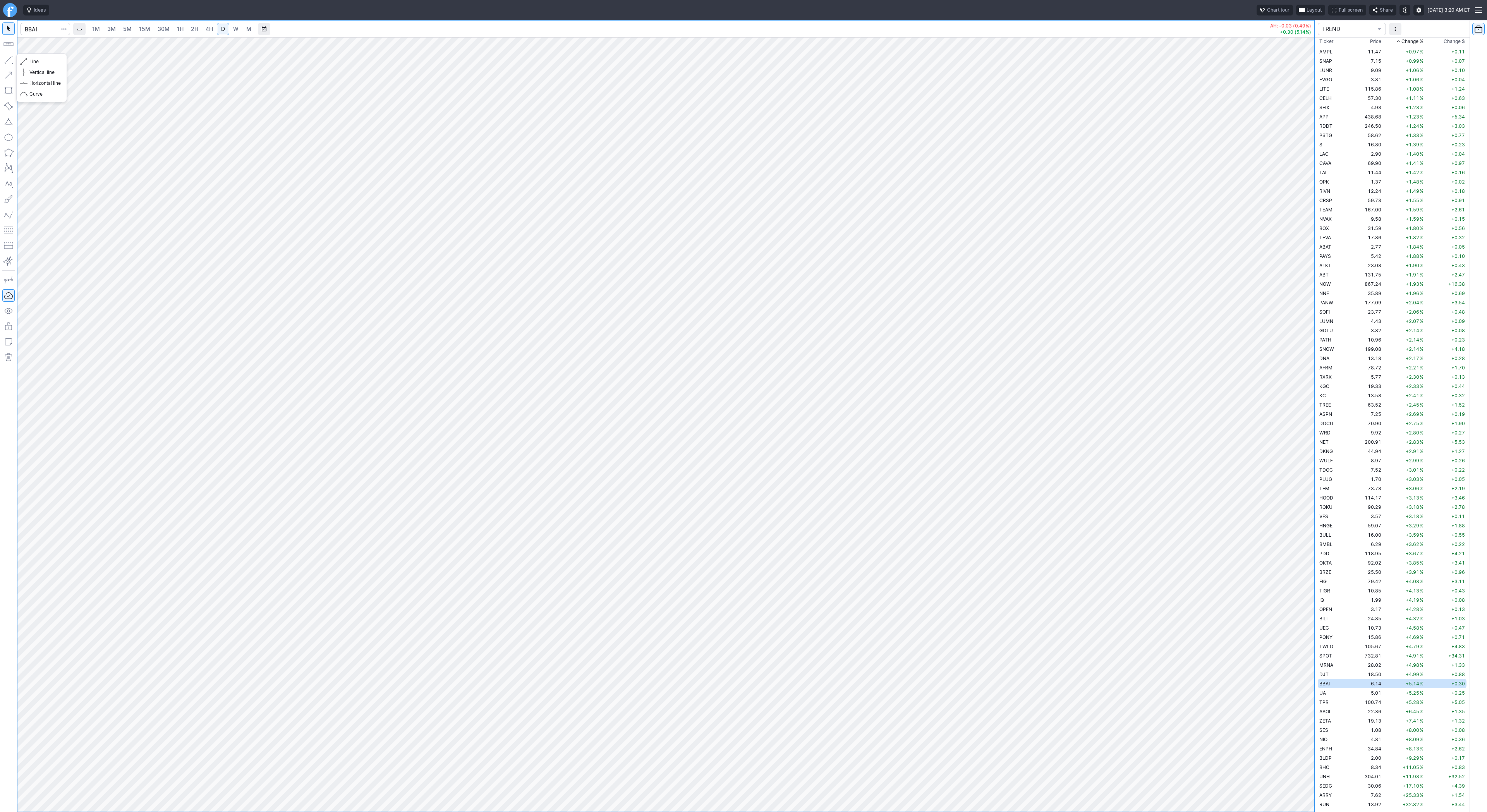
drag, startPoint x: 9, startPoint y: 57, endPoint x: 25, endPoint y: 99, distance: 44.9
click at [9, 58] on button "button" at bounding box center [8, 59] width 12 height 12
drag, startPoint x: 8, startPoint y: 59, endPoint x: 10, endPoint y: 69, distance: 10.2
click at [8, 62] on button "button" at bounding box center [8, 59] width 12 height 12
click at [8, 62] on button "button" at bounding box center [8, 59] width 12 height 12
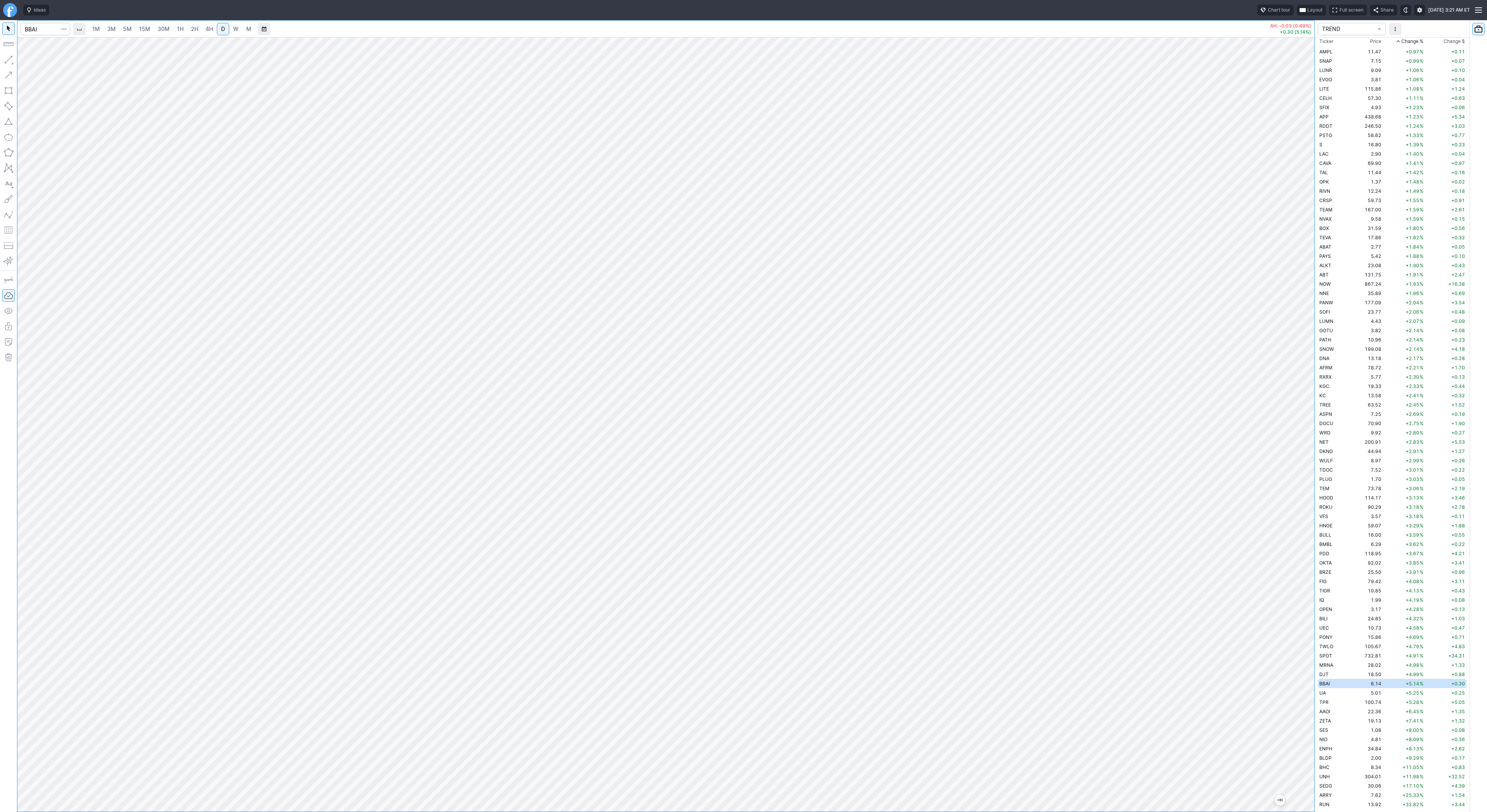
drag, startPoint x: 1305, startPoint y: 279, endPoint x: 1299, endPoint y: 366, distance: 87.2
click at [1304, 373] on div at bounding box center [1306, 422] width 16 height 755
click at [207, 31] on span "4H" at bounding box center [209, 28] width 8 height 6
click at [45, 28] on input "Search" at bounding box center [46, 29] width 50 height 12
type input "hut"
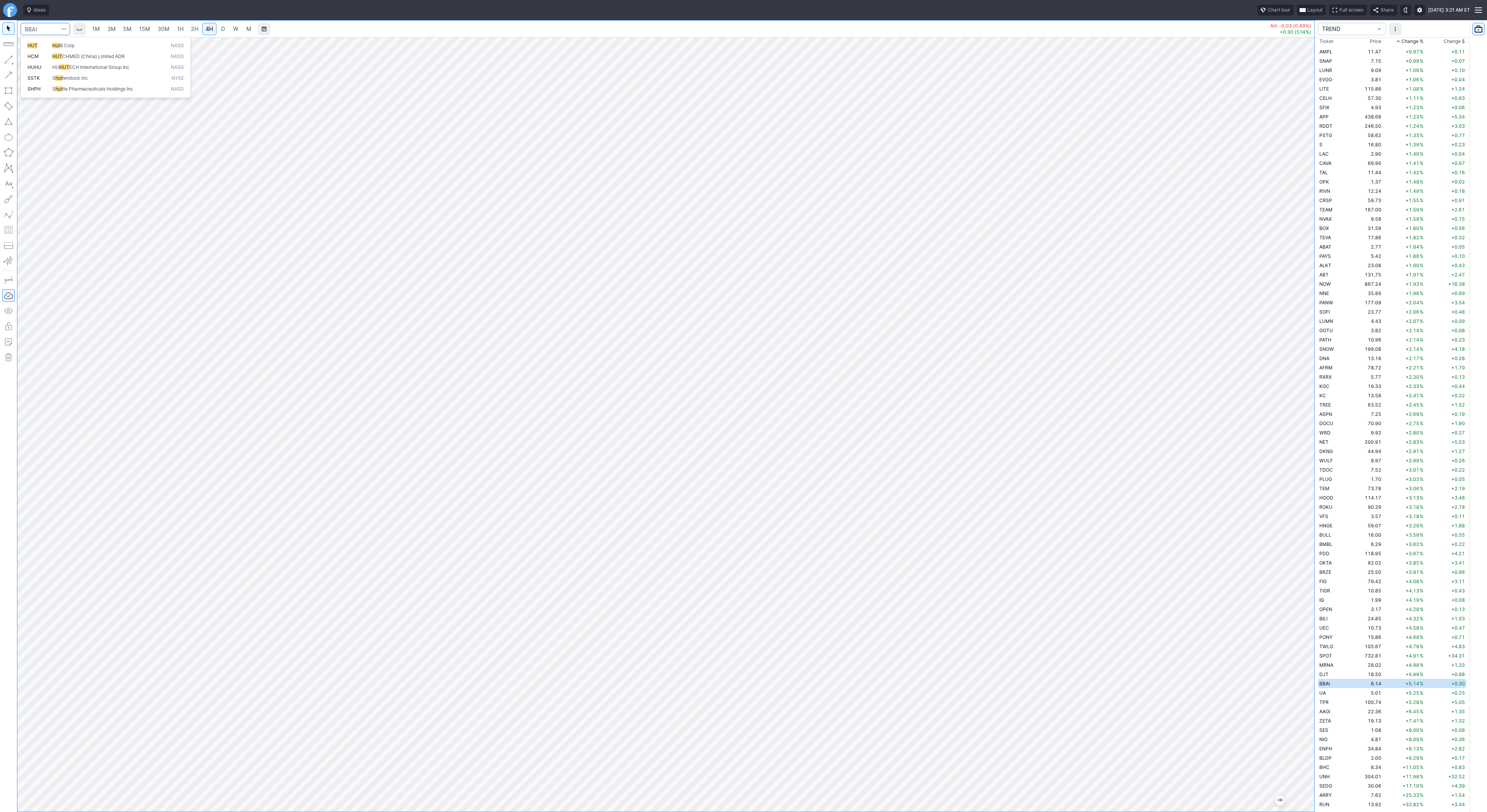
scroll to position [37, 0]
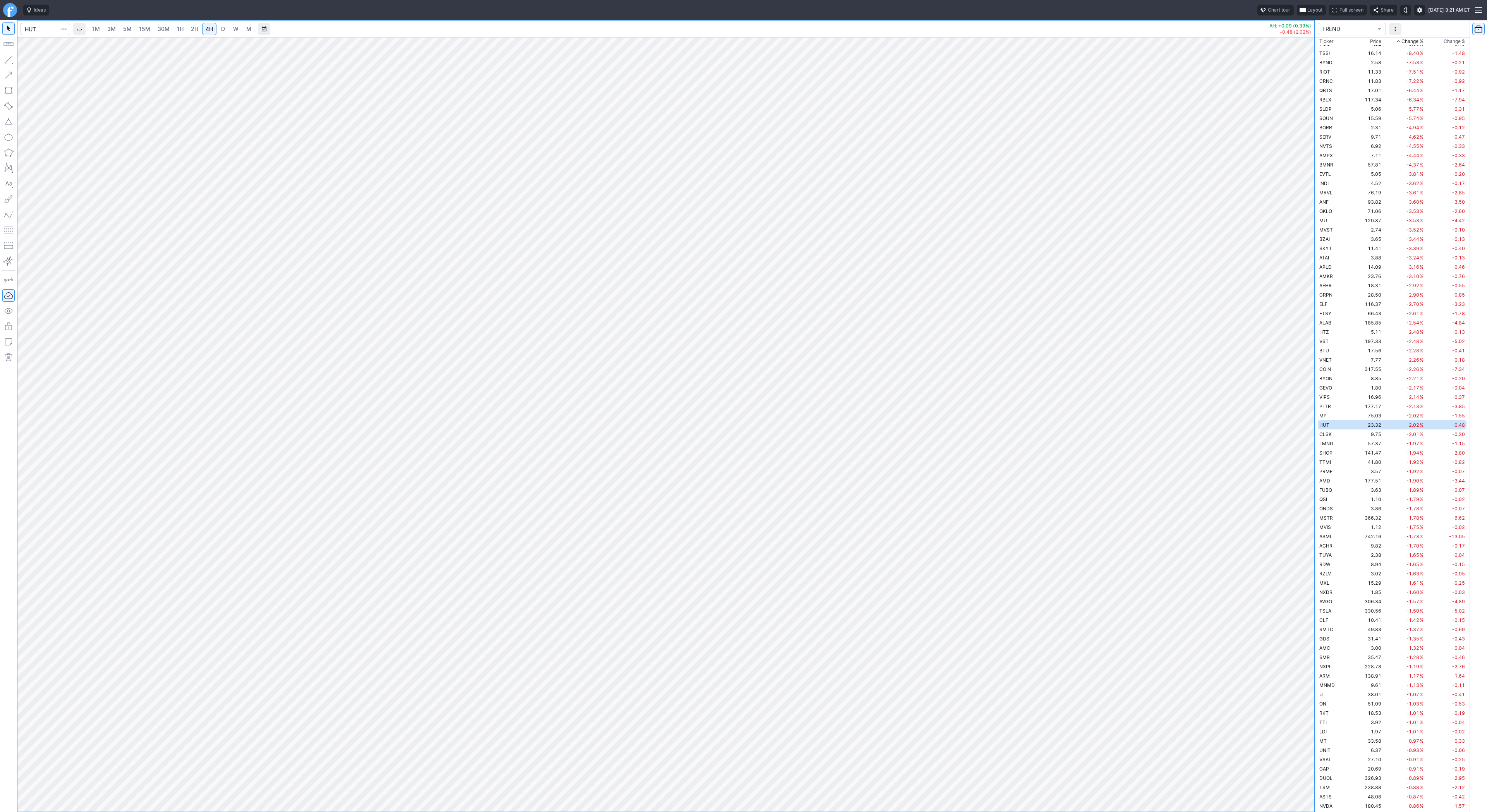
click at [221, 28] on span "D" at bounding box center [223, 28] width 4 height 6
drag, startPoint x: 1310, startPoint y: 287, endPoint x: 1302, endPoint y: 464, distance: 177.2
click at [1309, 467] on div at bounding box center [1306, 422] width 16 height 755
click at [234, 33] on link "W" at bounding box center [236, 29] width 12 height 12
drag, startPoint x: 8, startPoint y: 57, endPoint x: 27, endPoint y: 96, distance: 43.4
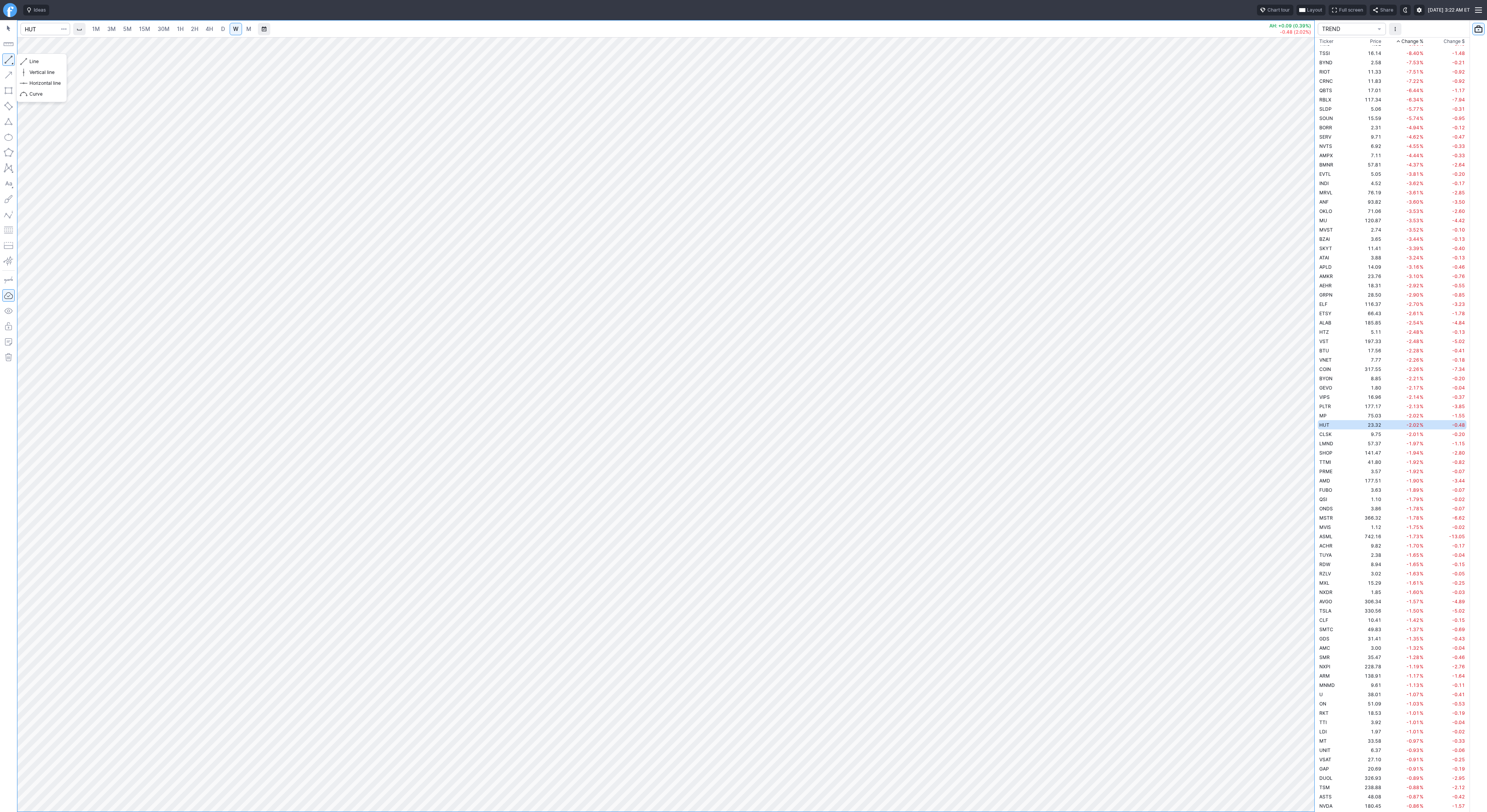
click at [8, 58] on button "button" at bounding box center [8, 59] width 12 height 12
click at [9, 58] on button "button" at bounding box center [8, 59] width 12 height 12
click at [218, 31] on link "D" at bounding box center [223, 29] width 12 height 12
click at [233, 27] on span "W" at bounding box center [236, 28] width 5 height 6
click at [218, 24] on link "D" at bounding box center [223, 29] width 12 height 12
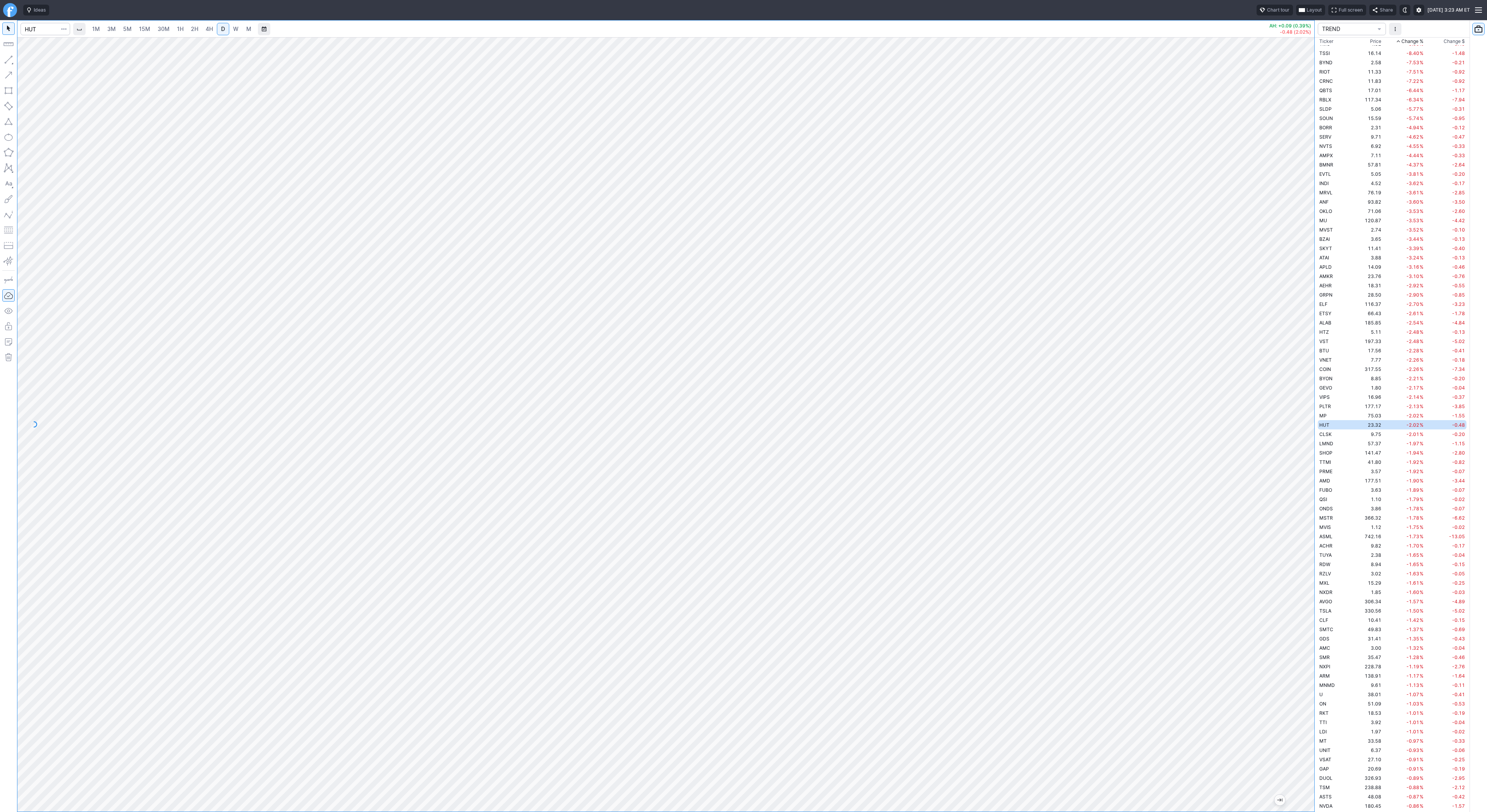
drag, startPoint x: 1302, startPoint y: 261, endPoint x: 1300, endPoint y: 461, distance: 200.0
click at [1303, 464] on div at bounding box center [1306, 422] width 16 height 755
click at [11, 61] on button "button" at bounding box center [8, 59] width 12 height 12
drag, startPoint x: 37, startPoint y: 59, endPoint x: 65, endPoint y: 93, distance: 44.0
click at [37, 59] on span "Line" at bounding box center [45, 61] width 31 height 8
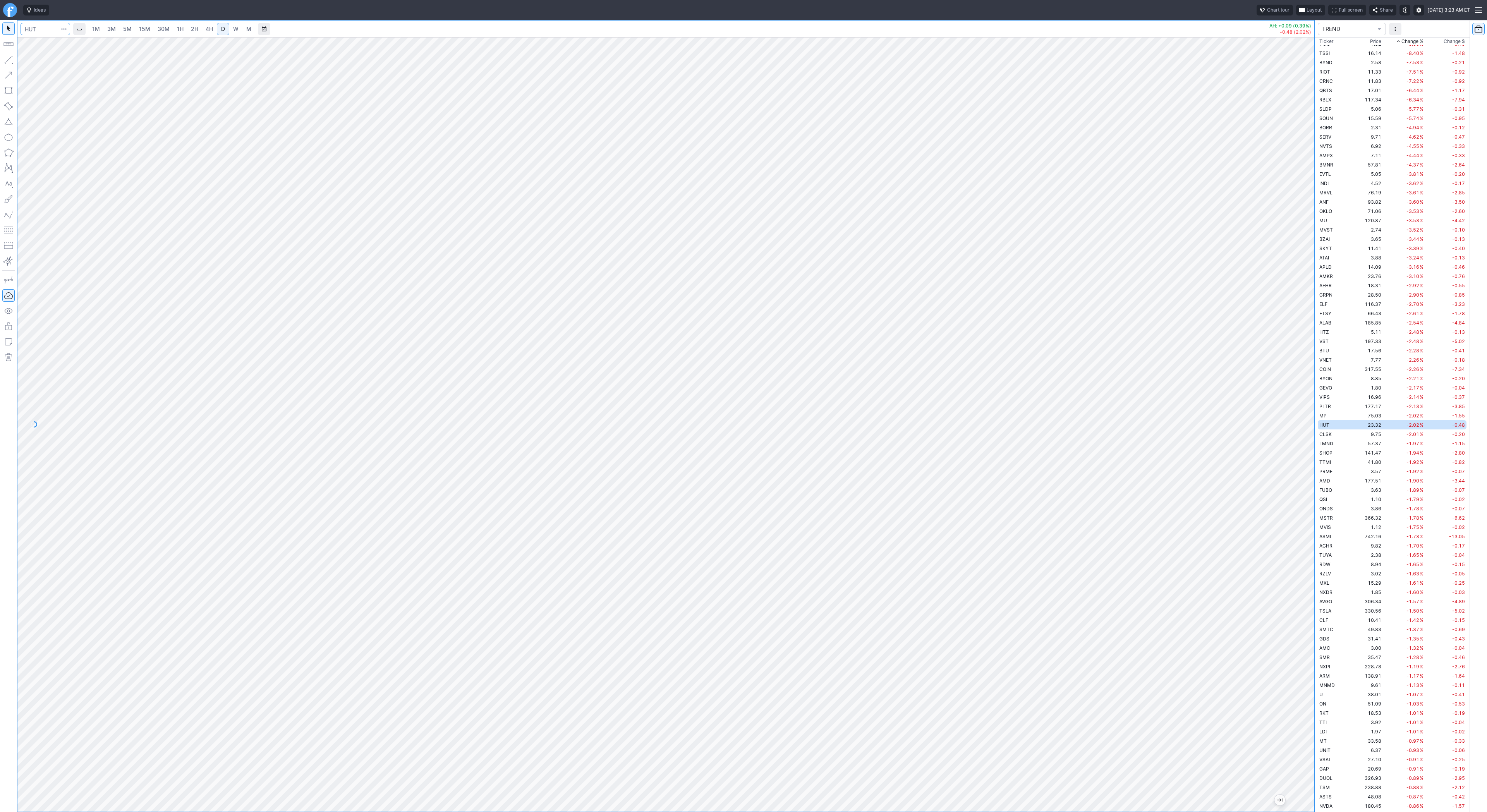
click at [46, 28] on input "Search" at bounding box center [46, 29] width 50 height 12
type input "wulf"
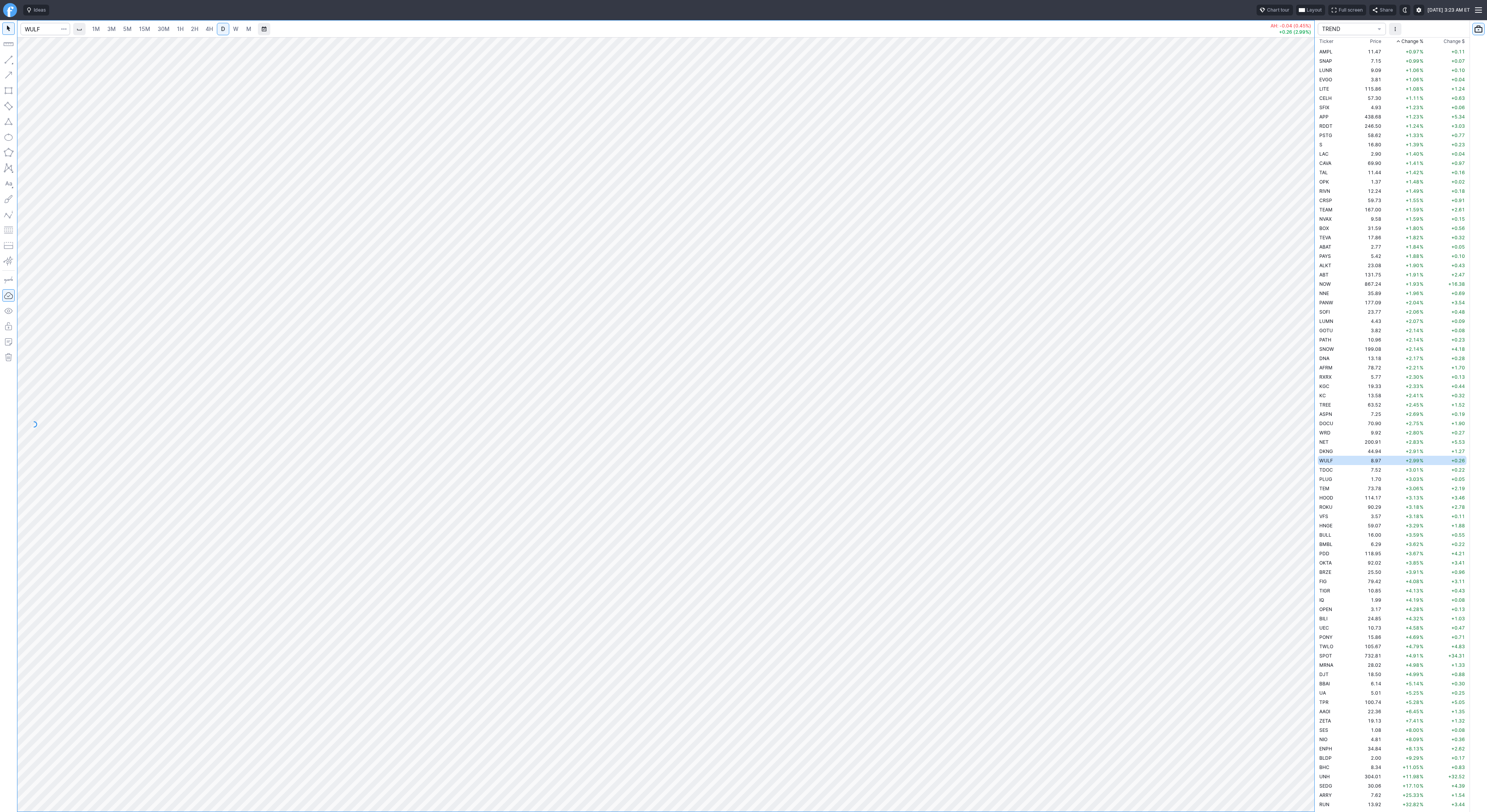
drag, startPoint x: 1314, startPoint y: 268, endPoint x: 1301, endPoint y: 411, distance: 143.6
click at [1302, 416] on div at bounding box center [1306, 422] width 16 height 755
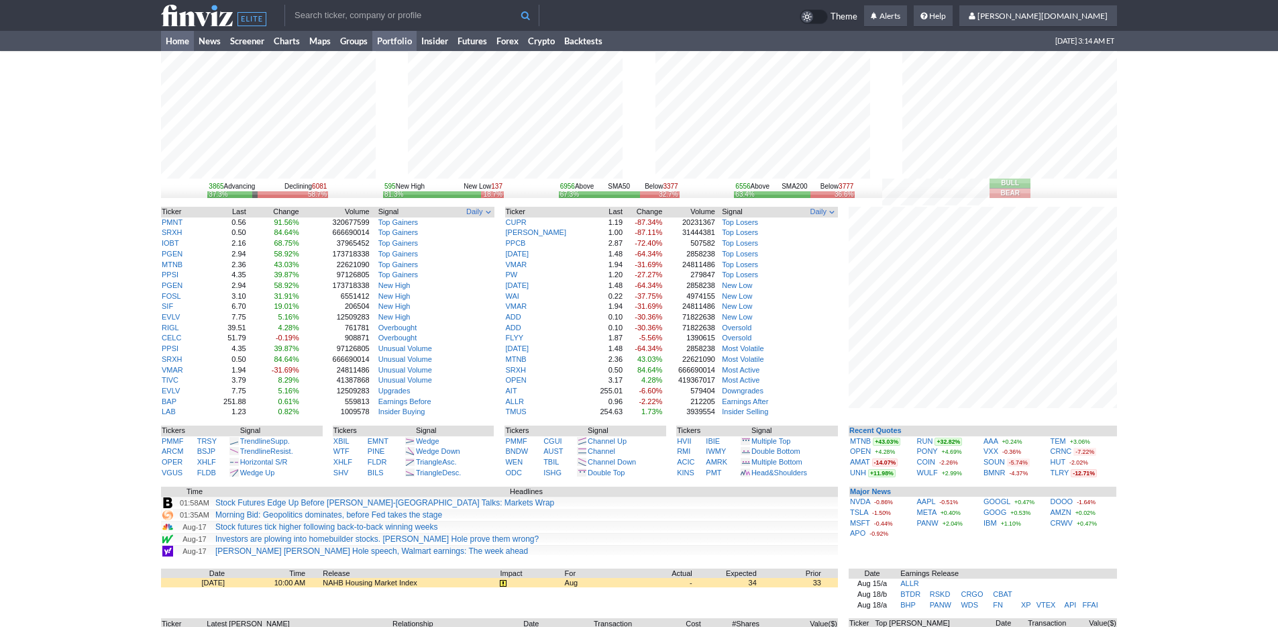
click at [396, 41] on link "Portfolio" at bounding box center [394, 41] width 44 height 20
